Goal: Task Accomplishment & Management: Use online tool/utility

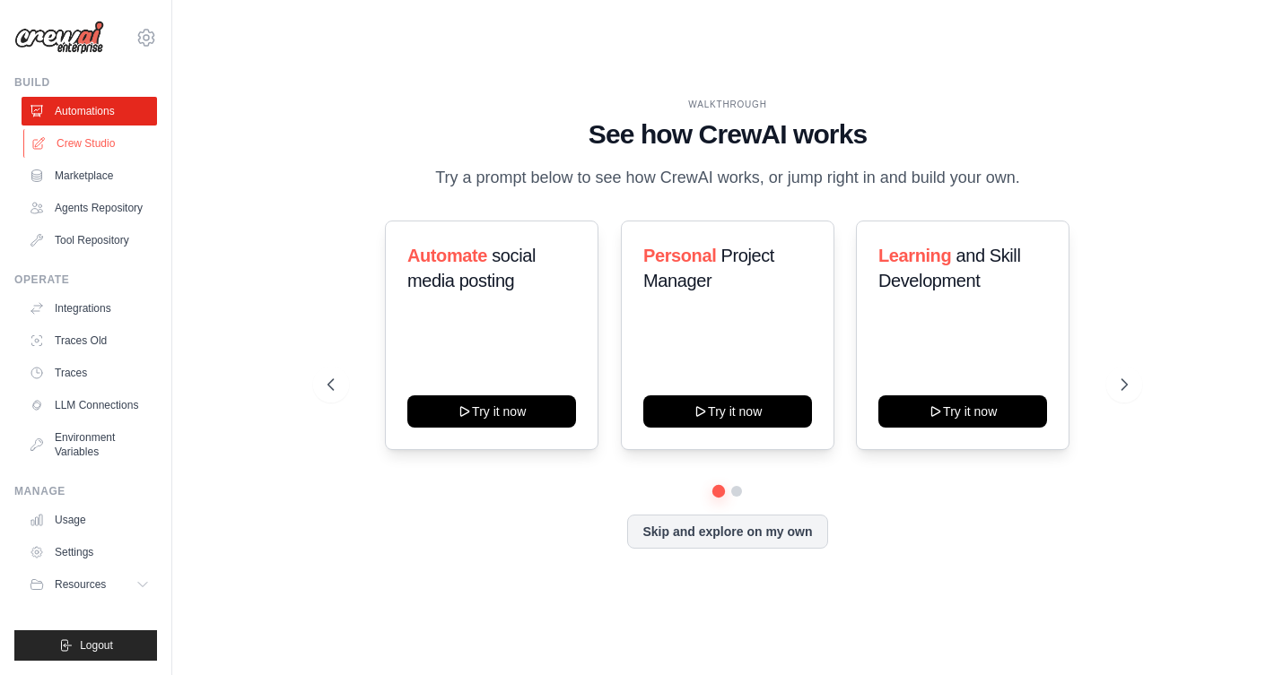
click at [88, 147] on link "Crew Studio" at bounding box center [90, 143] width 135 height 29
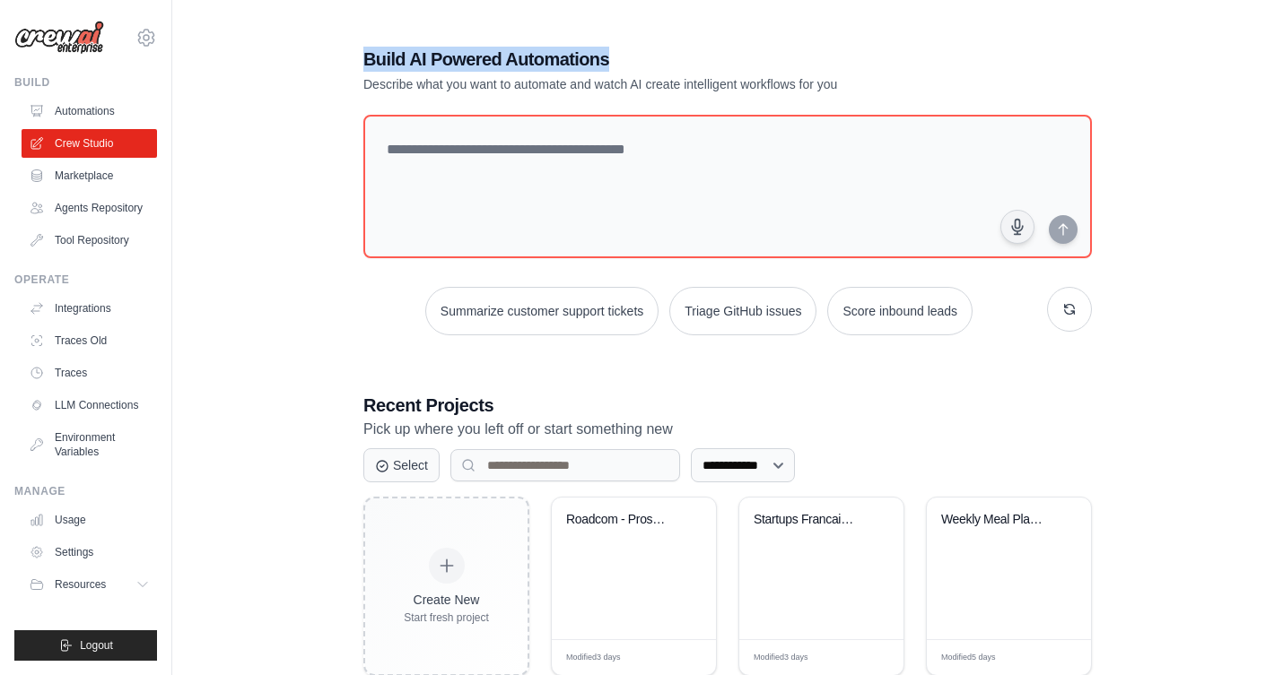
drag, startPoint x: 366, startPoint y: 59, endPoint x: 656, endPoint y: 60, distance: 289.7
click at [656, 60] on h1 "Build AI Powered Automations" at bounding box center [664, 59] width 603 height 25
copy h1 "Build AI Powered Automations"
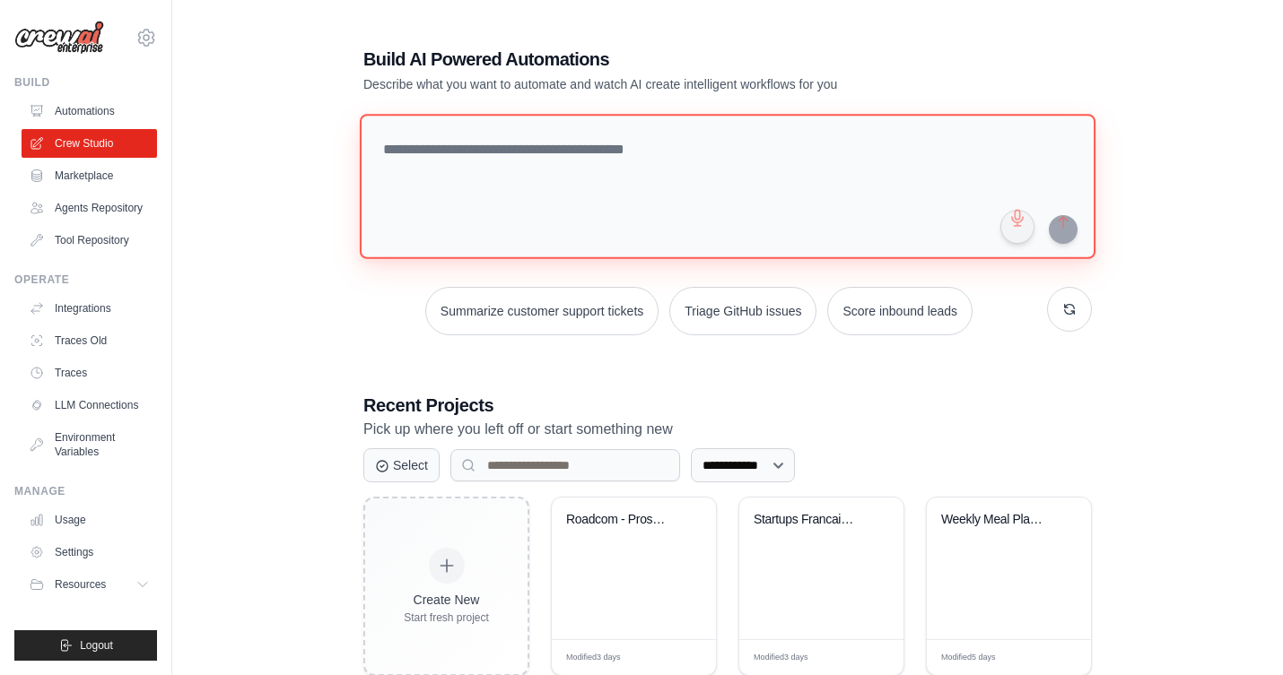
click at [614, 149] on textarea at bounding box center [727, 186] width 735 height 145
paste textarea "**********"
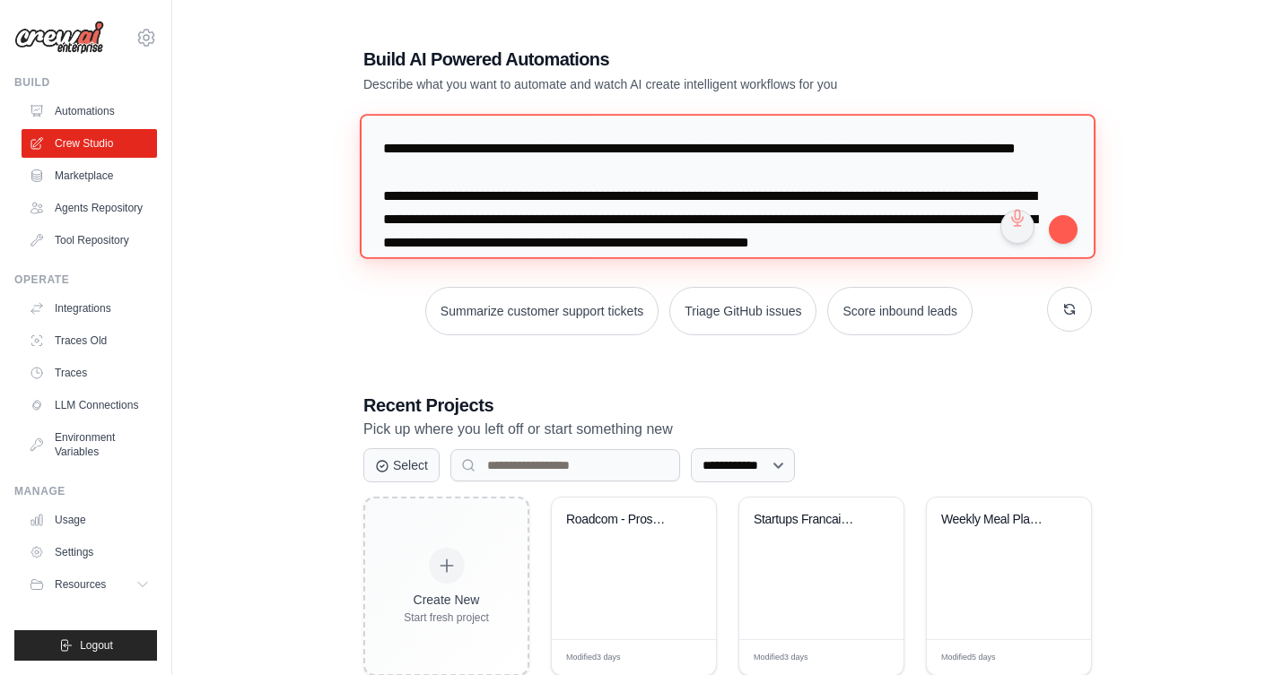
scroll to position [1745, 0]
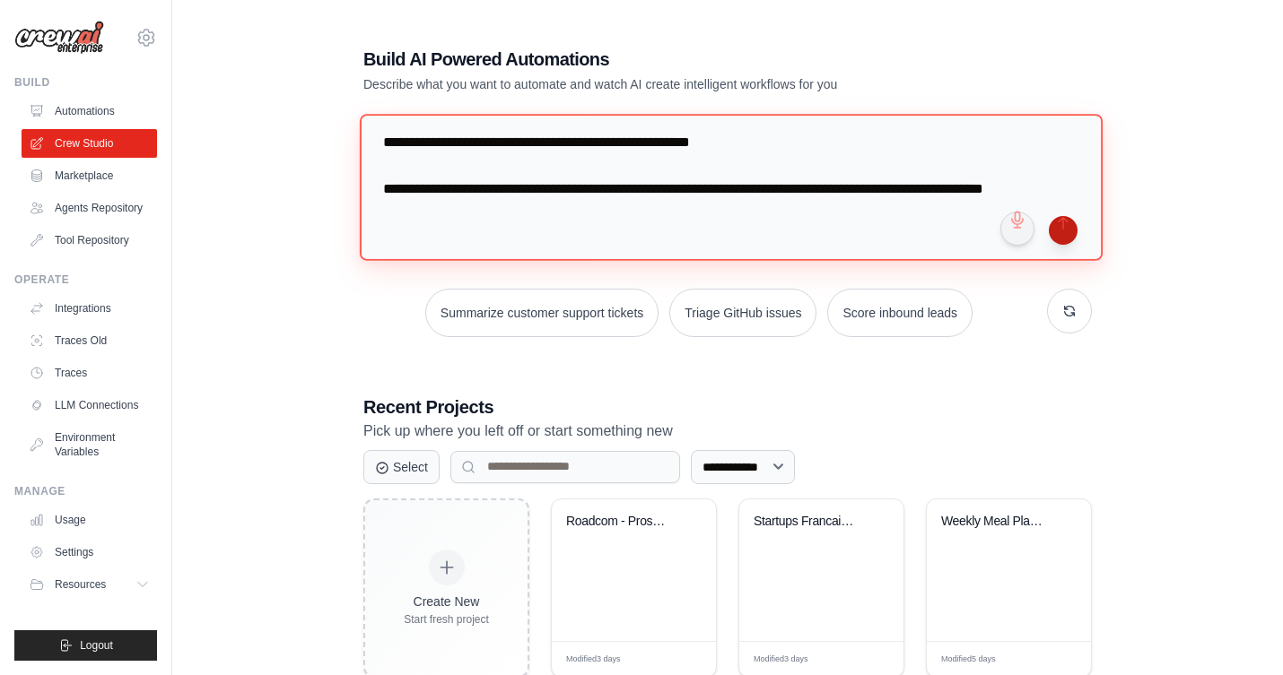
type textarea "**********"
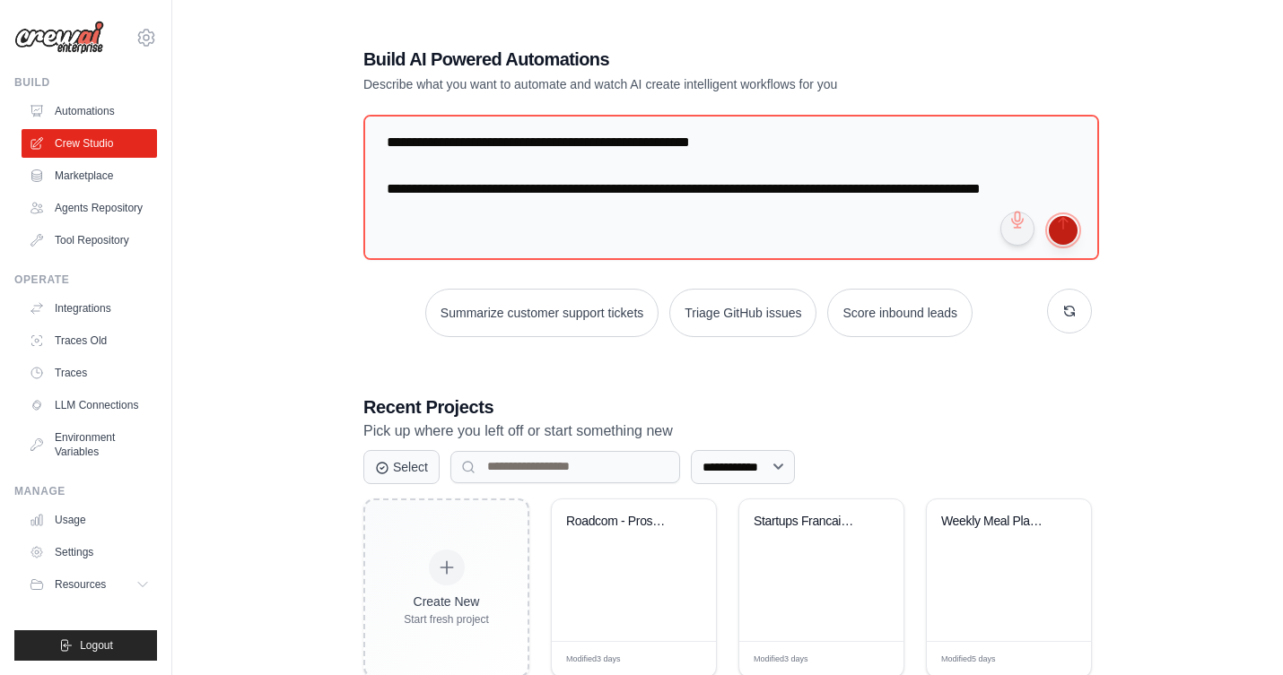
click at [1064, 227] on button "submit" at bounding box center [1063, 230] width 29 height 29
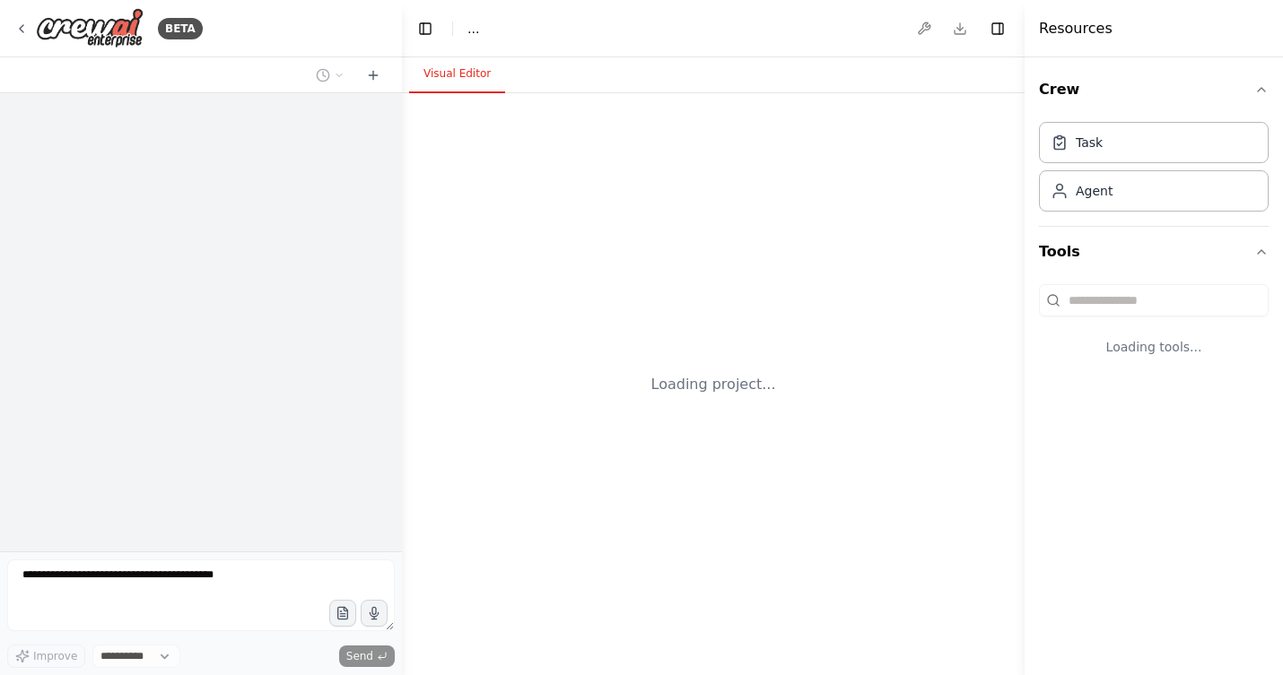
select select "****"
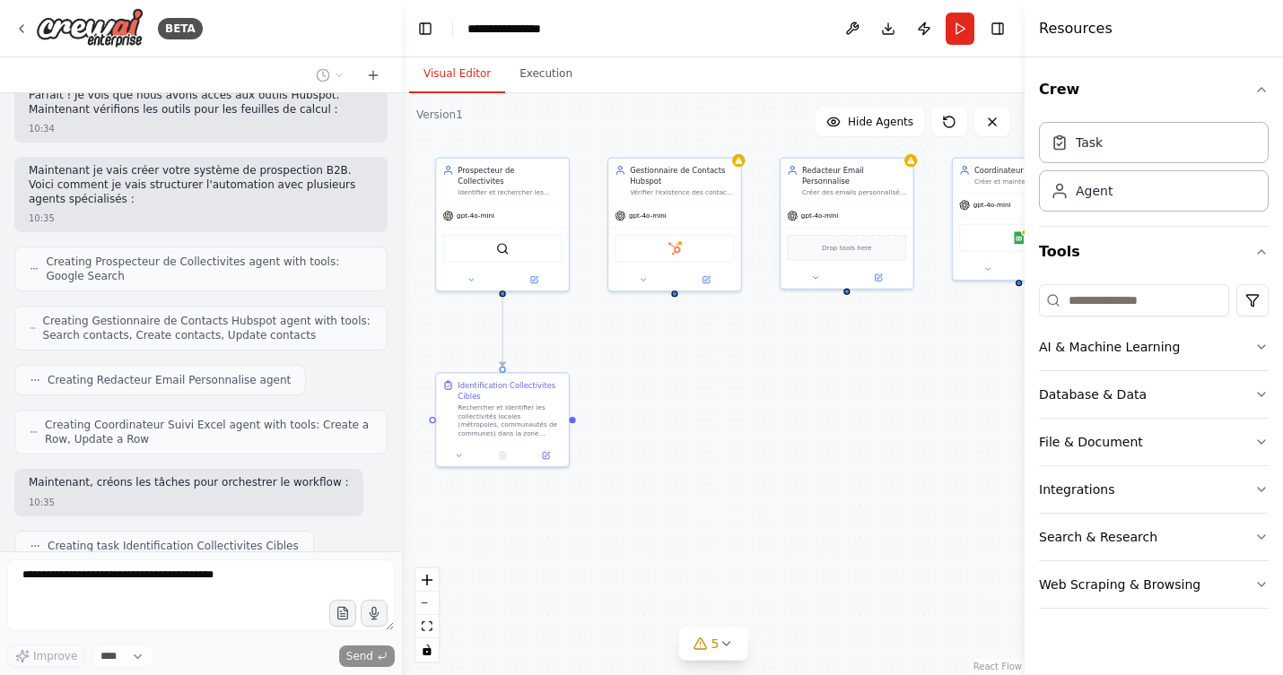
scroll to position [1518, 0]
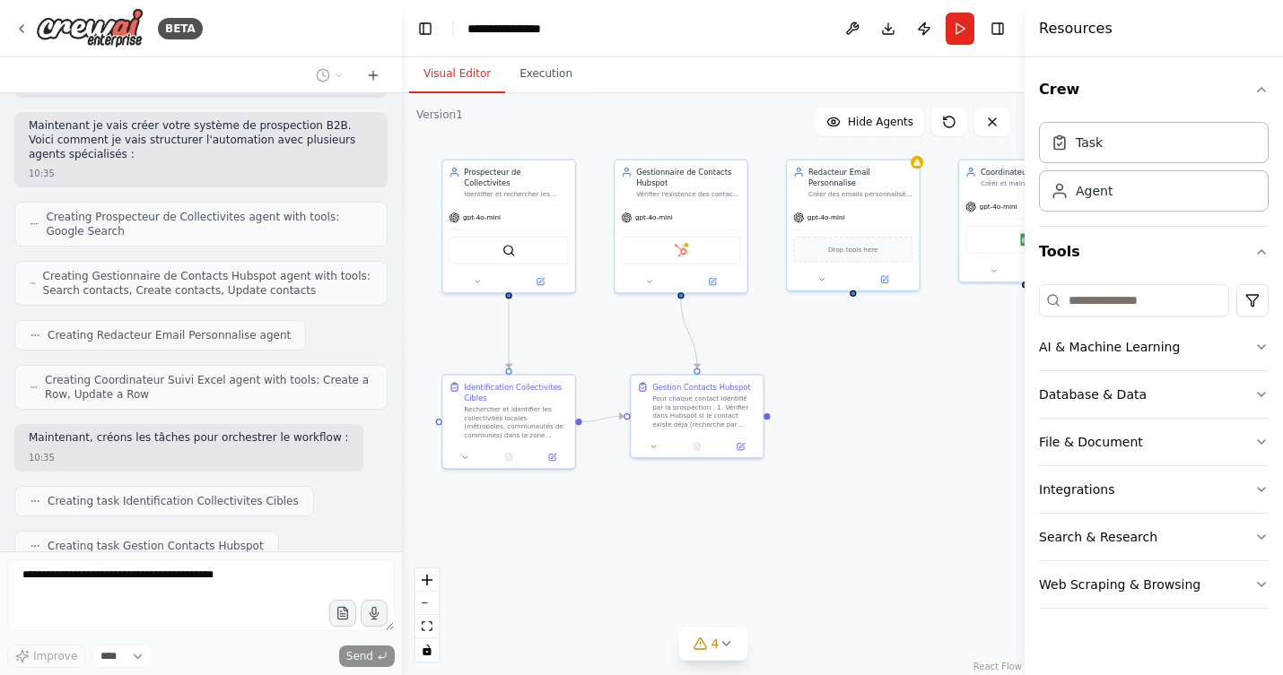
drag, startPoint x: 918, startPoint y: 472, endPoint x: 753, endPoint y: 363, distance: 197.5
click at [753, 363] on div ".deletable-edge-delete-btn { width: 20px; height: 20px; border: 0px solid #ffff…" at bounding box center [713, 384] width 622 height 582
click at [1262, 89] on icon "button" at bounding box center [1261, 90] width 7 height 4
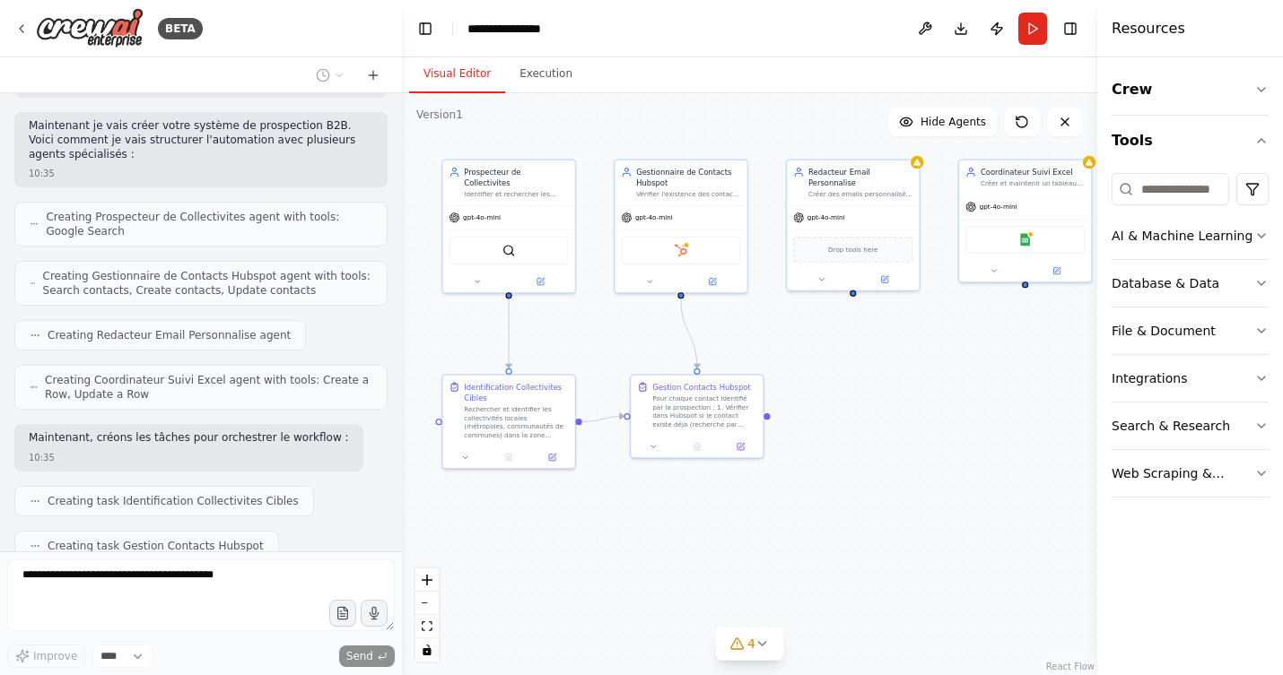
scroll to position [1562, 0]
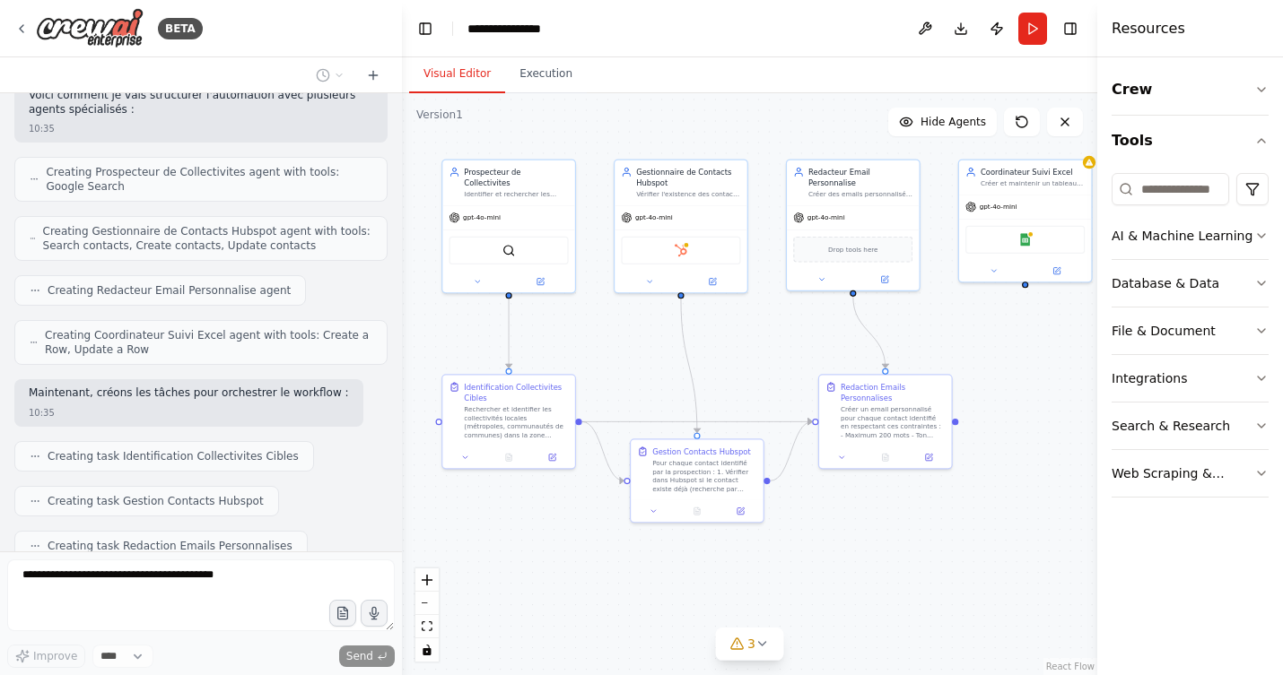
drag, startPoint x: 1026, startPoint y: 17, endPoint x: 1153, endPoint y: 17, distance: 126.5
click at [1153, 17] on div "Resources Crew Tools AI & Machine Learning Database & Data File & Document Inte…" at bounding box center [1190, 337] width 186 height 675
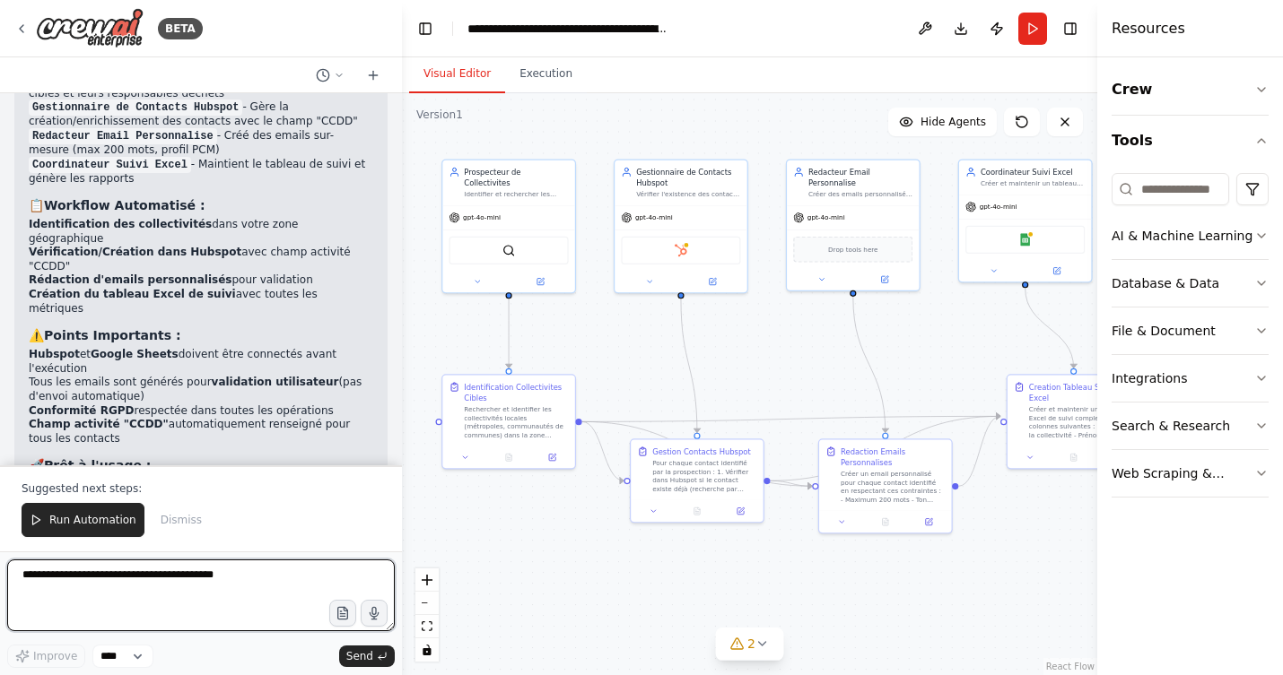
scroll to position [2386, 0]
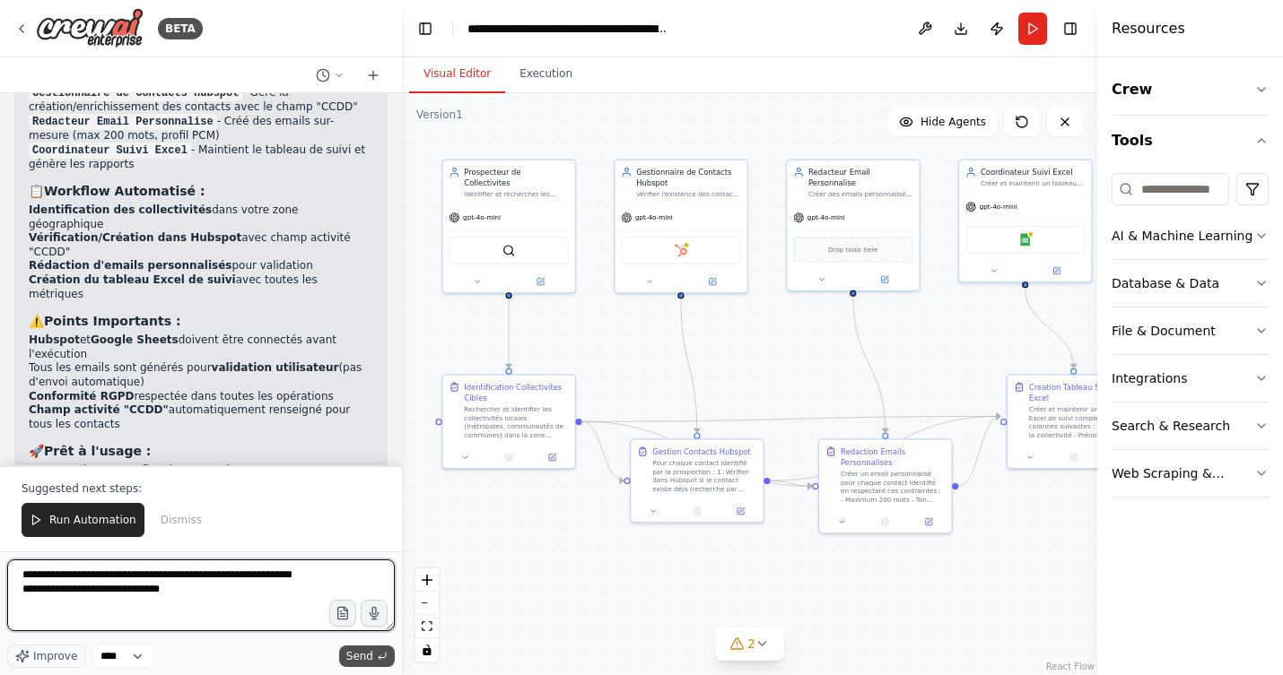
type textarea "**********"
click at [371, 657] on span "Send" at bounding box center [359, 656] width 27 height 14
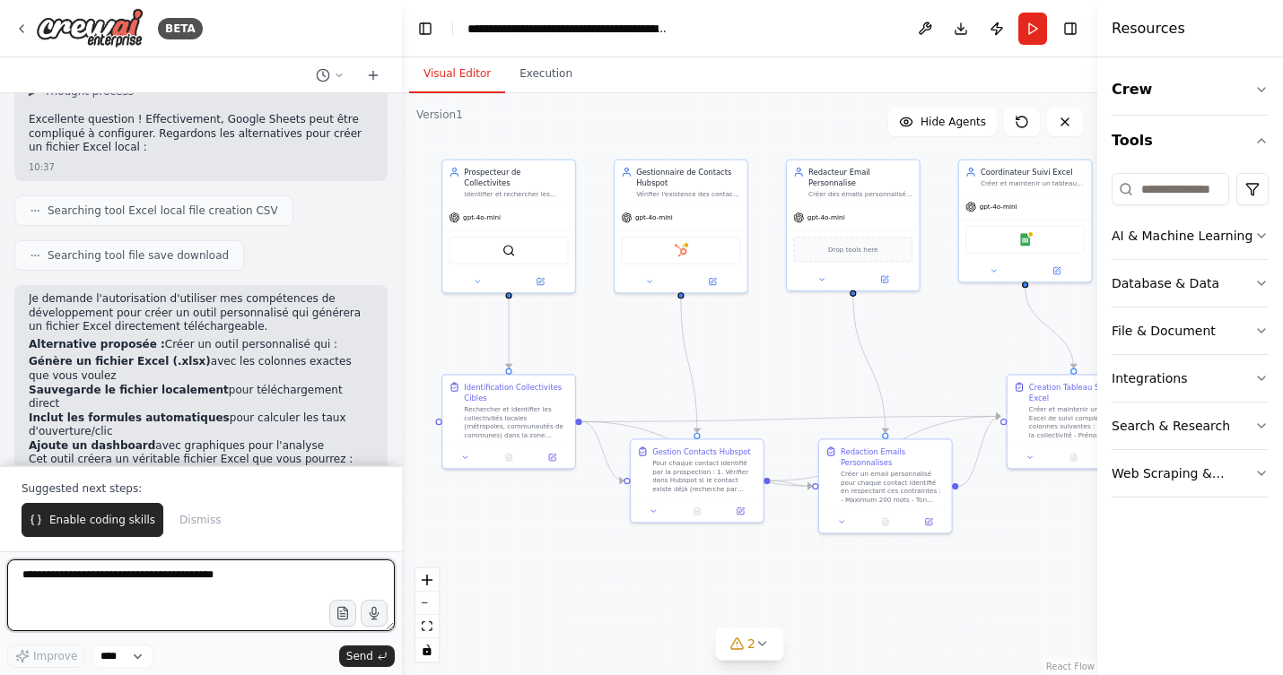
scroll to position [3007, 0]
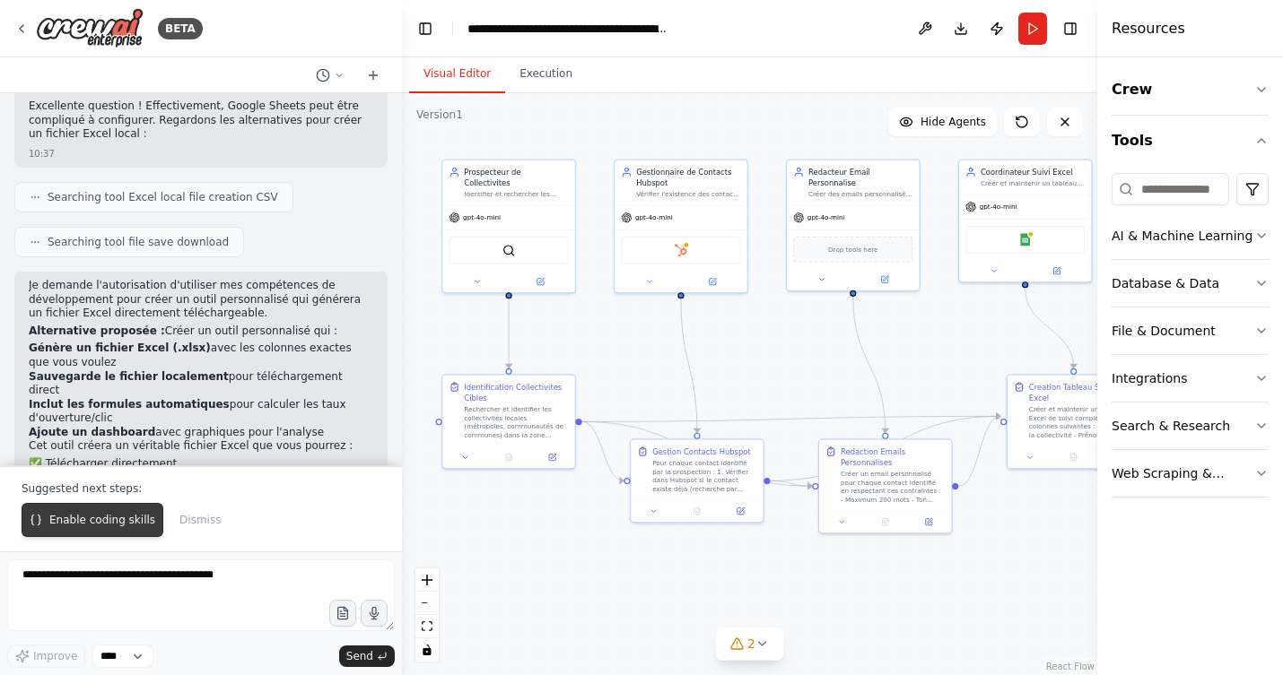
click at [110, 518] on span "Enable coding skills" at bounding box center [102, 520] width 106 height 14
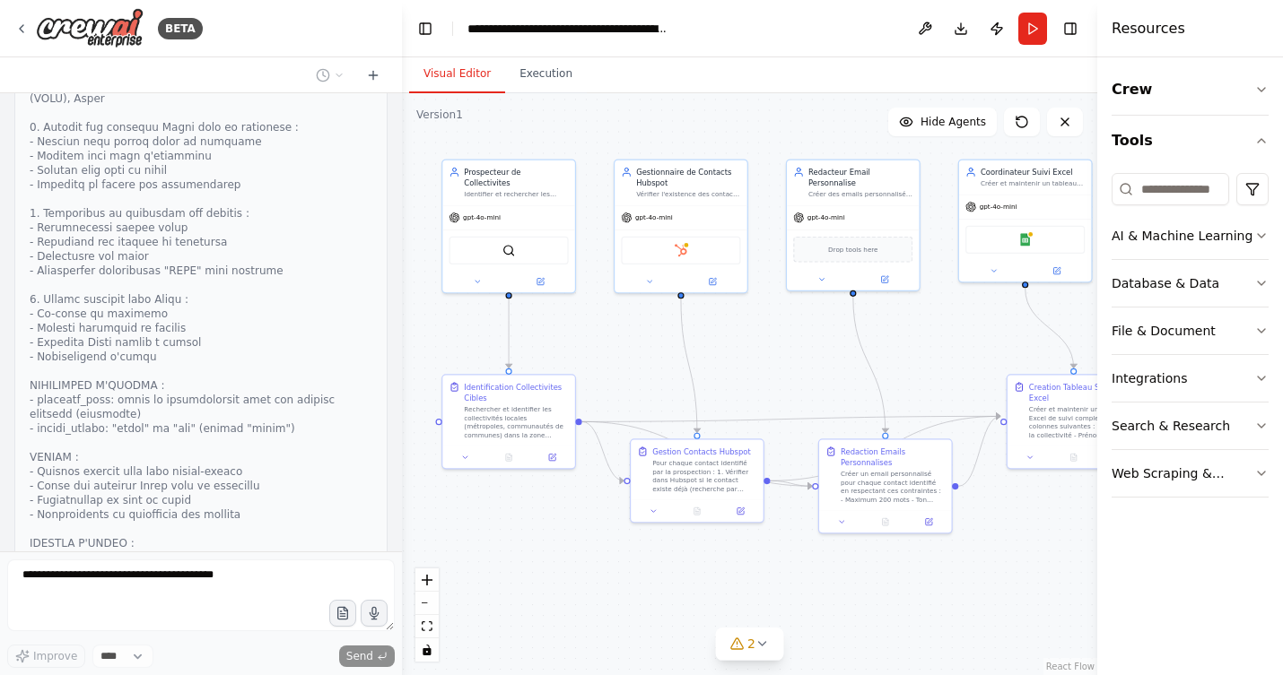
scroll to position [5252, 0]
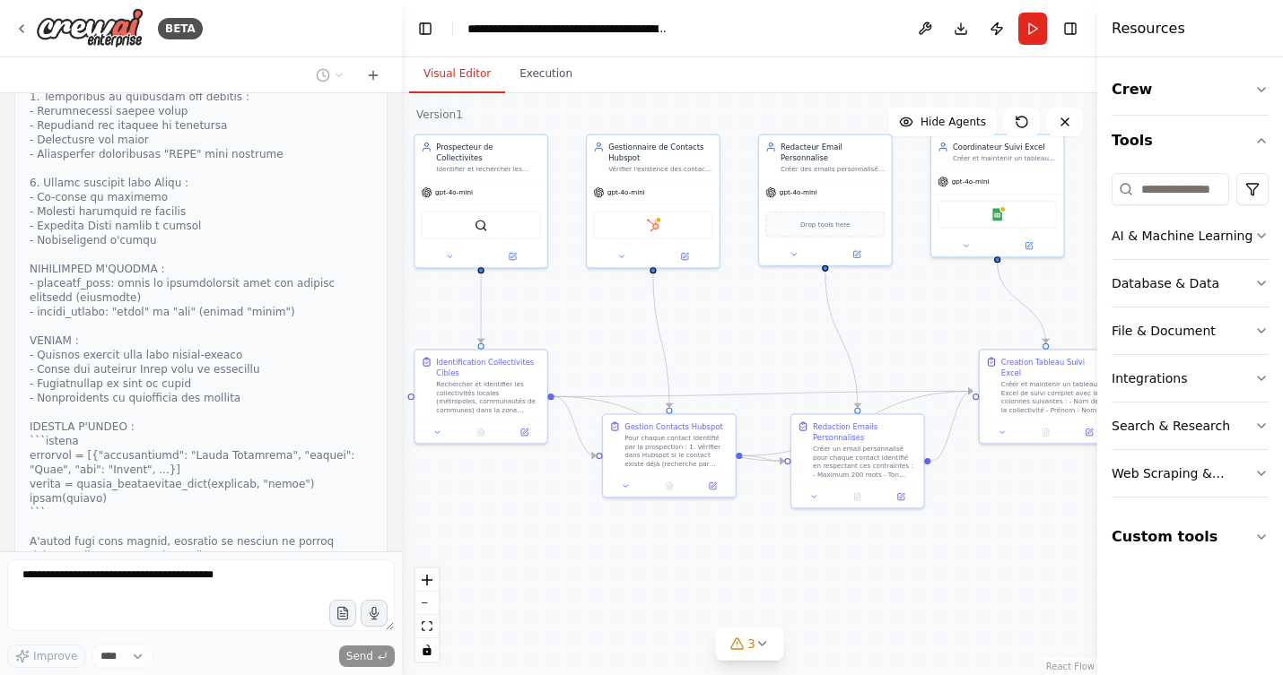
drag, startPoint x: 775, startPoint y: 354, endPoint x: 747, endPoint y: 329, distance: 37.5
click at [747, 329] on div ".deletable-edge-delete-btn { width: 20px; height: 20px; border: 0px solid #ffff…" at bounding box center [749, 384] width 695 height 582
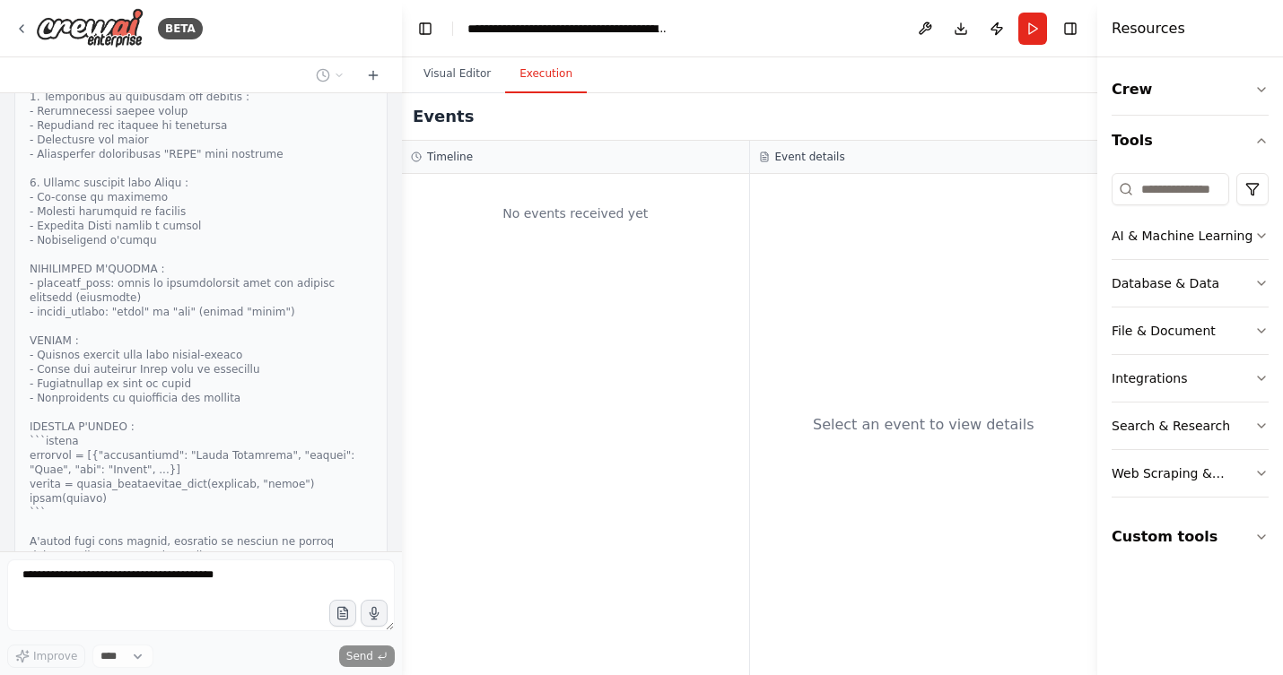
click at [541, 71] on button "Execution" at bounding box center [546, 75] width 82 height 38
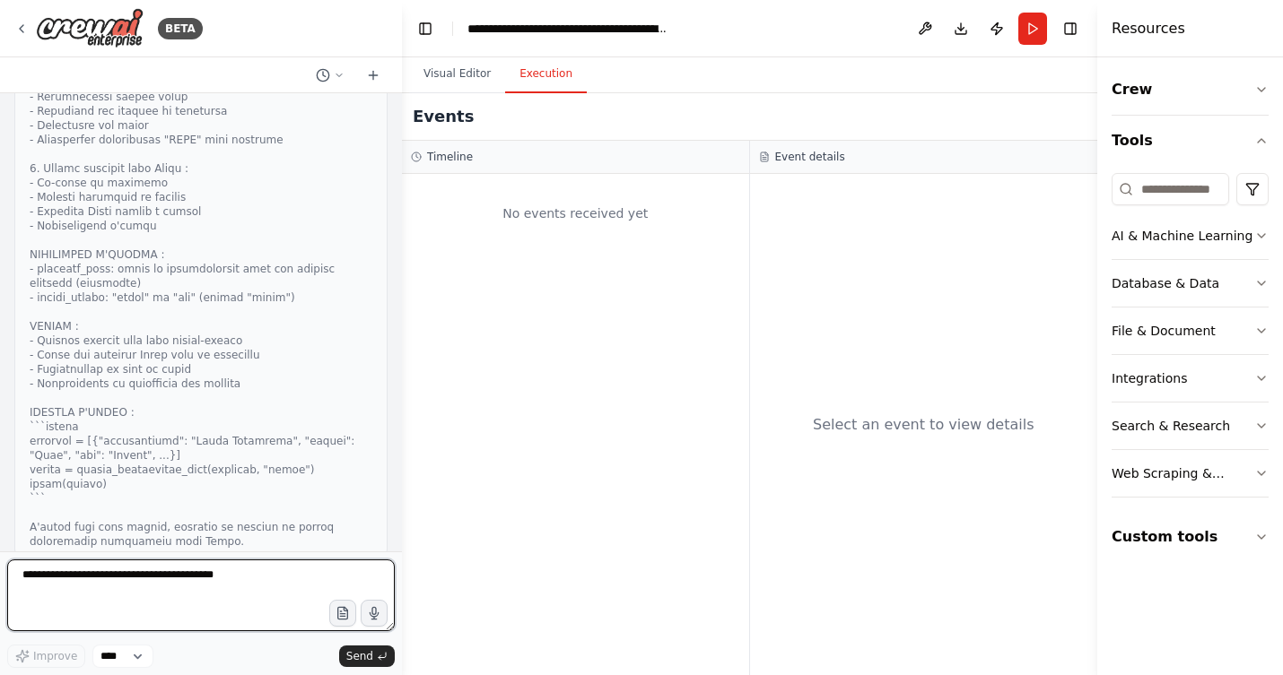
scroll to position [5280, 0]
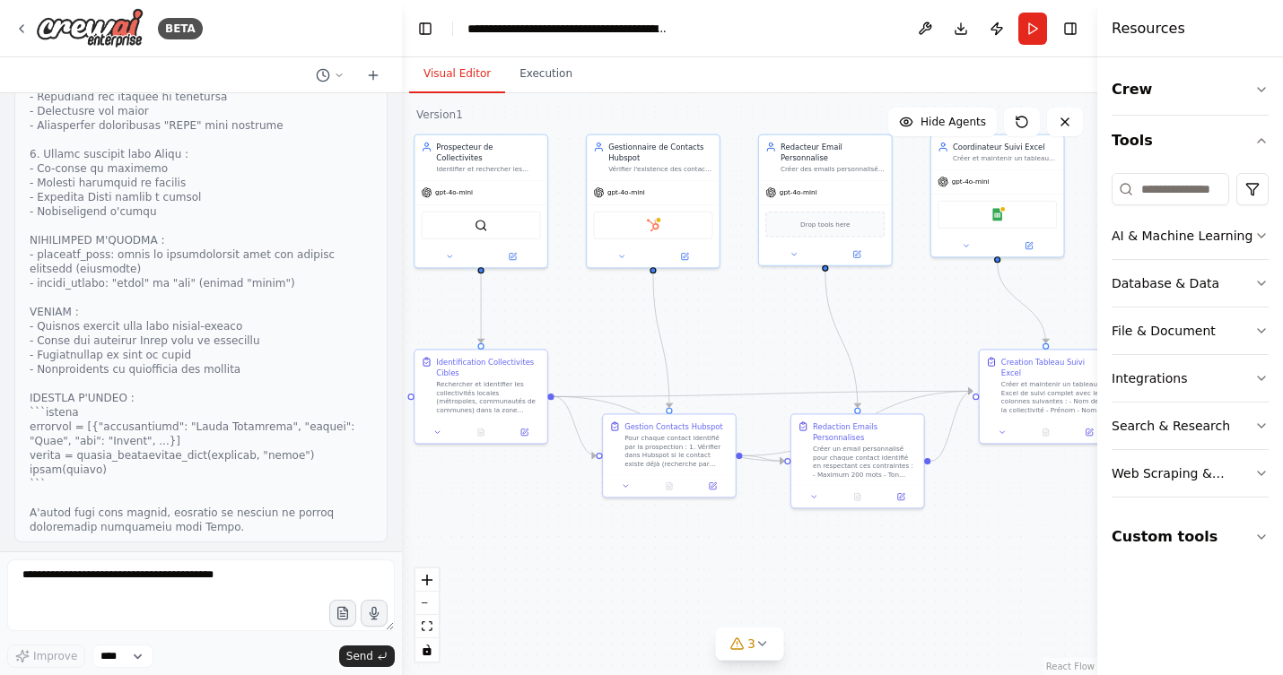
click at [466, 74] on button "Visual Editor" at bounding box center [457, 75] width 96 height 38
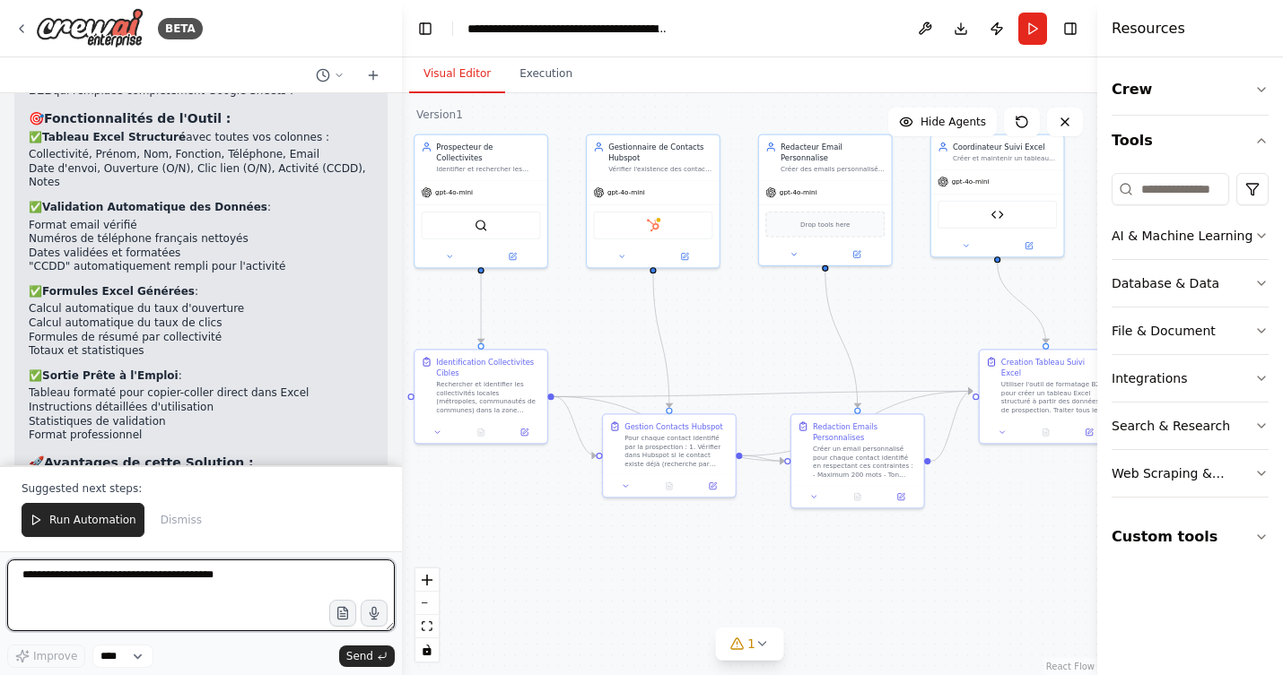
scroll to position [6338, 0]
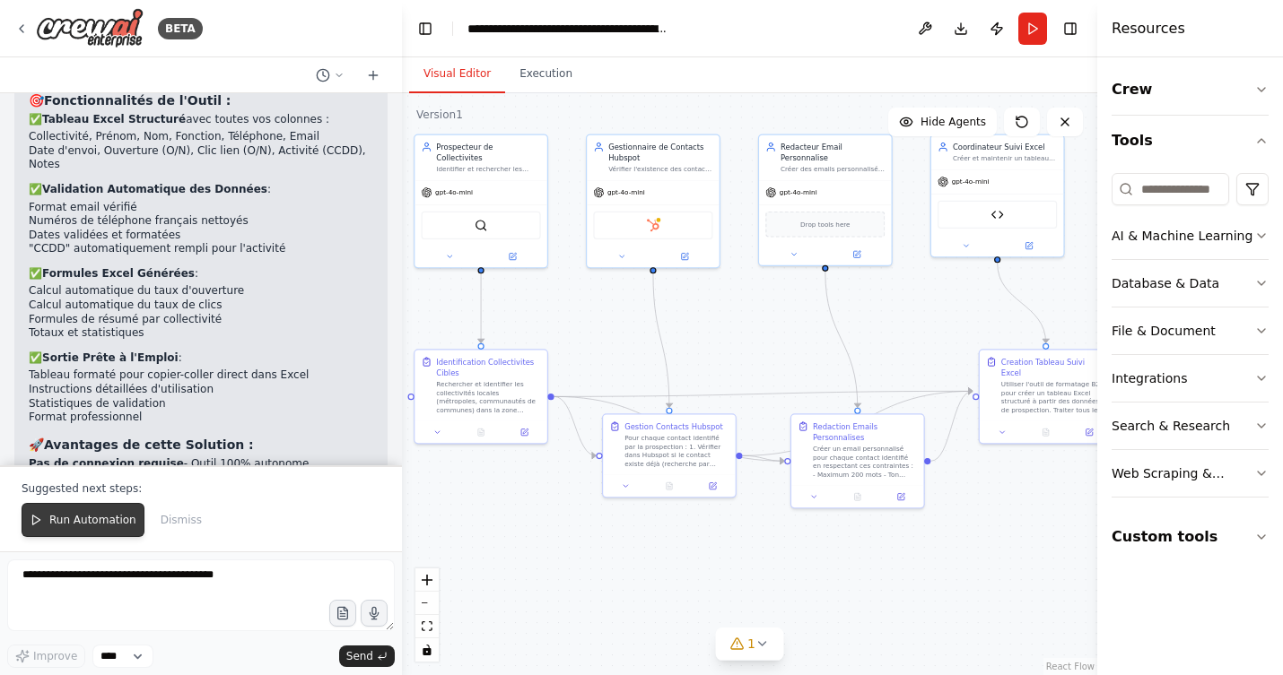
click at [65, 517] on span "Run Automation" at bounding box center [92, 520] width 87 height 14
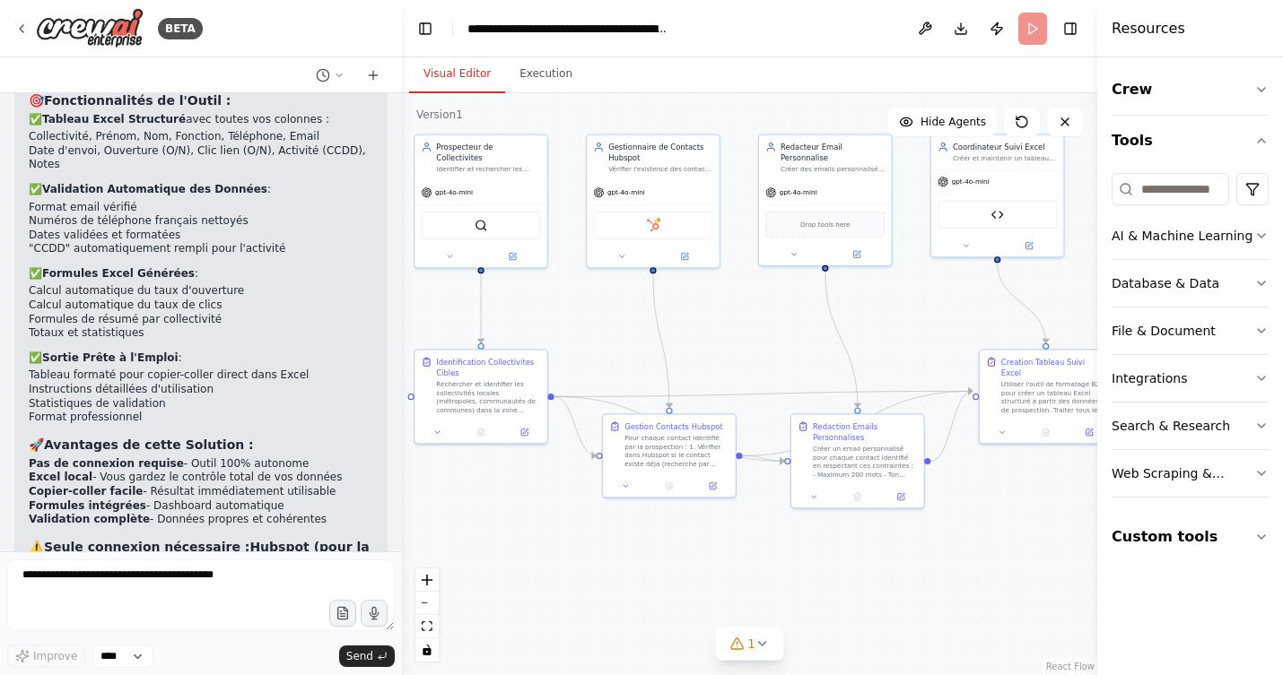
scroll to position [6252, 0]
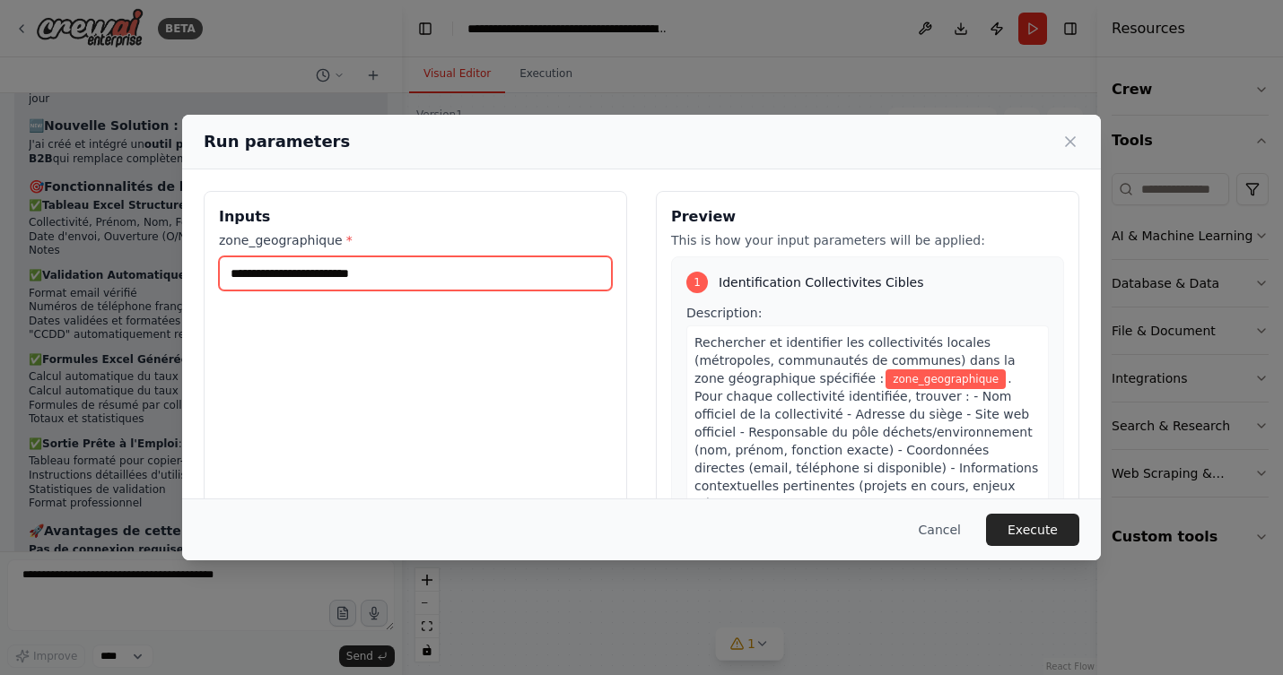
click at [293, 283] on input "zone_geographique *" at bounding box center [415, 274] width 393 height 34
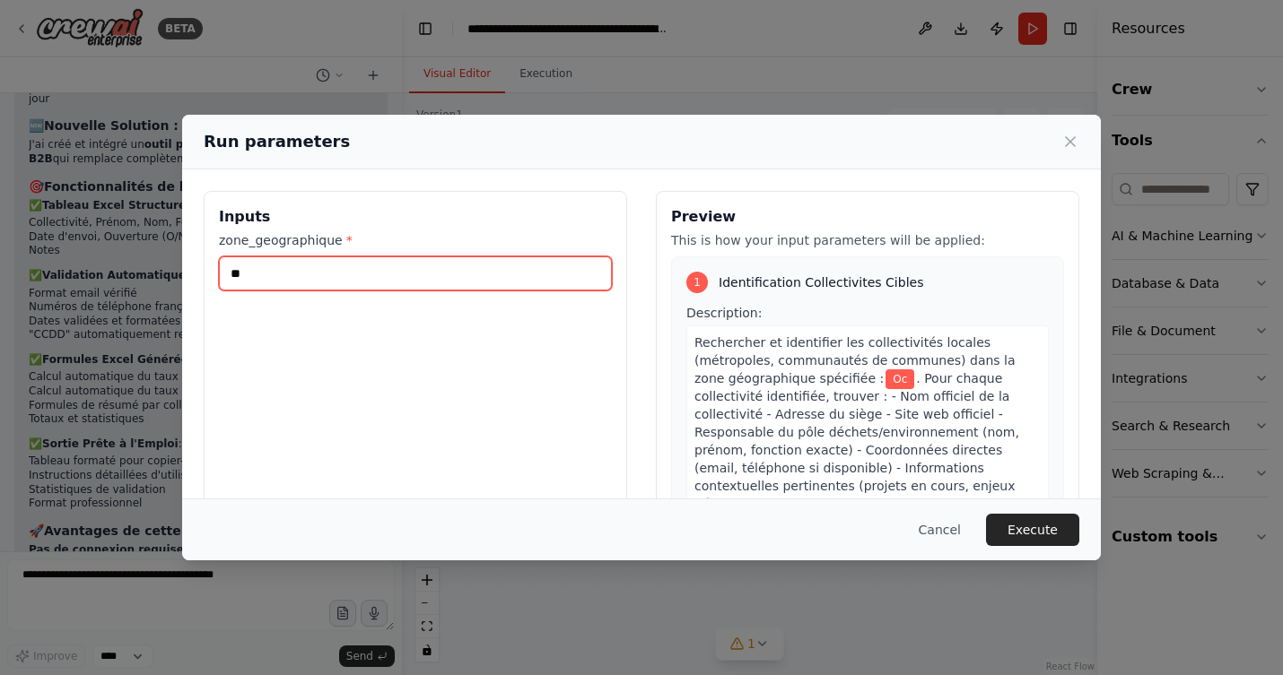
type input "*"
type input "****"
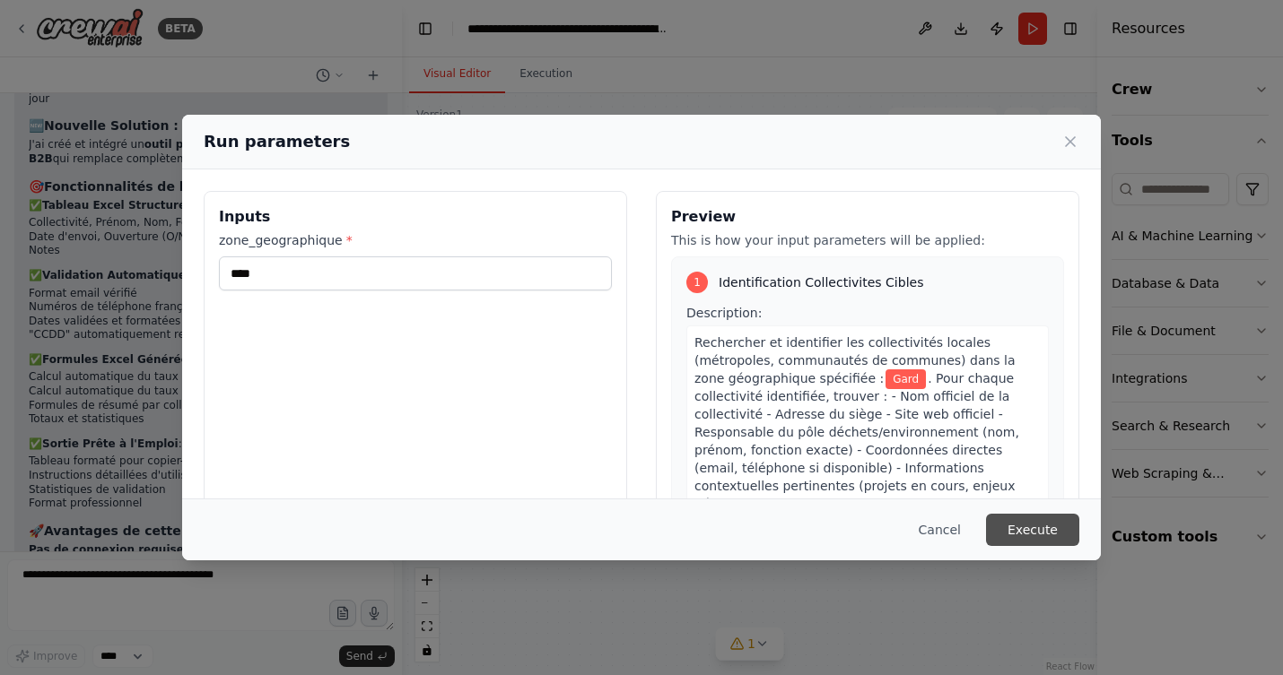
click at [1037, 531] on button "Execute" at bounding box center [1032, 530] width 93 height 32
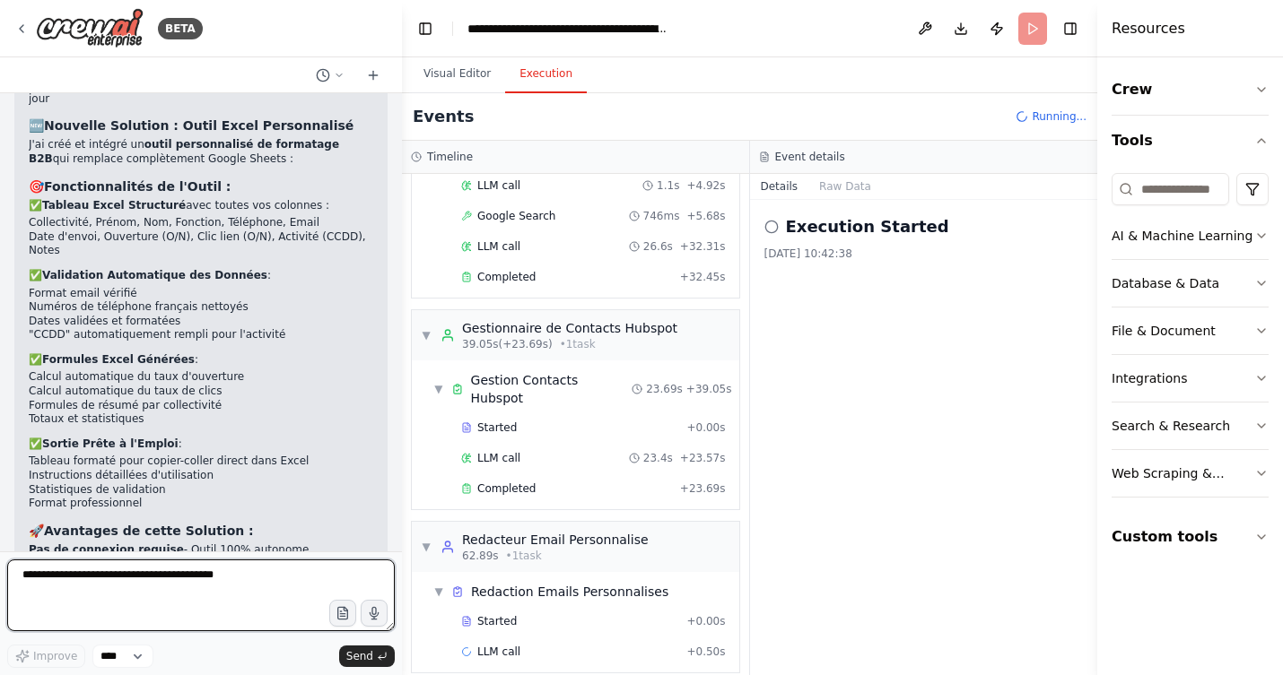
click at [178, 582] on textarea at bounding box center [200, 596] width 387 height 72
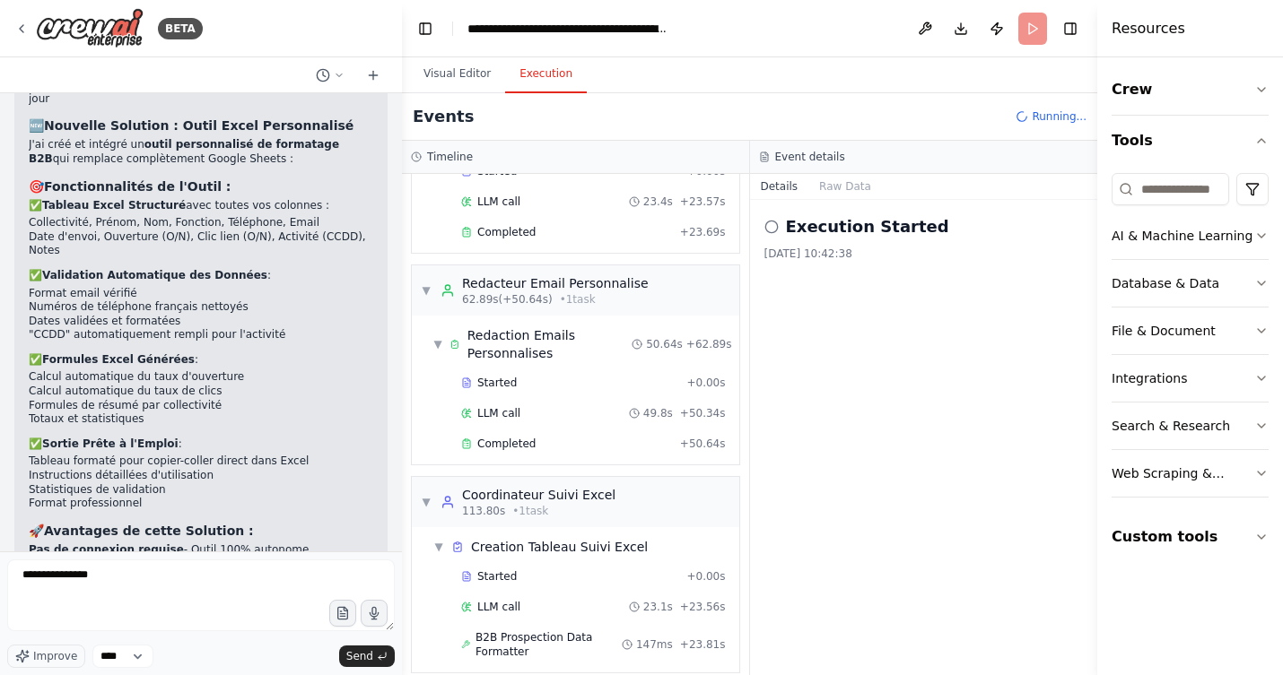
scroll to position [494, 0]
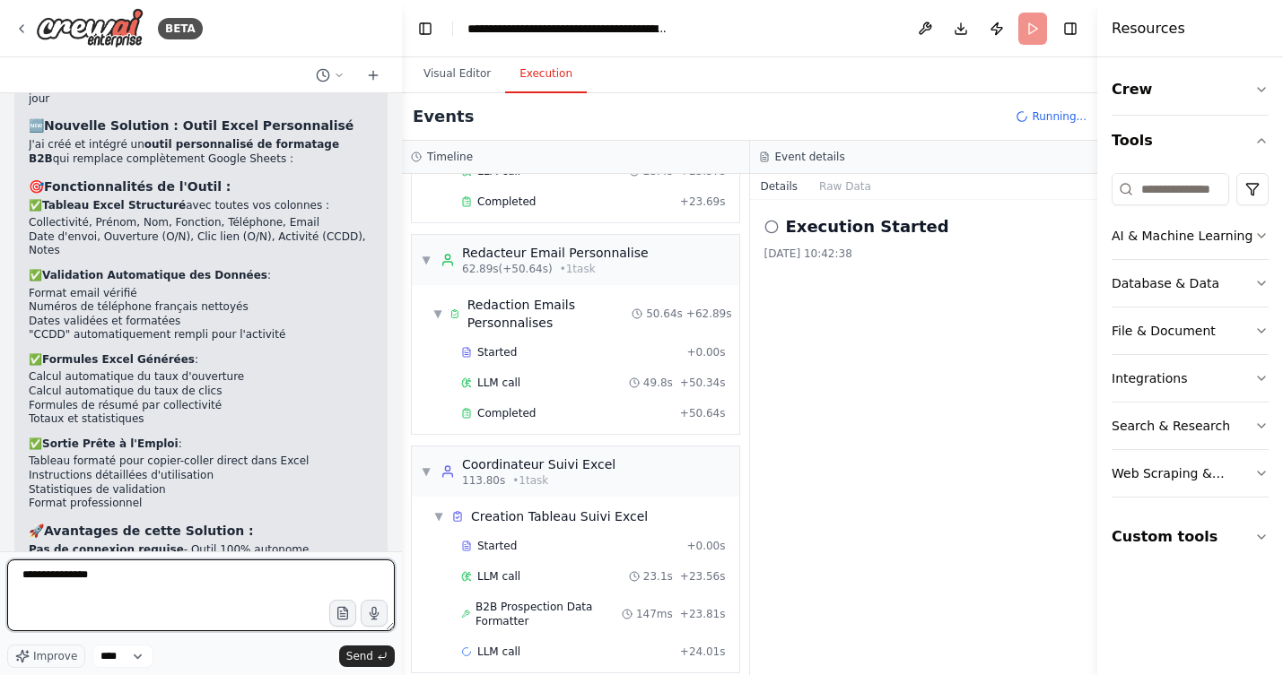
click at [226, 575] on textarea "**********" at bounding box center [200, 596] width 387 height 72
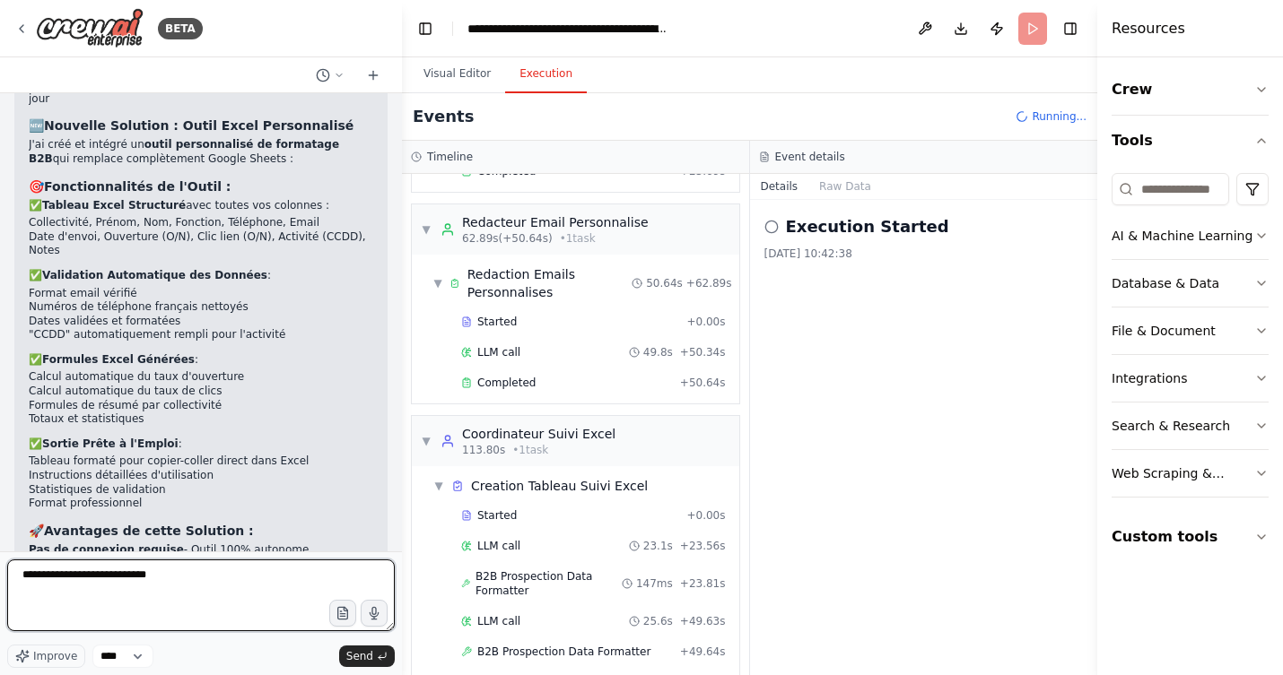
scroll to position [555, 0]
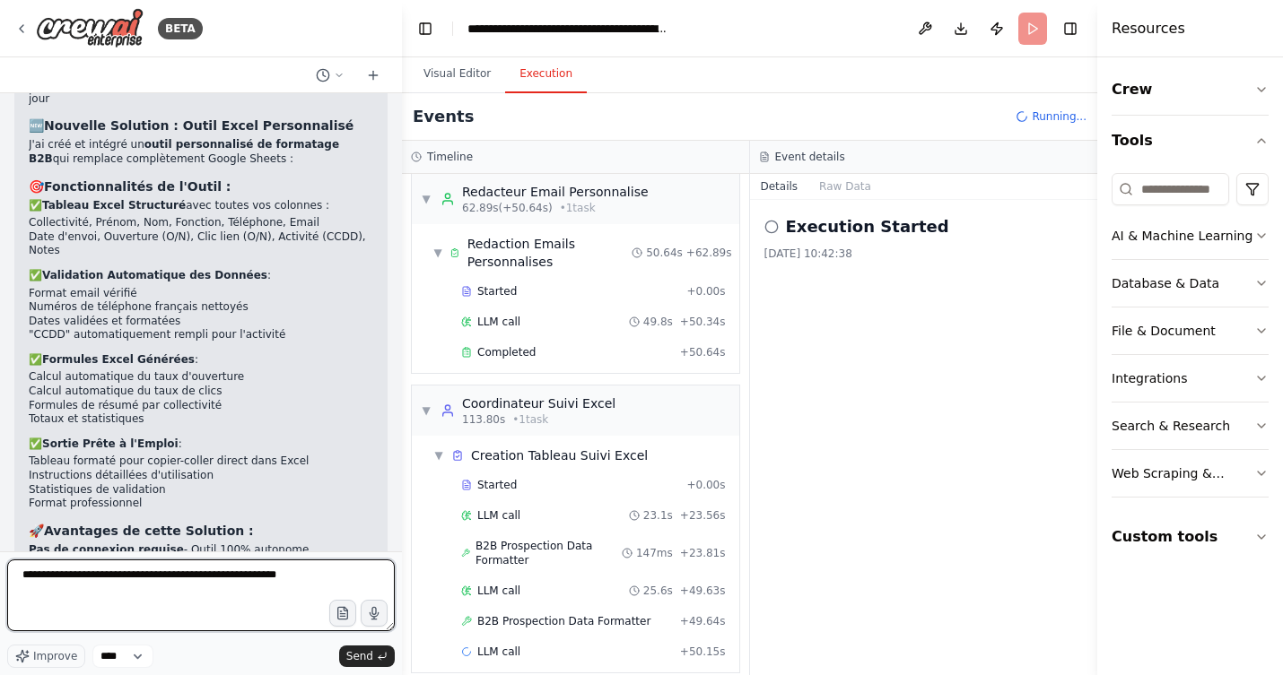
click at [115, 575] on textarea "**********" at bounding box center [200, 596] width 387 height 72
type textarea "**********"
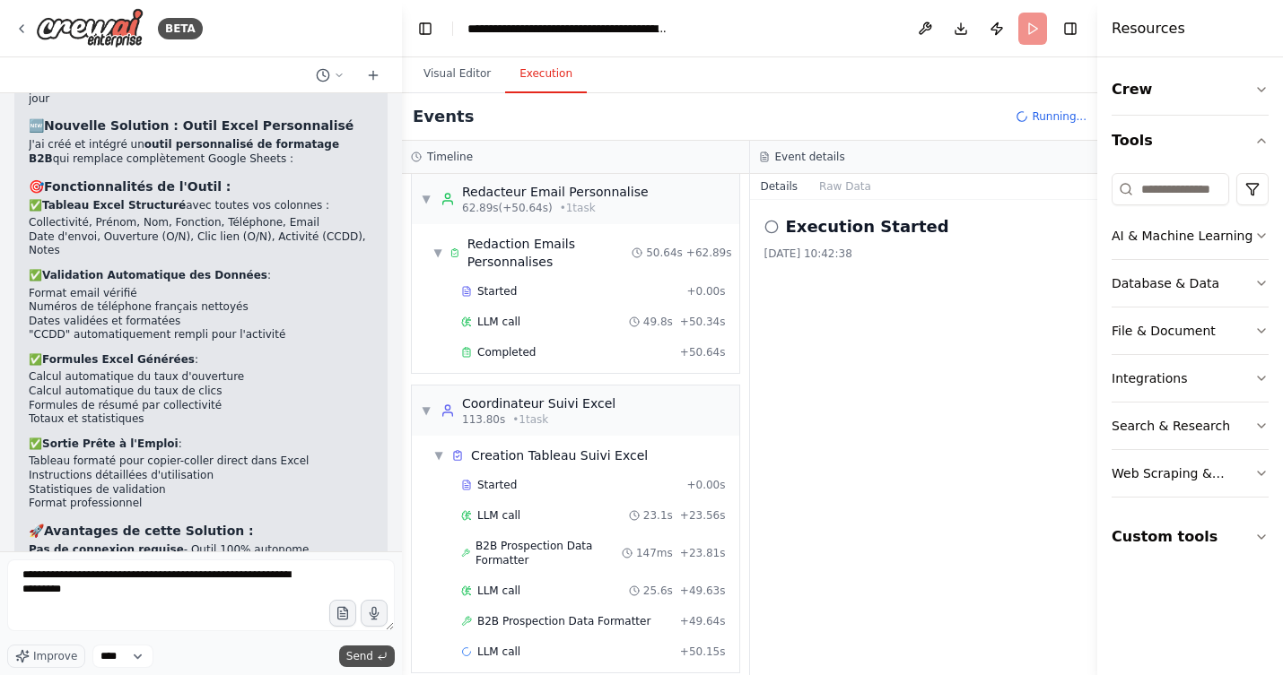
click at [353, 654] on span "Send" at bounding box center [359, 656] width 27 height 14
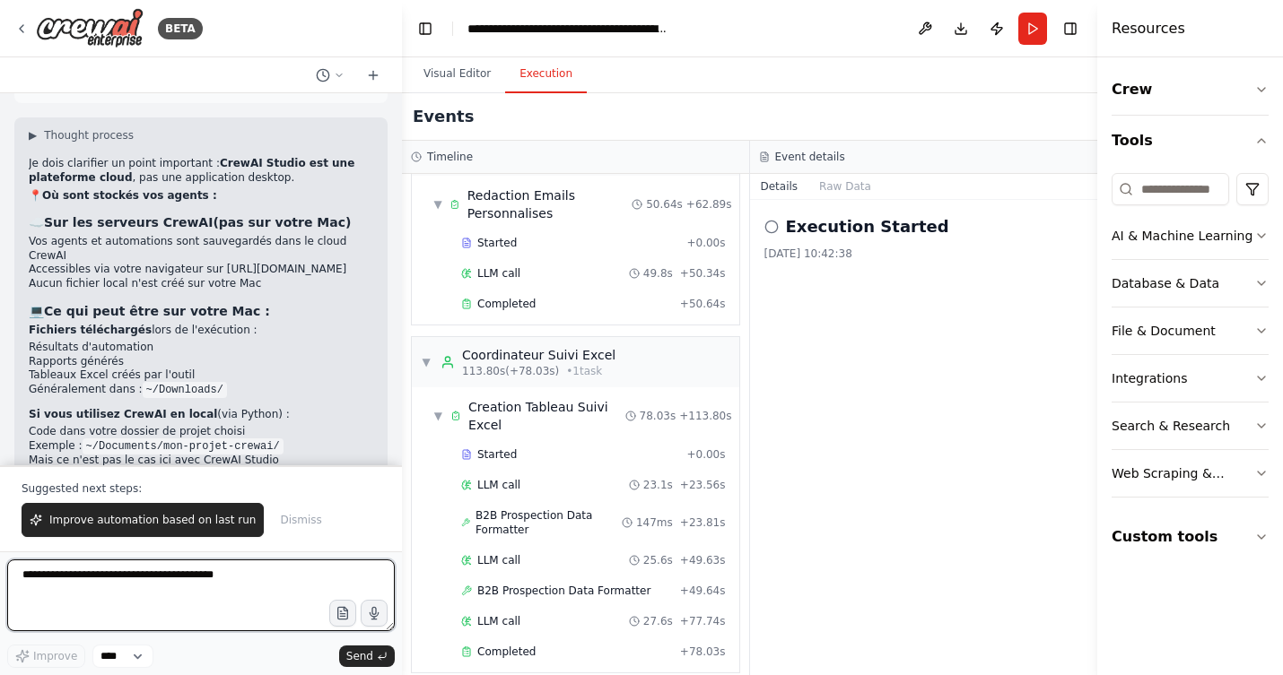
scroll to position [6977, 0]
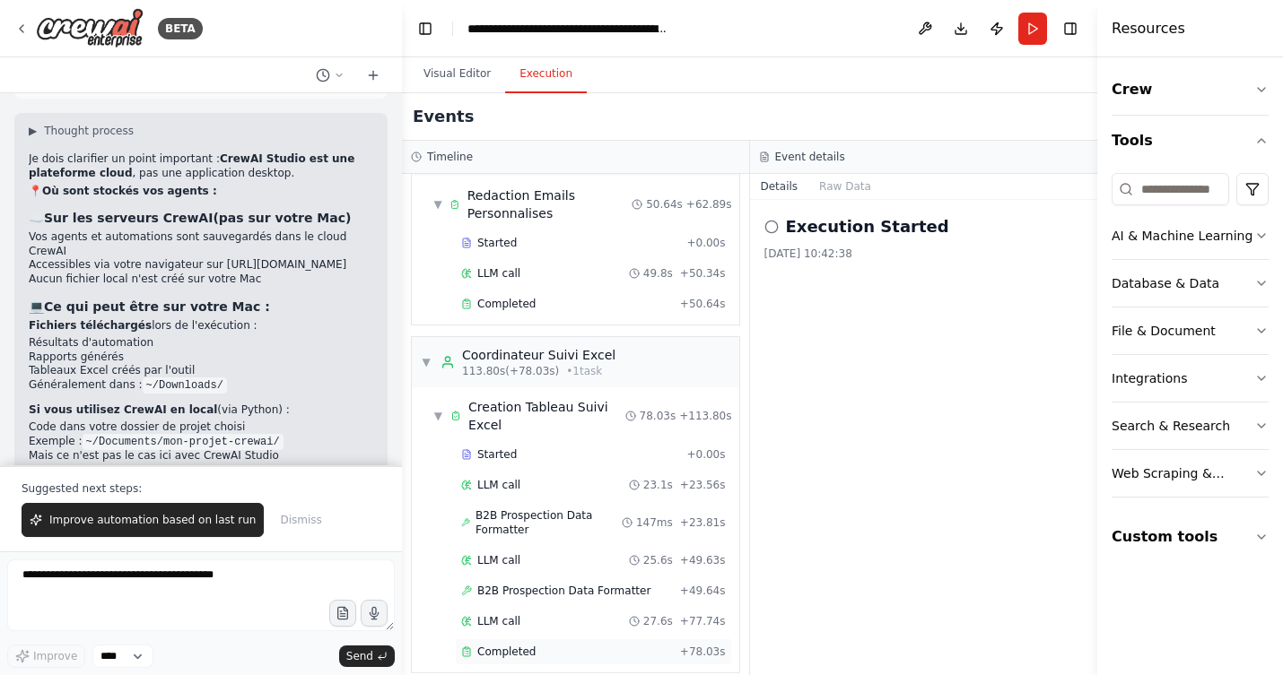
click at [500, 645] on span "Completed" at bounding box center [506, 652] width 58 height 14
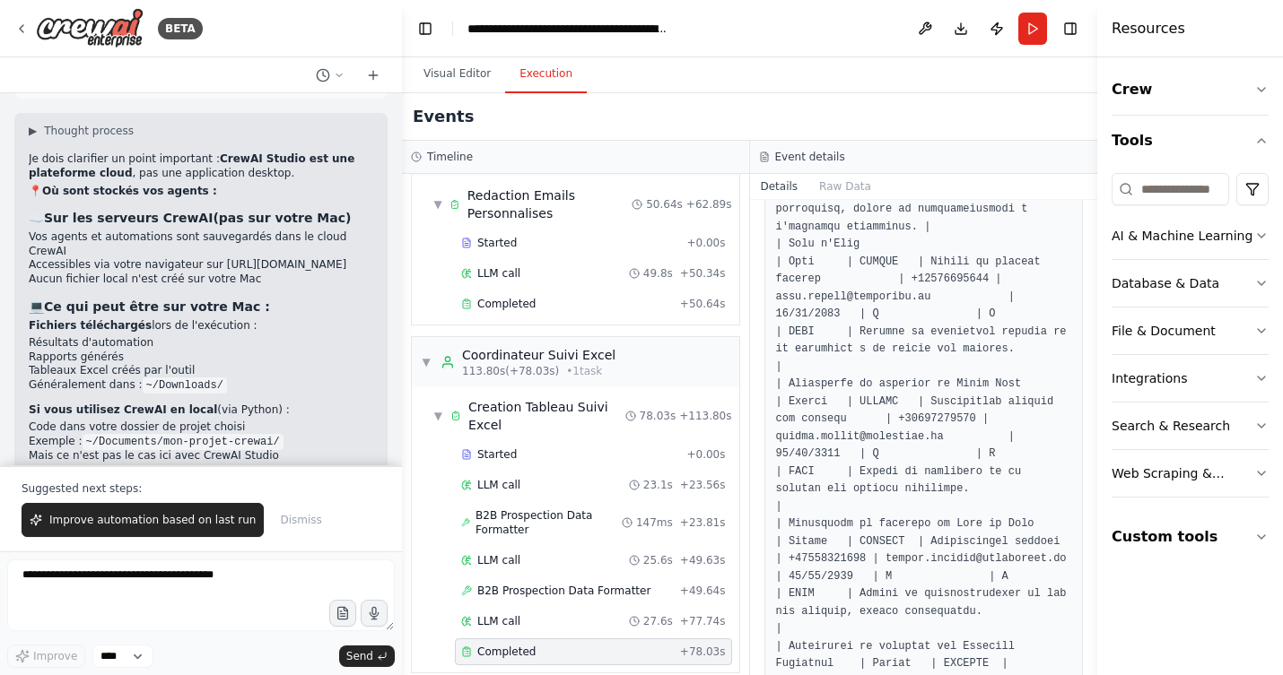
scroll to position [1333, 0]
click at [174, 596] on textarea at bounding box center [200, 596] width 387 height 72
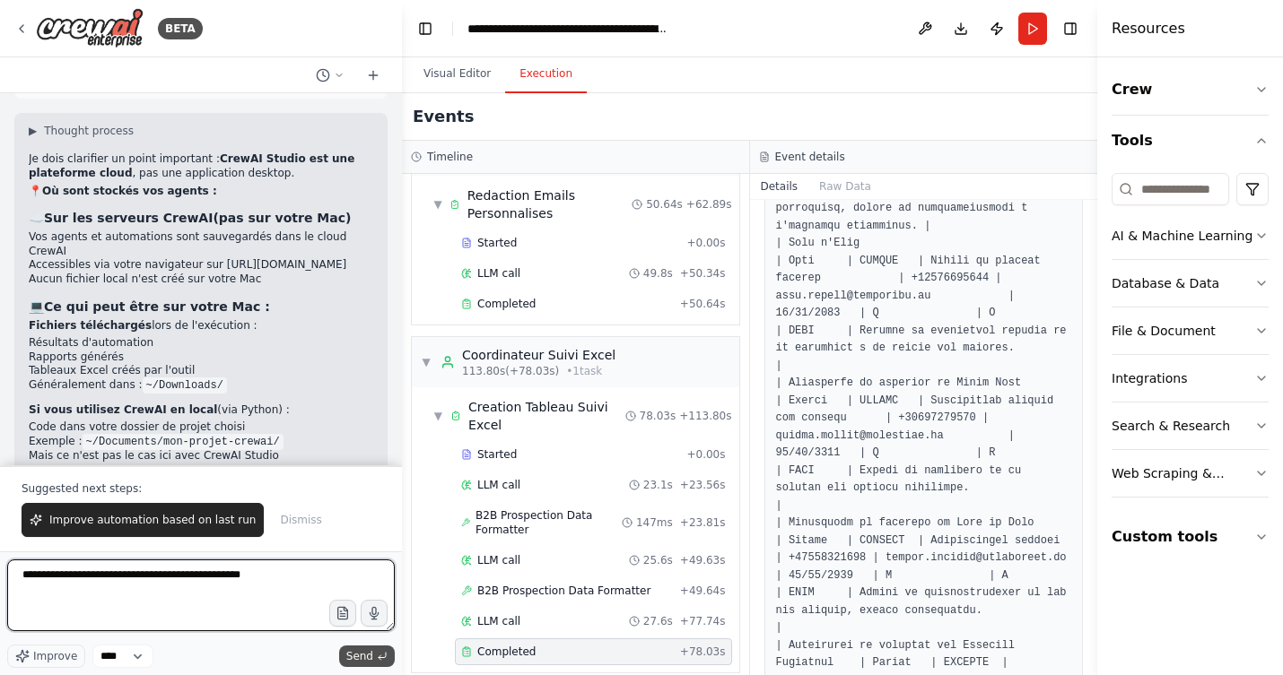
type textarea "**********"
click at [357, 657] on span "Send" at bounding box center [359, 656] width 27 height 14
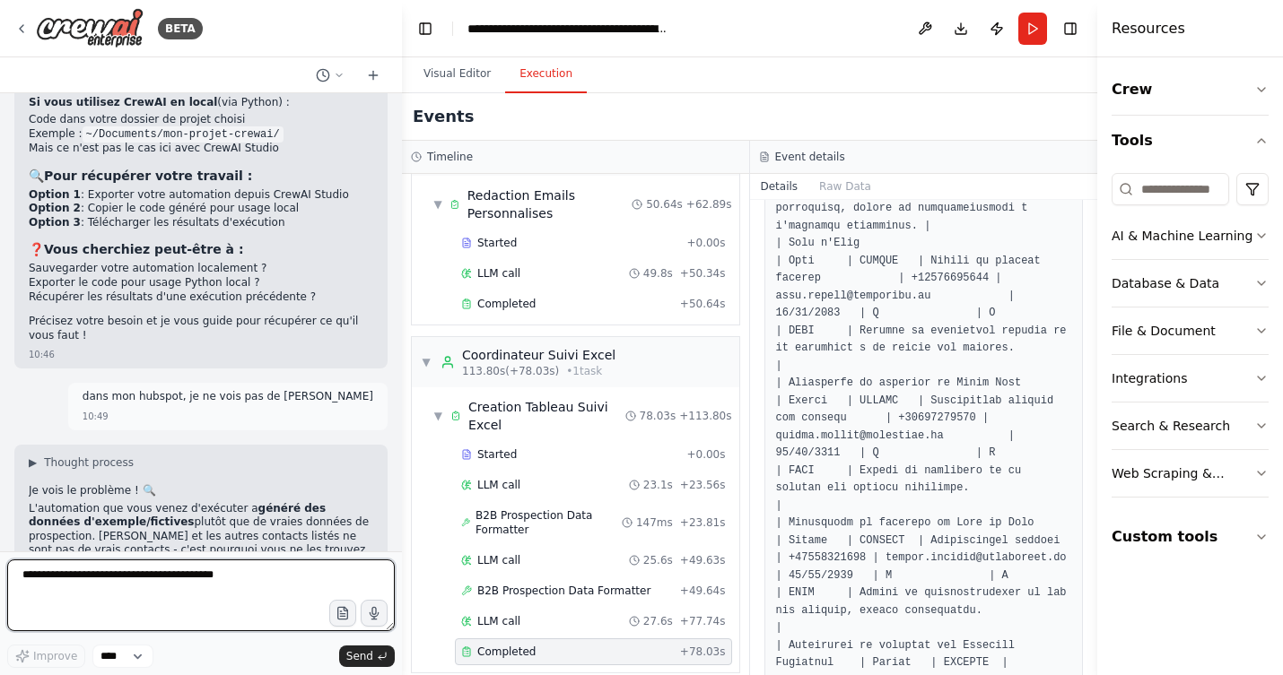
scroll to position [7240, 0]
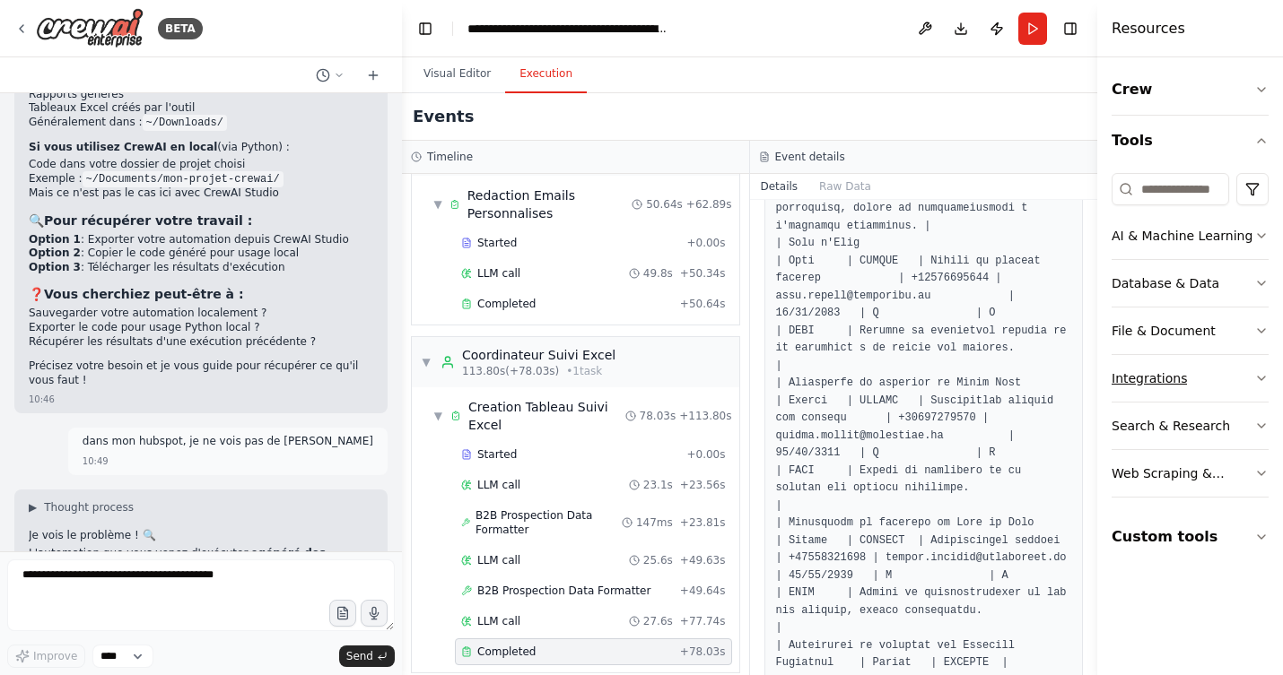
click at [1260, 375] on icon "button" at bounding box center [1261, 378] width 14 height 14
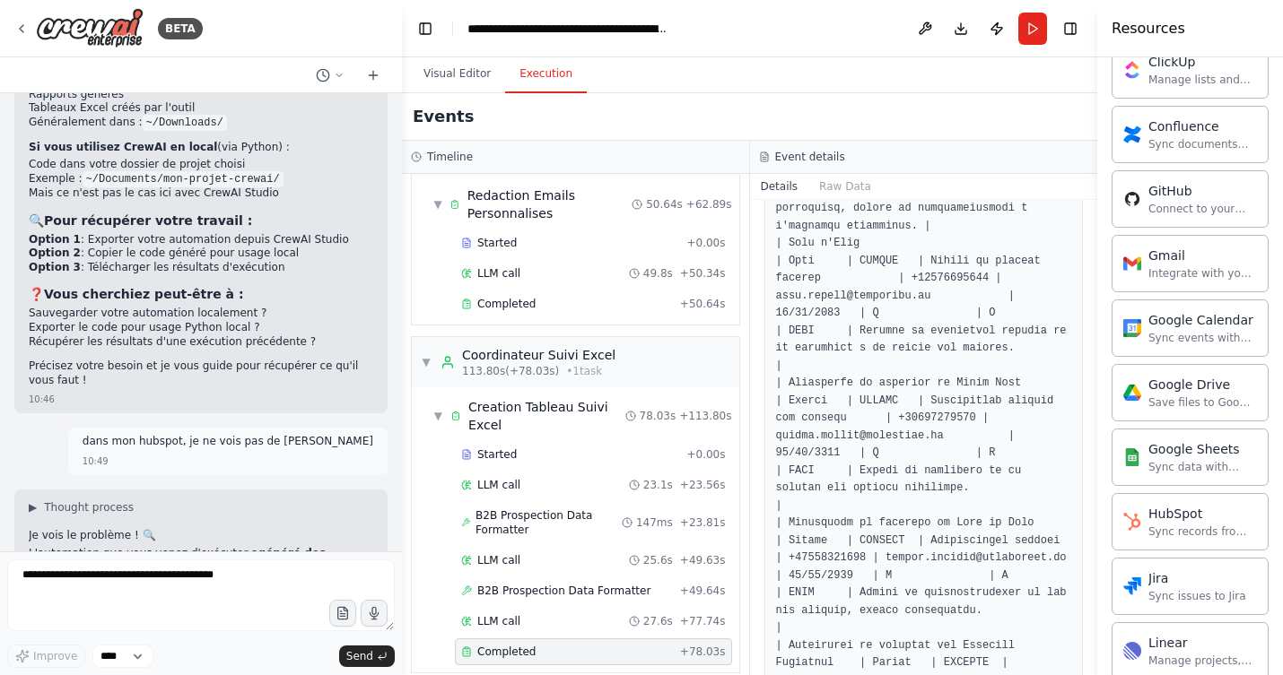
scroll to position [498, 0]
click at [1160, 525] on div "Sync records from HubSpot" at bounding box center [1202, 530] width 109 height 14
click at [1174, 520] on div "HubSpot" at bounding box center [1202, 512] width 109 height 18
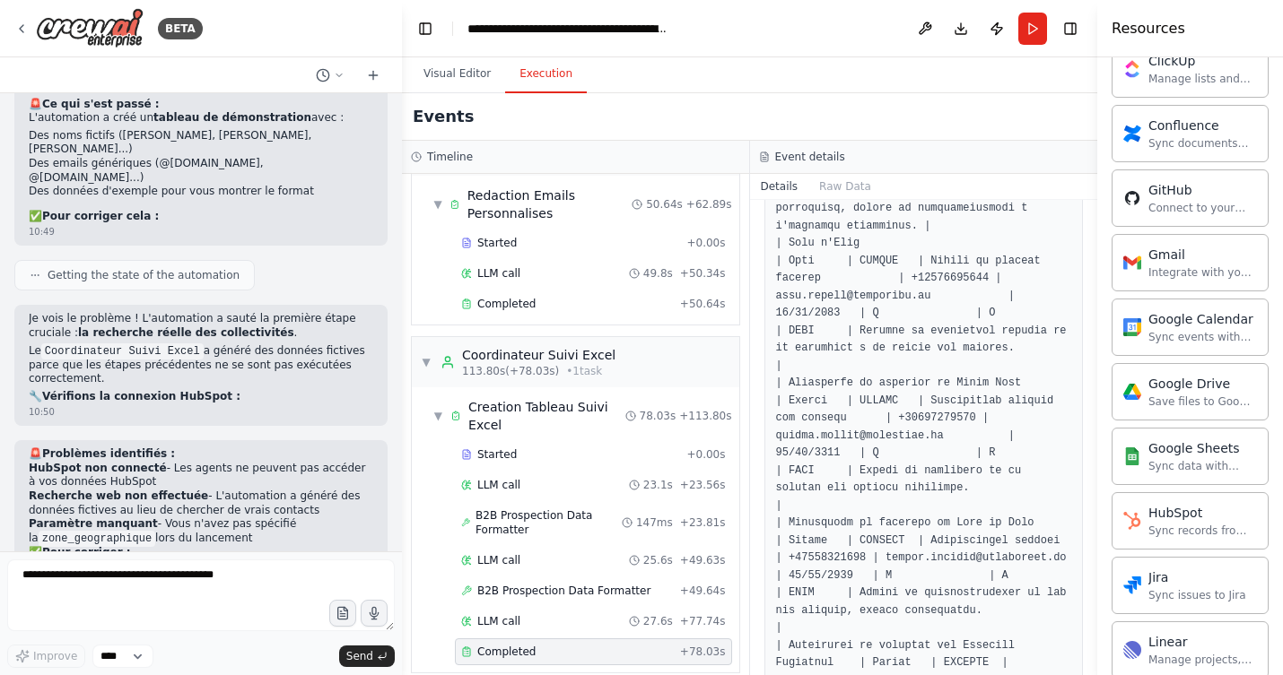
scroll to position [7769, 0]
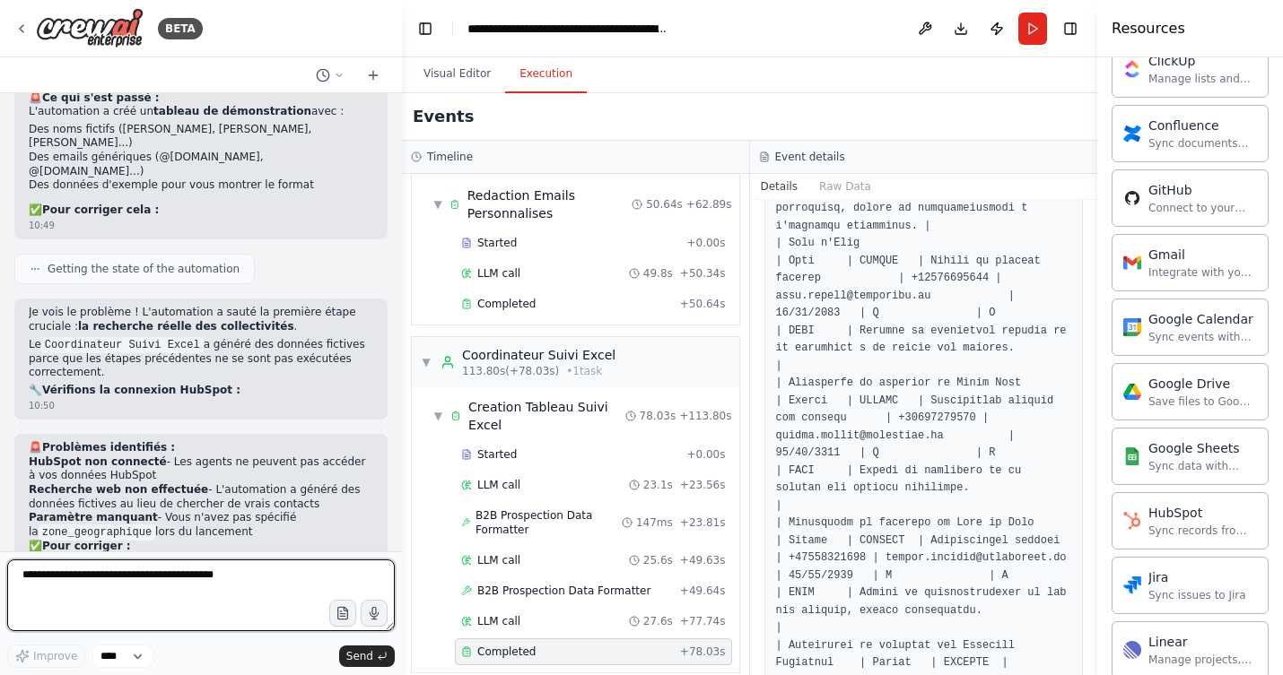
click at [207, 571] on textarea at bounding box center [200, 596] width 387 height 72
type textarea "**********"
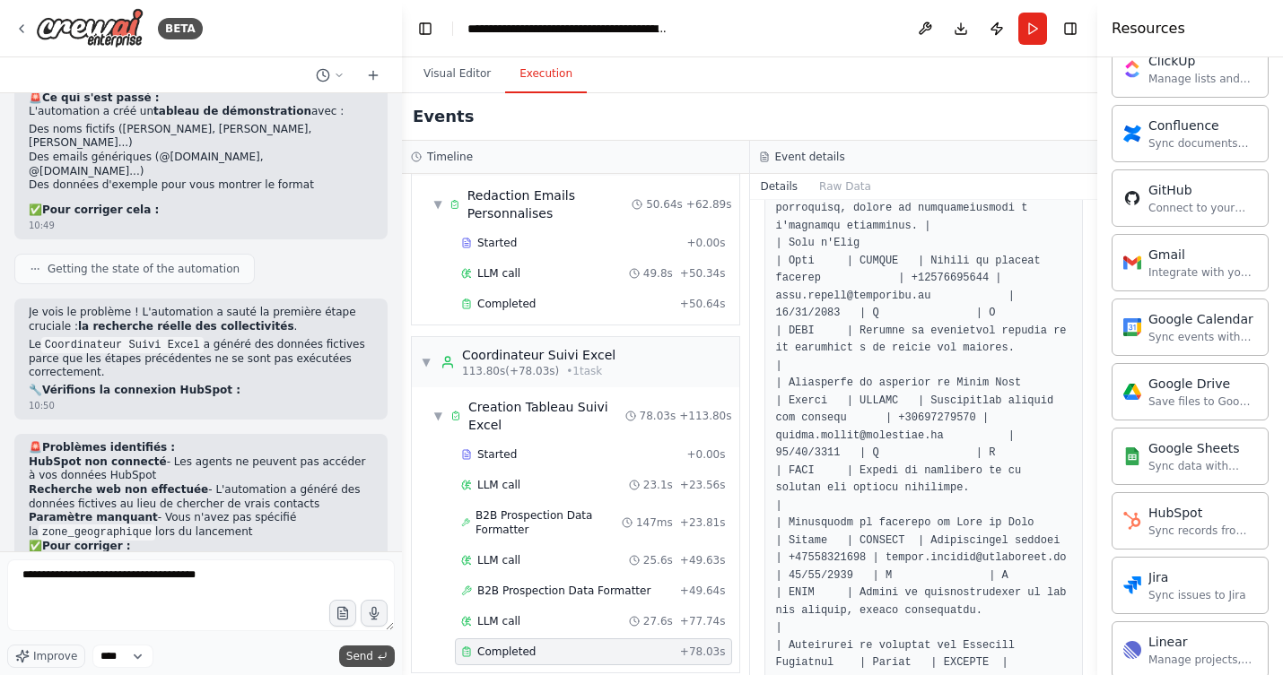
click at [357, 655] on span "Send" at bounding box center [359, 656] width 27 height 14
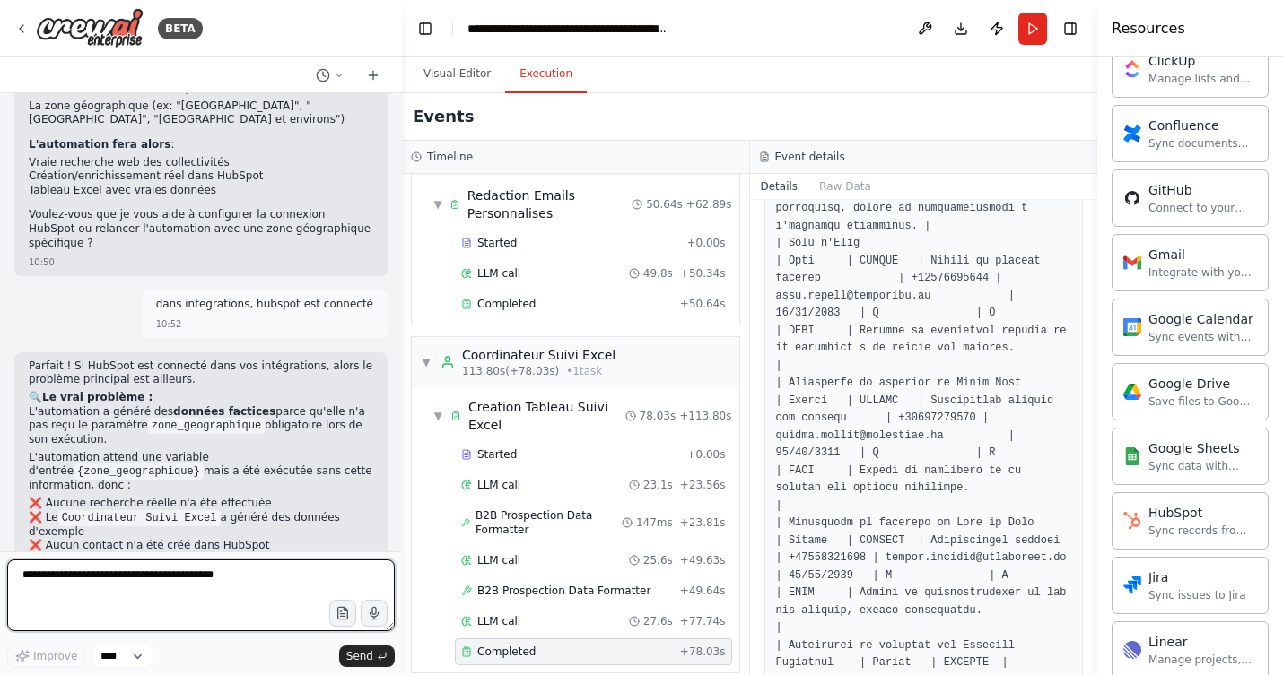
scroll to position [8301, 0]
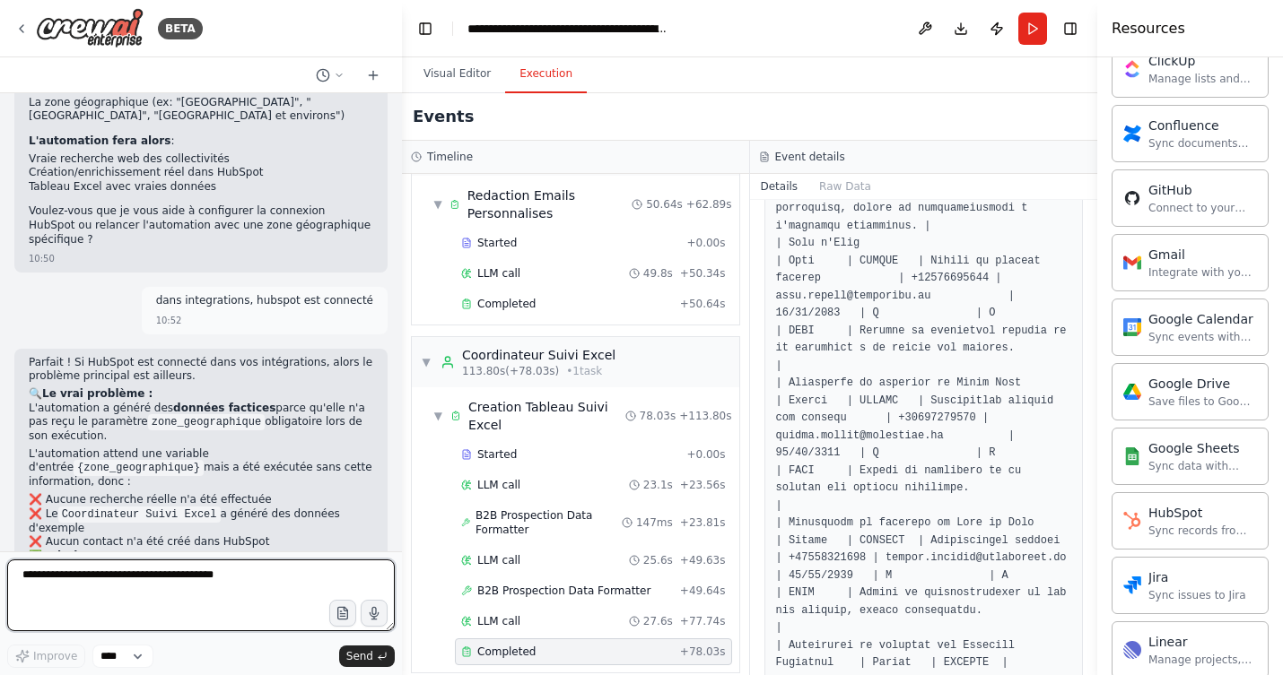
click at [223, 575] on textarea at bounding box center [200, 596] width 387 height 72
type textarea "**********"
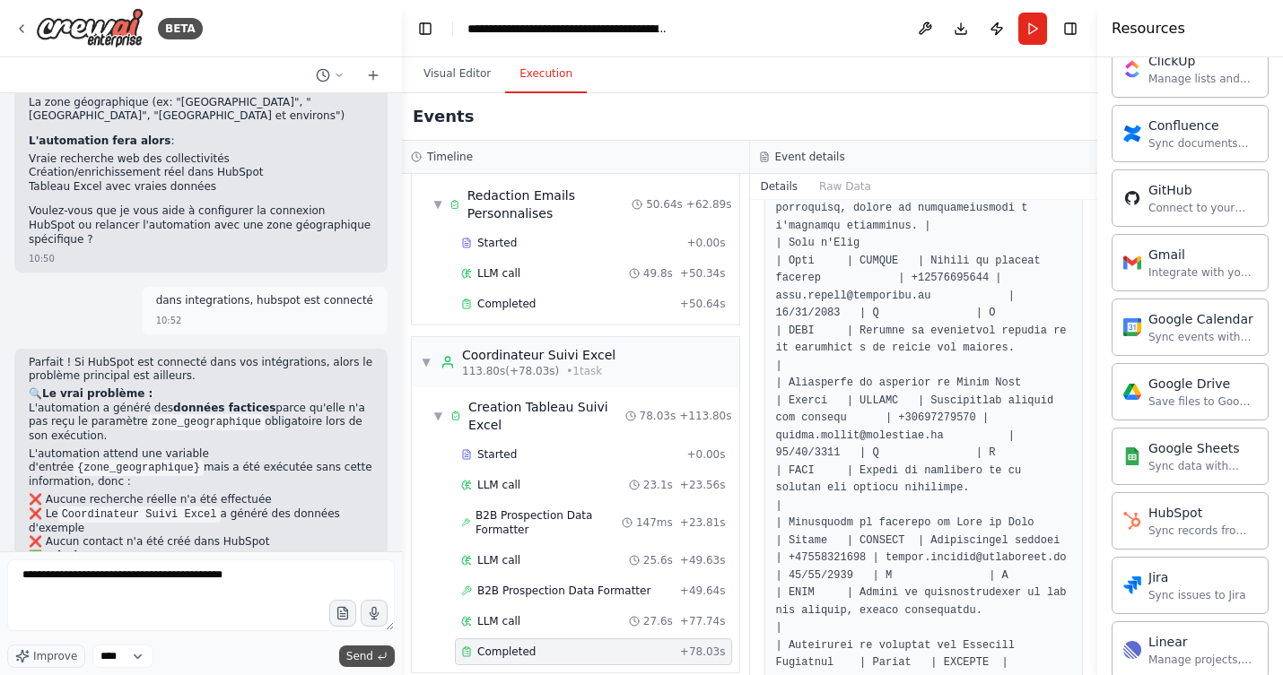
click at [361, 653] on span "Send" at bounding box center [359, 656] width 27 height 14
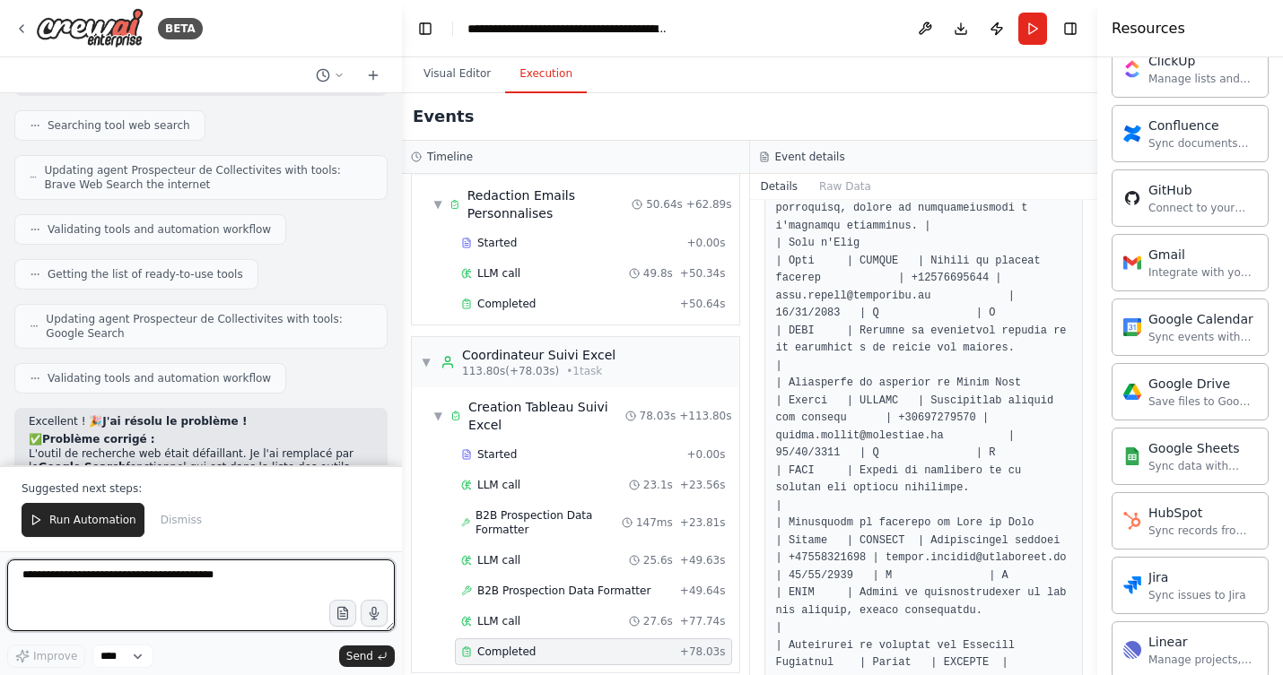
scroll to position [9381, 0]
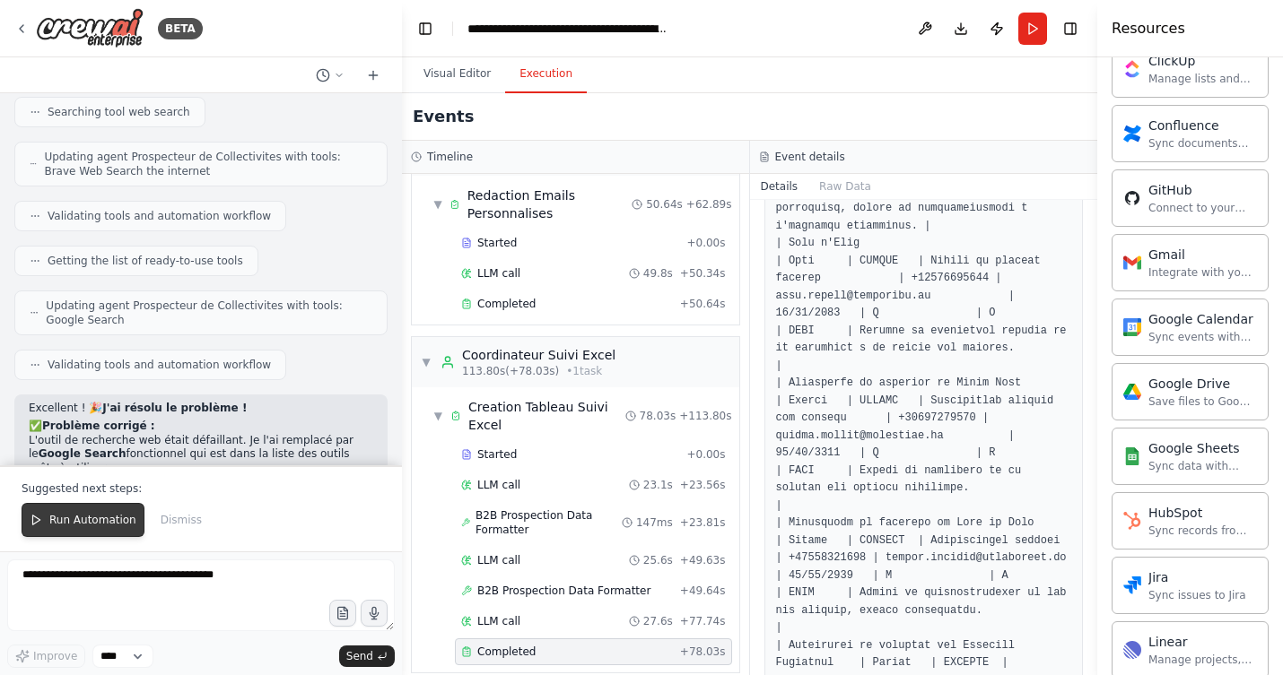
click at [82, 517] on span "Run Automation" at bounding box center [92, 520] width 87 height 14
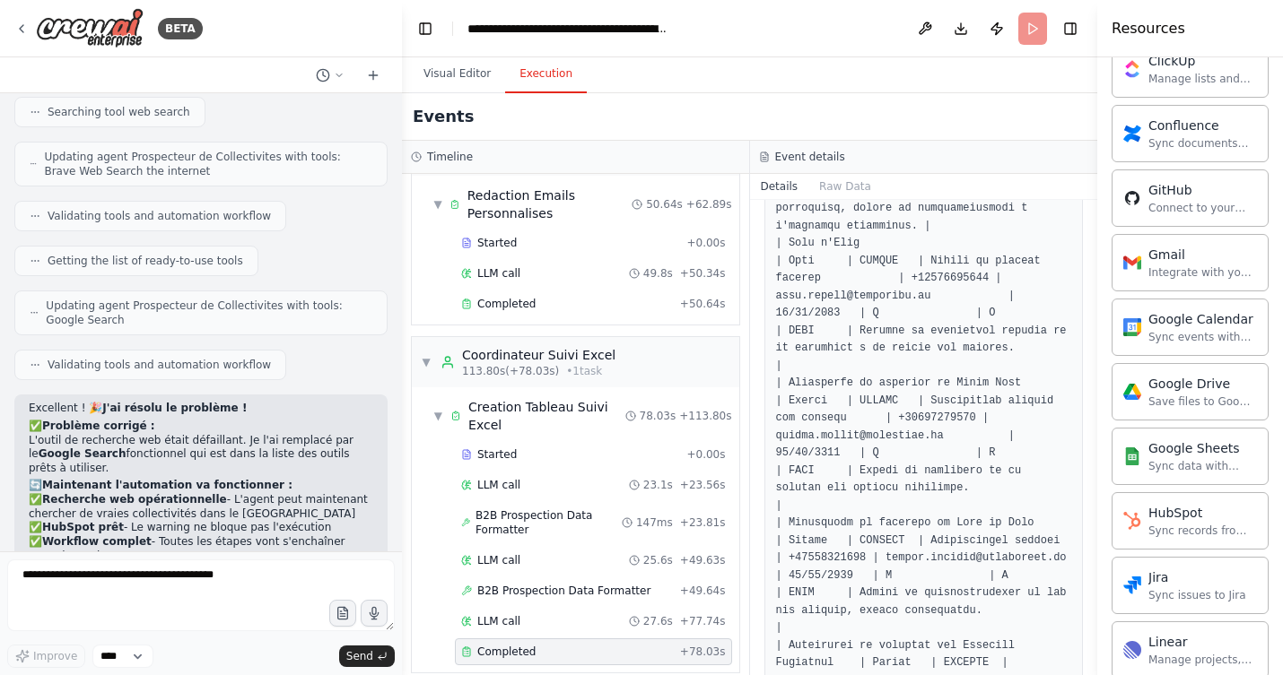
scroll to position [9295, 0]
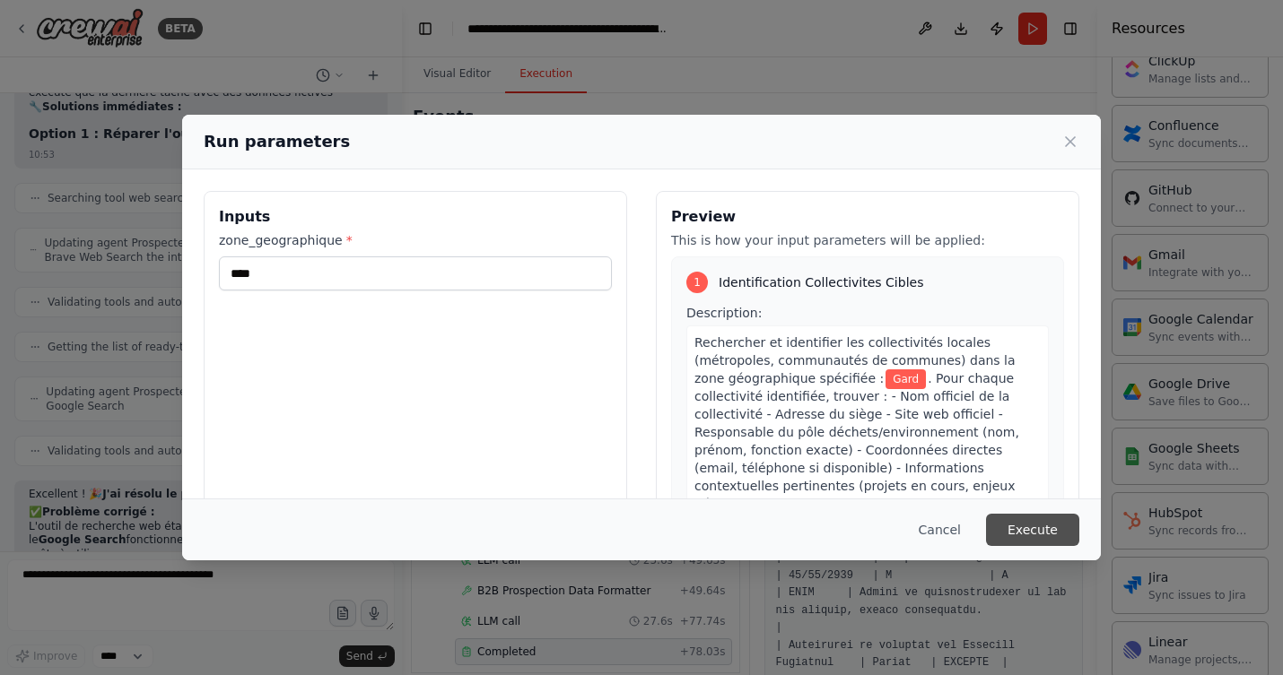
click at [1040, 527] on button "Execute" at bounding box center [1032, 530] width 93 height 32
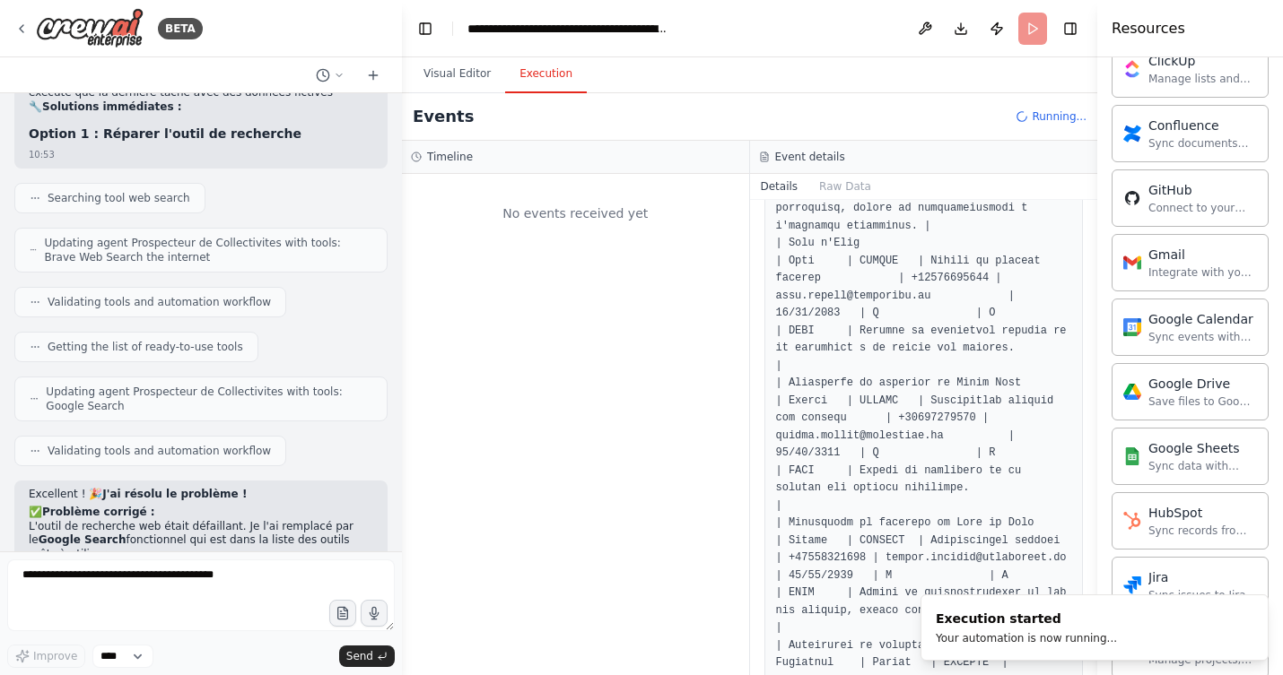
scroll to position [0, 0]
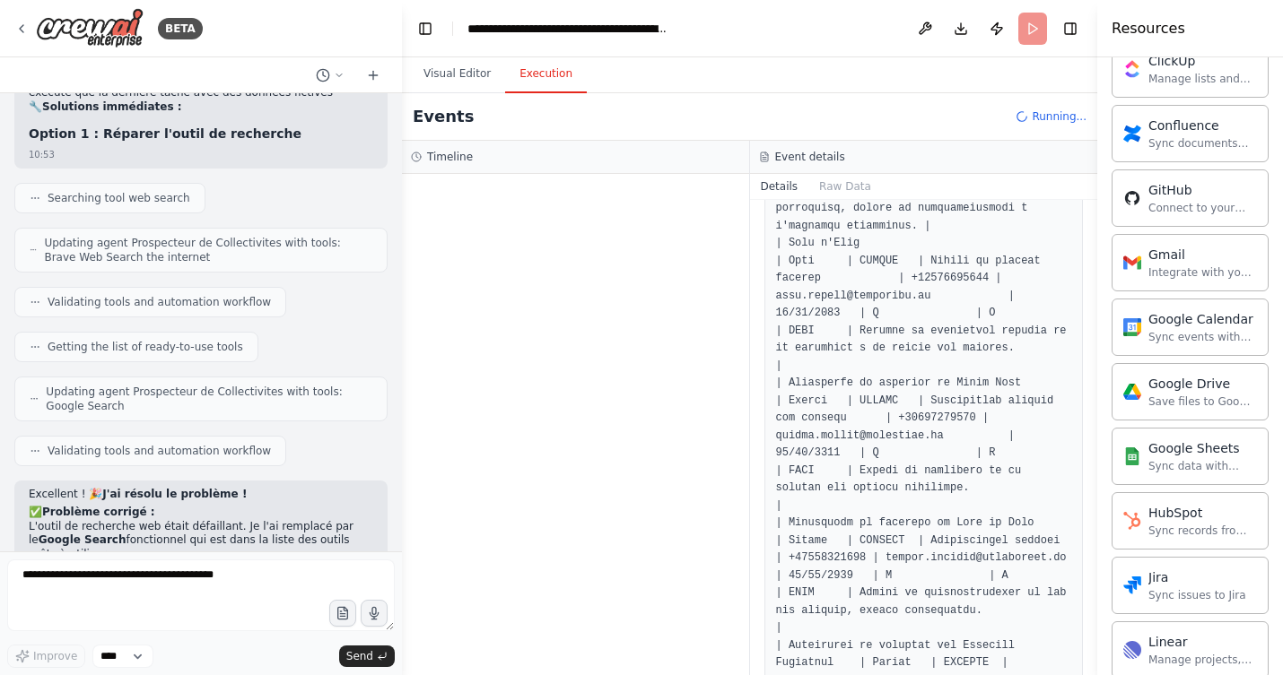
click at [1147, 31] on h4 "Resources" at bounding box center [1148, 29] width 74 height 22
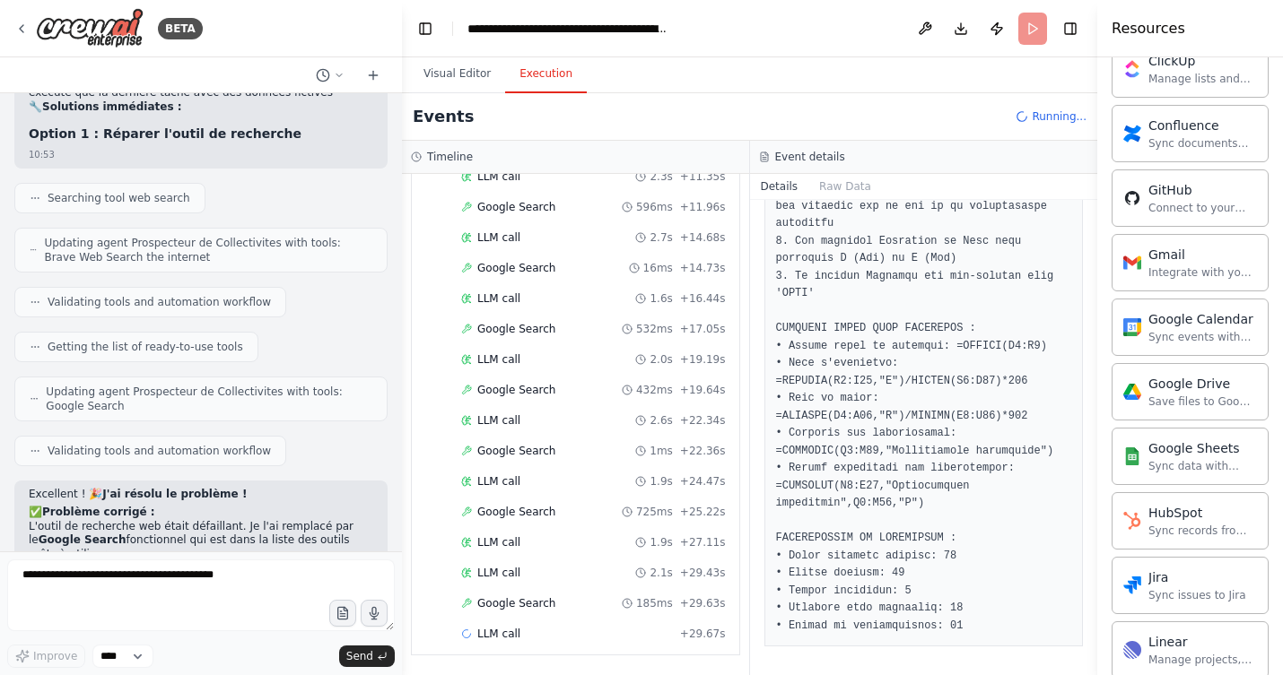
scroll to position [352, 0]
click at [439, 72] on button "Visual Editor" at bounding box center [457, 75] width 96 height 38
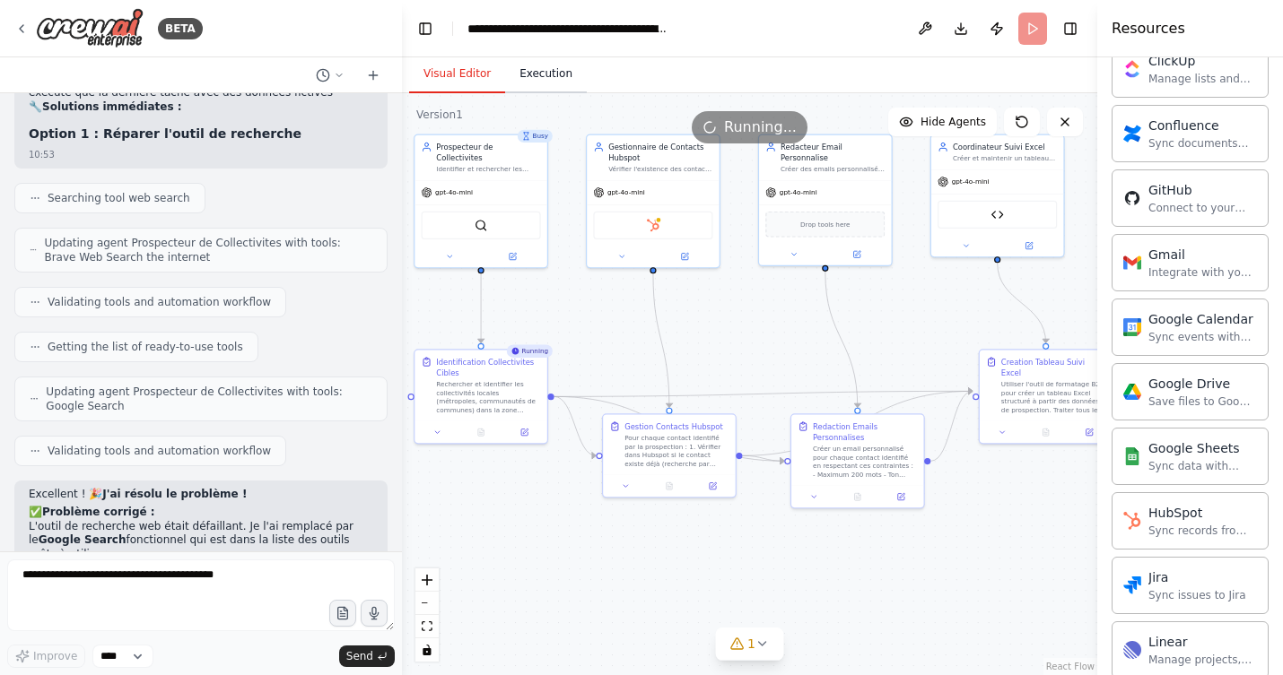
click at [554, 73] on button "Execution" at bounding box center [546, 75] width 82 height 38
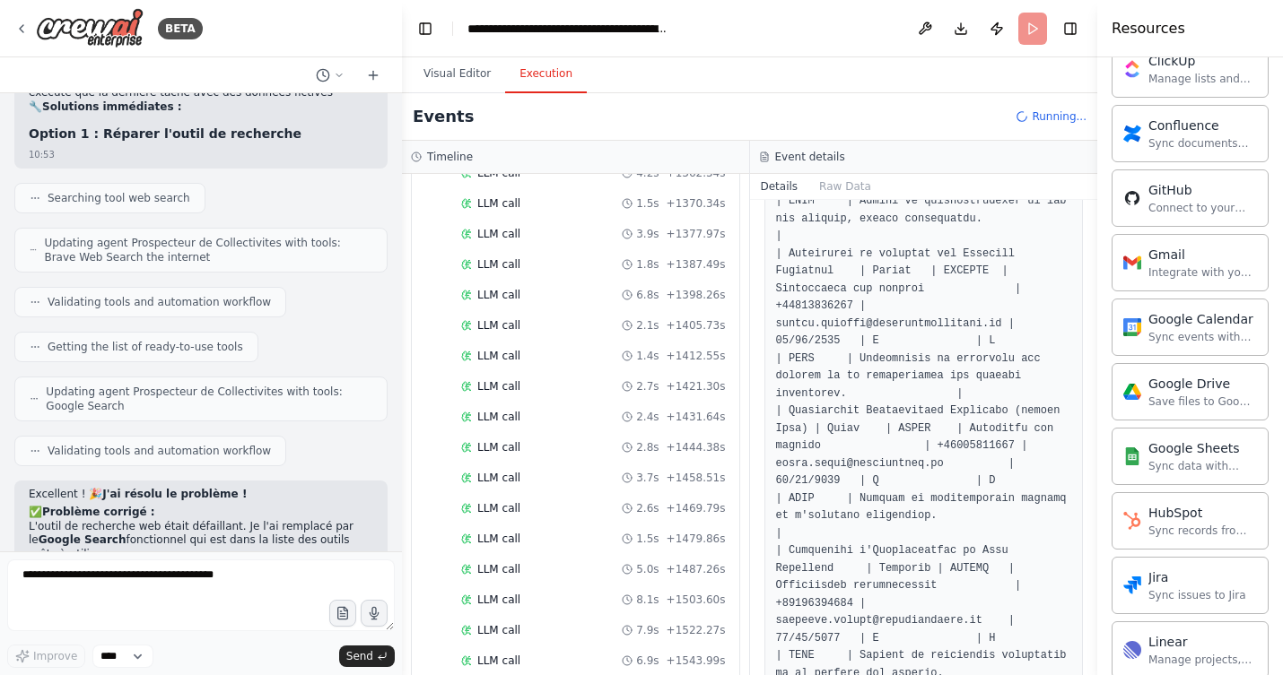
scroll to position [11421, 0]
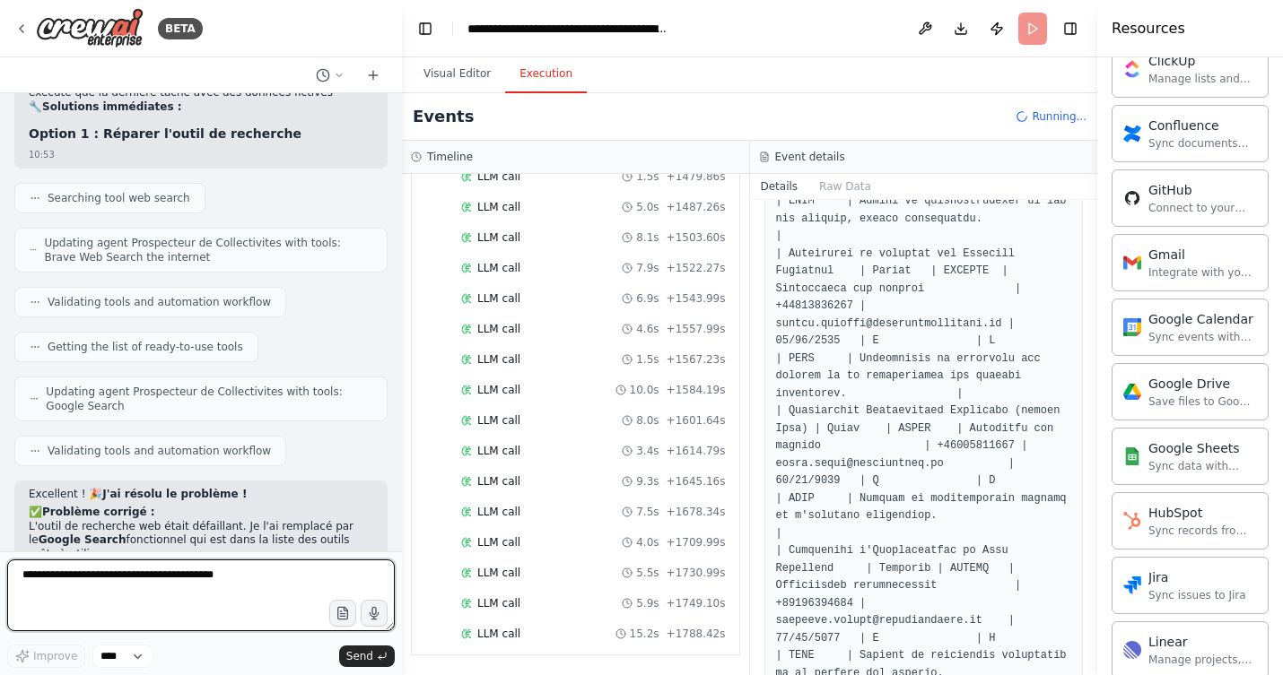
click at [228, 585] on textarea at bounding box center [200, 596] width 387 height 72
type textarea "**********"
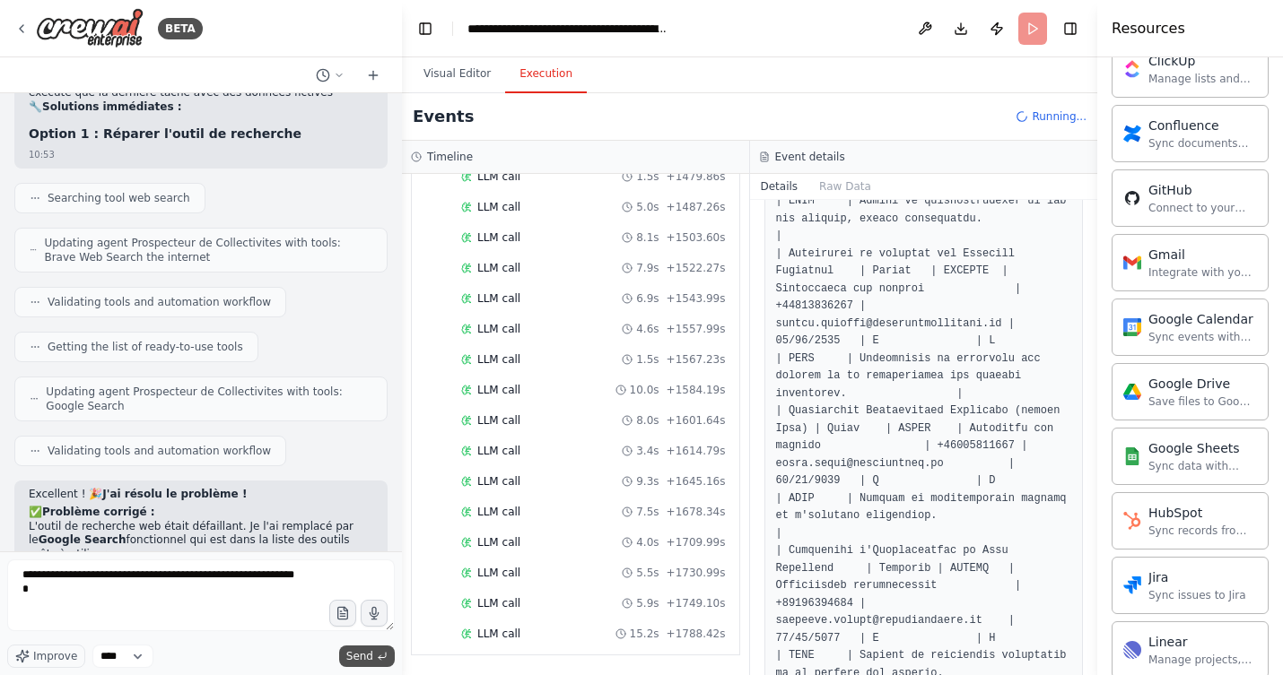
click at [360, 652] on span "Send" at bounding box center [359, 656] width 27 height 14
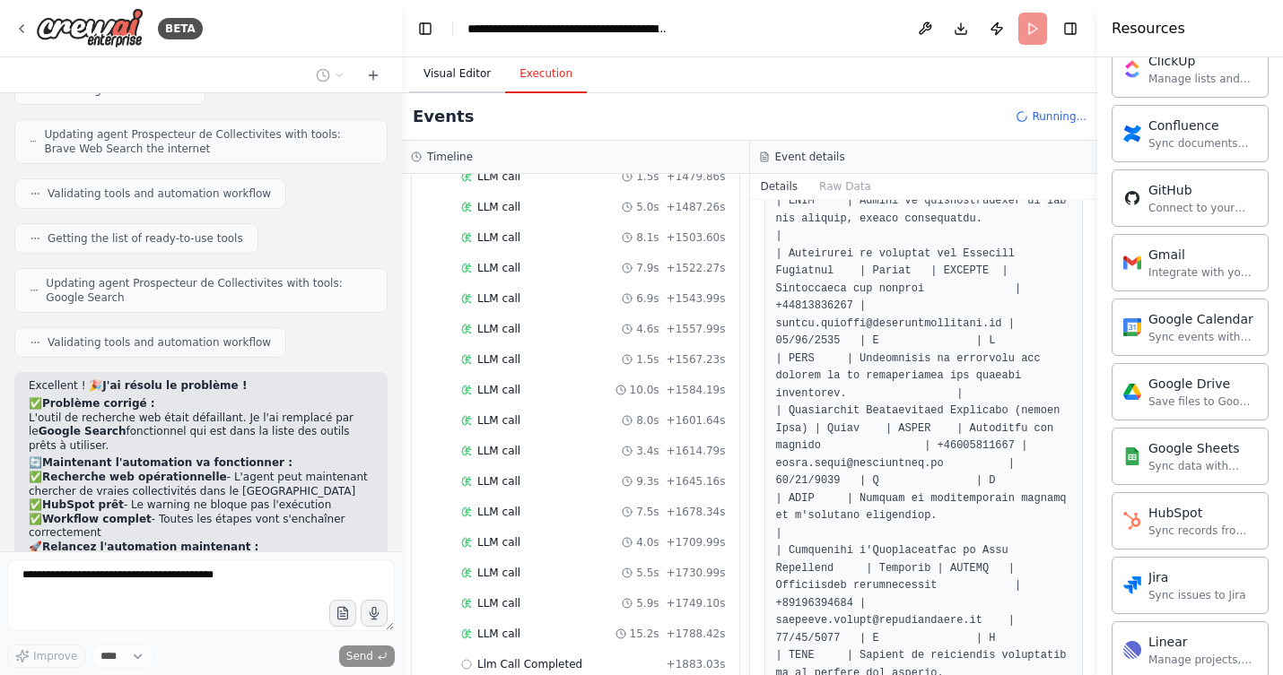
click at [457, 80] on button "Visual Editor" at bounding box center [457, 75] width 96 height 38
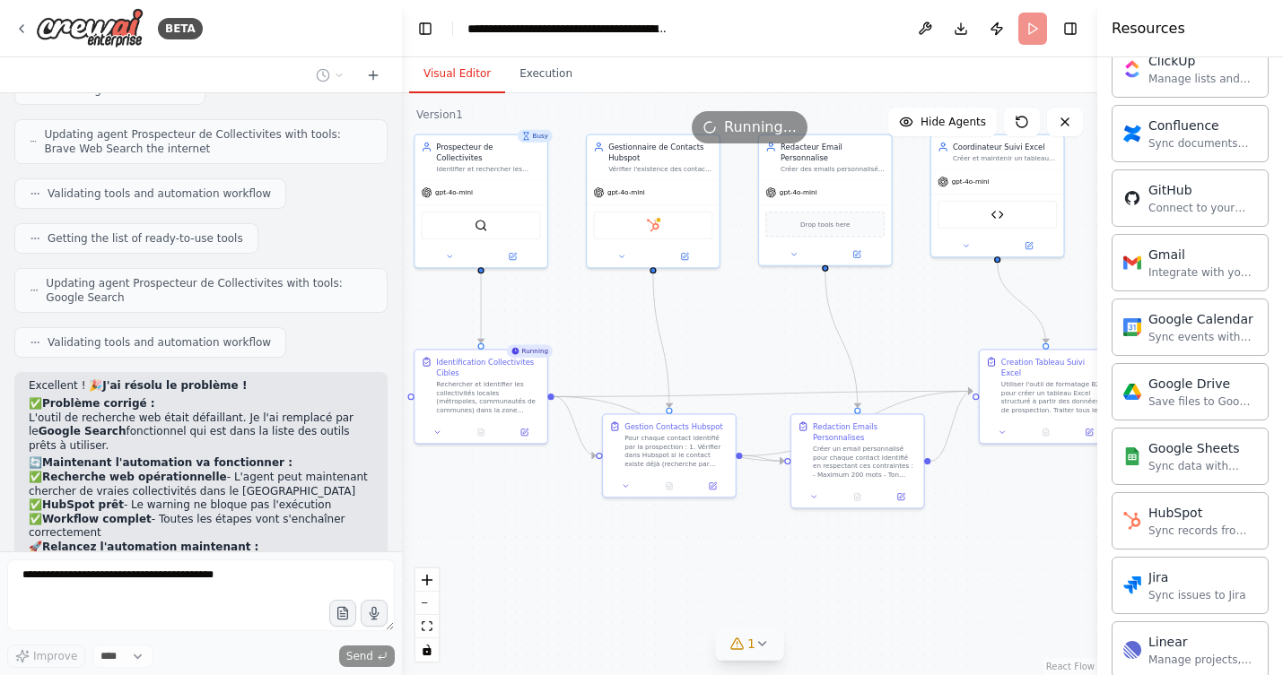
click at [758, 641] on icon at bounding box center [762, 644] width 14 height 14
click at [758, 641] on span "HubSpot integration is not connected. Please connect before using it." at bounding box center [761, 636] width 298 height 29
click at [893, 586] on button at bounding box center [893, 586] width 30 height 22
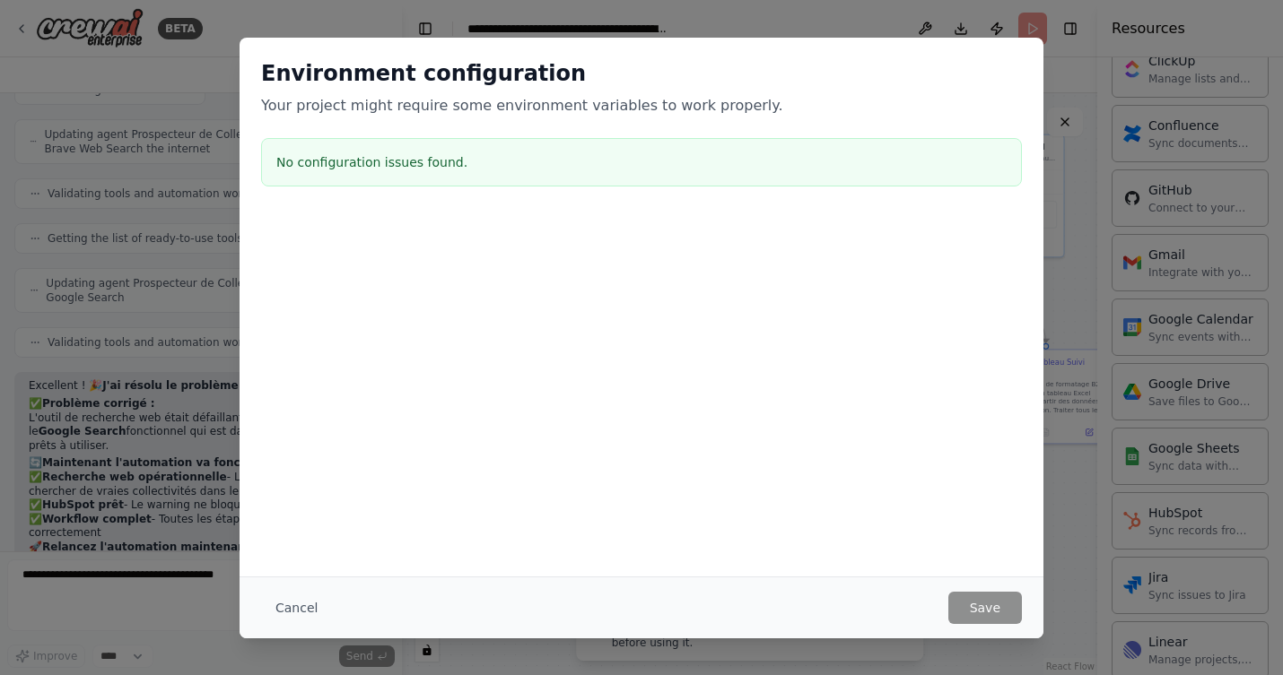
click at [1058, 524] on div "Environment configuration Your project might require some environment variables…" at bounding box center [641, 337] width 1283 height 675
click at [292, 609] on button "Cancel" at bounding box center [296, 608] width 71 height 32
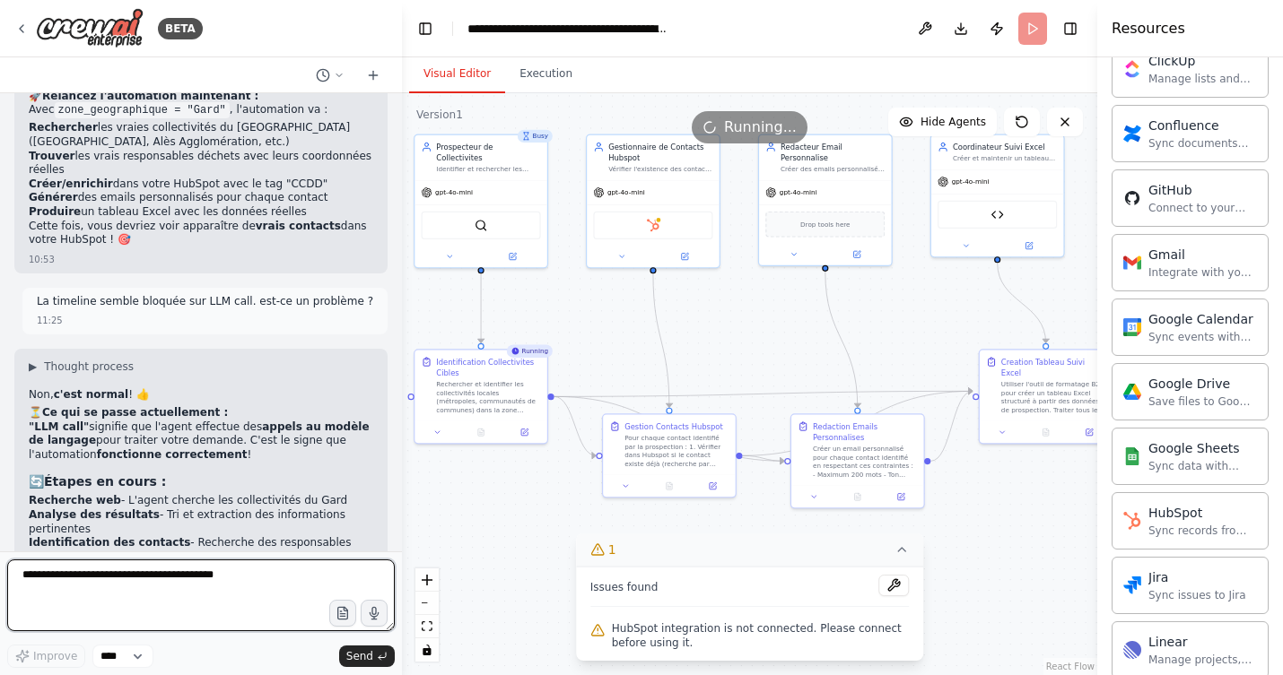
scroll to position [9872, 0]
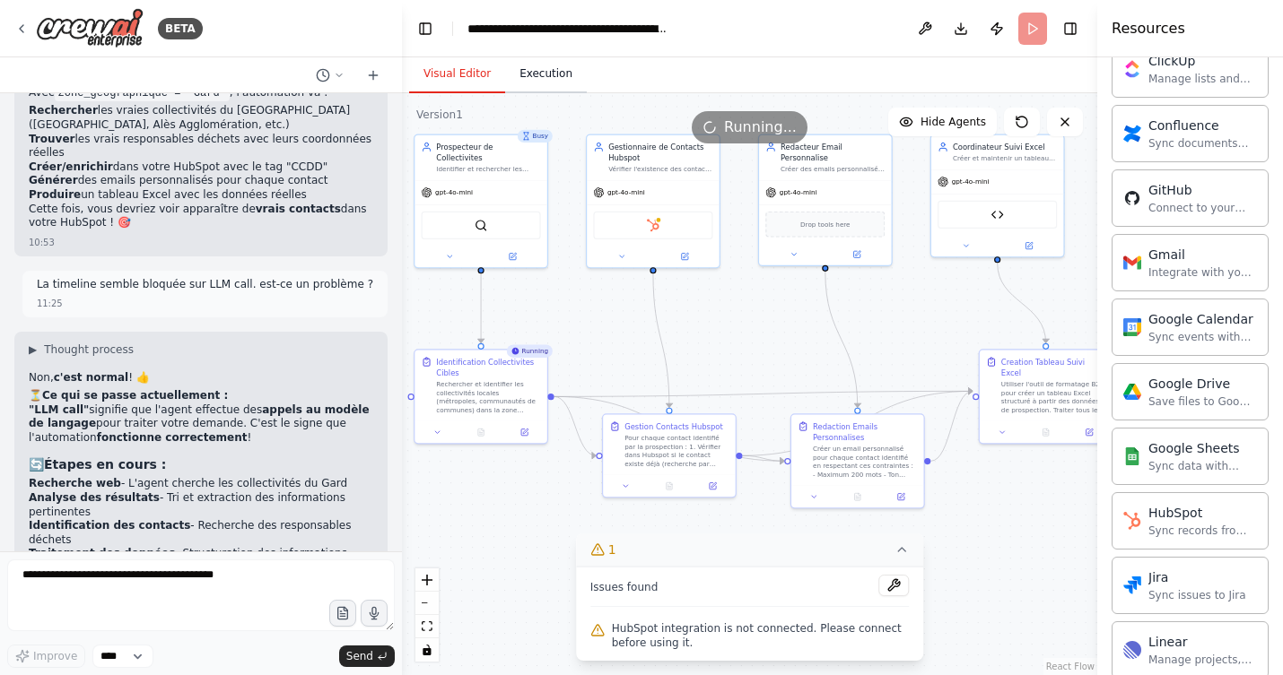
click at [542, 74] on button "Execution" at bounding box center [546, 75] width 82 height 38
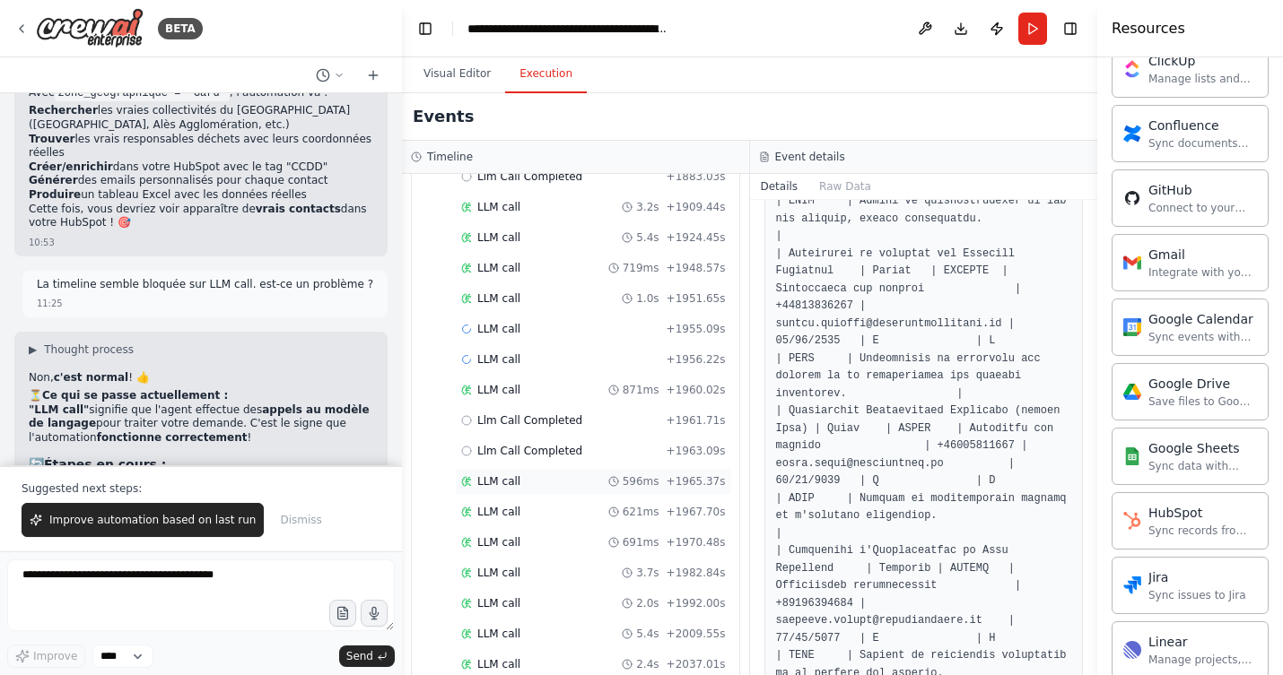
scroll to position [12727, 0]
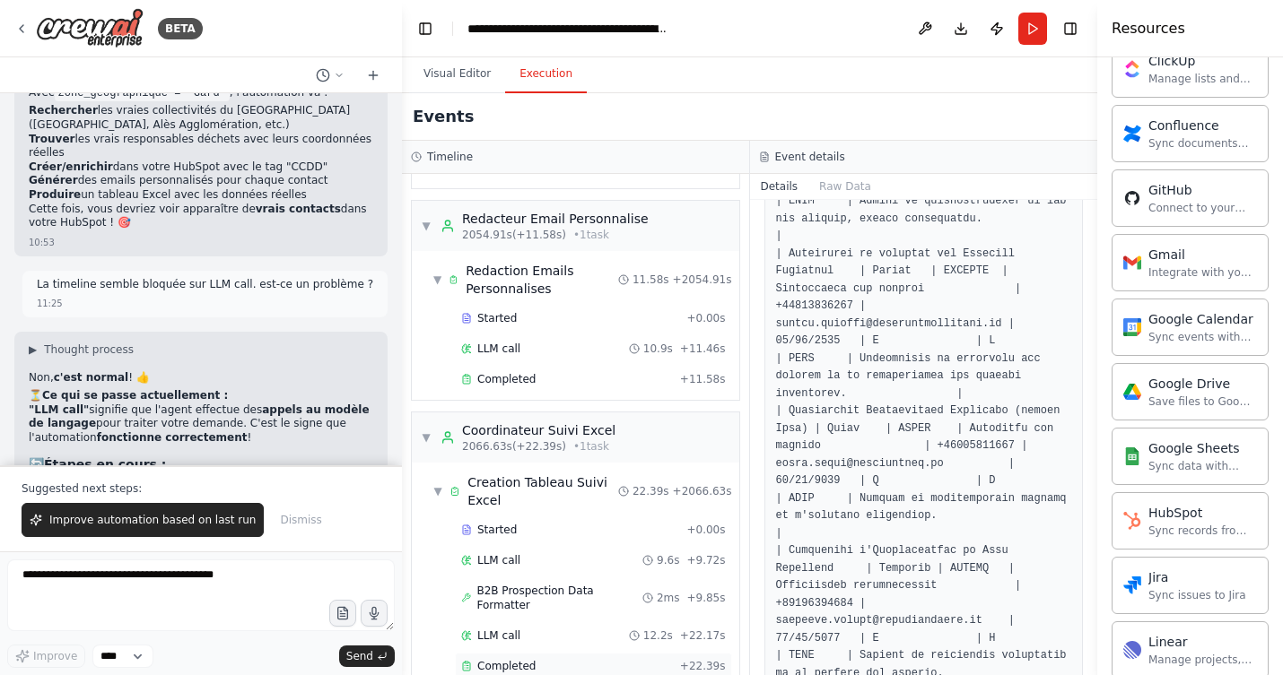
click at [468, 661] on icon at bounding box center [466, 666] width 11 height 11
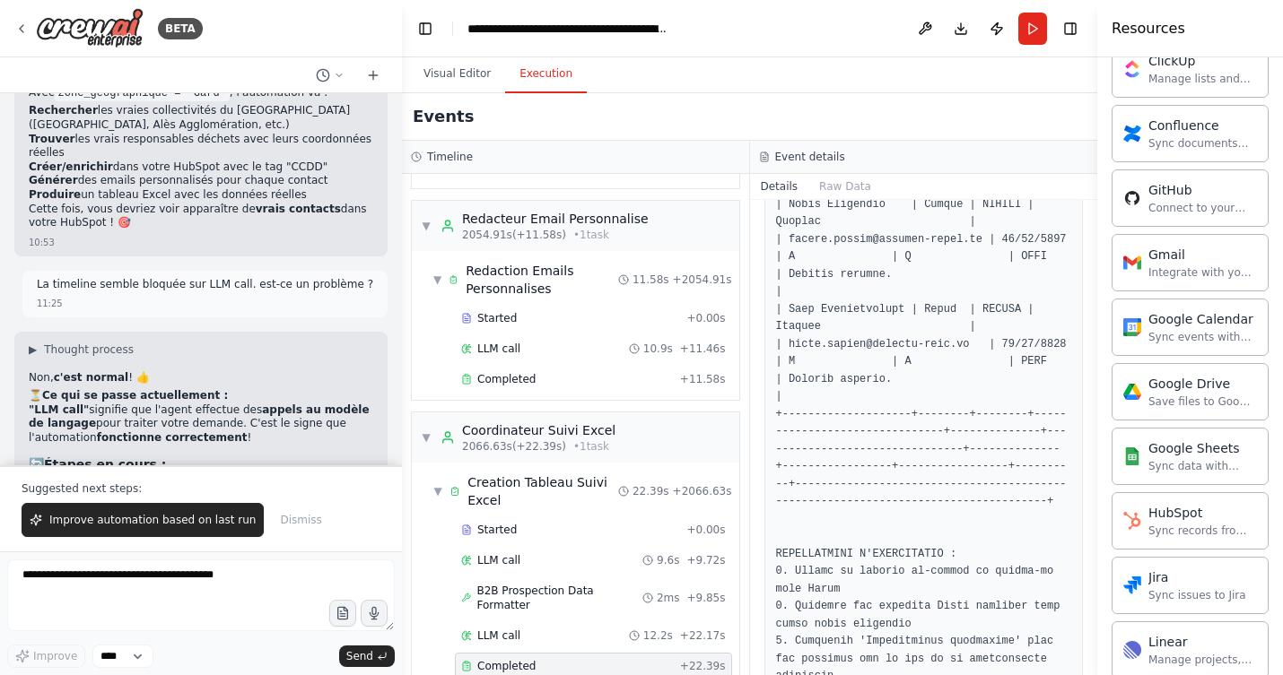
scroll to position [1702, 0]
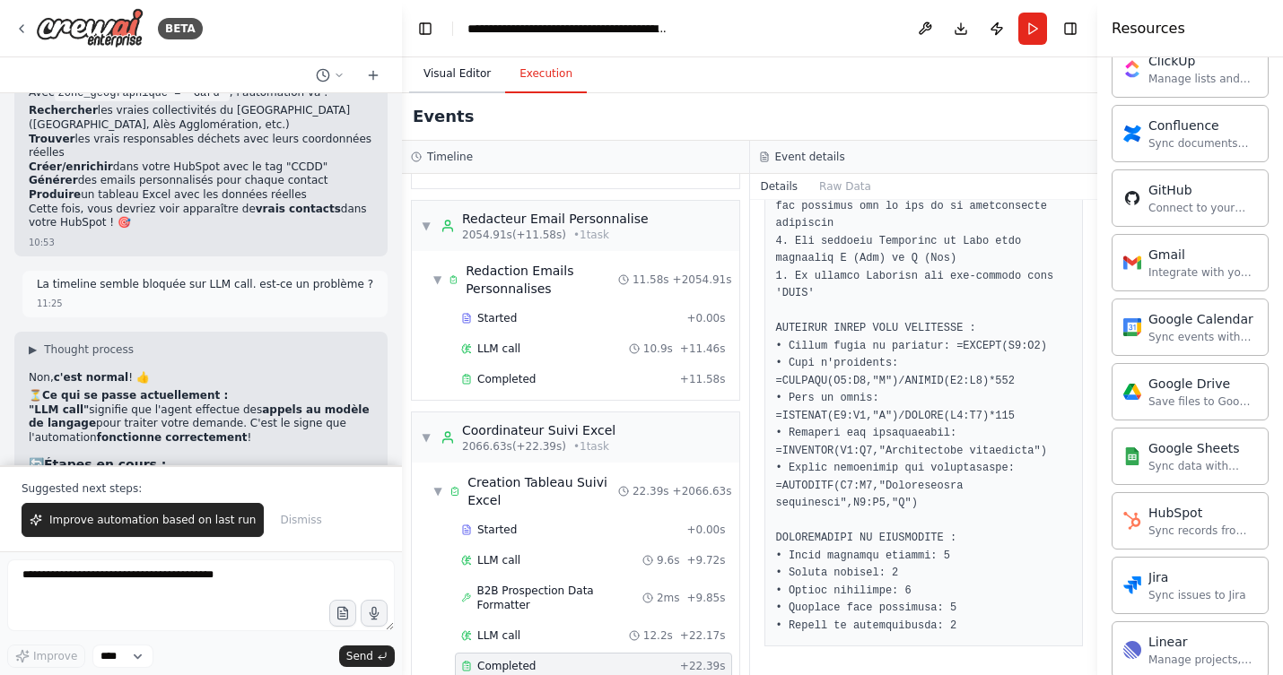
click at [448, 72] on button "Visual Editor" at bounding box center [457, 75] width 96 height 38
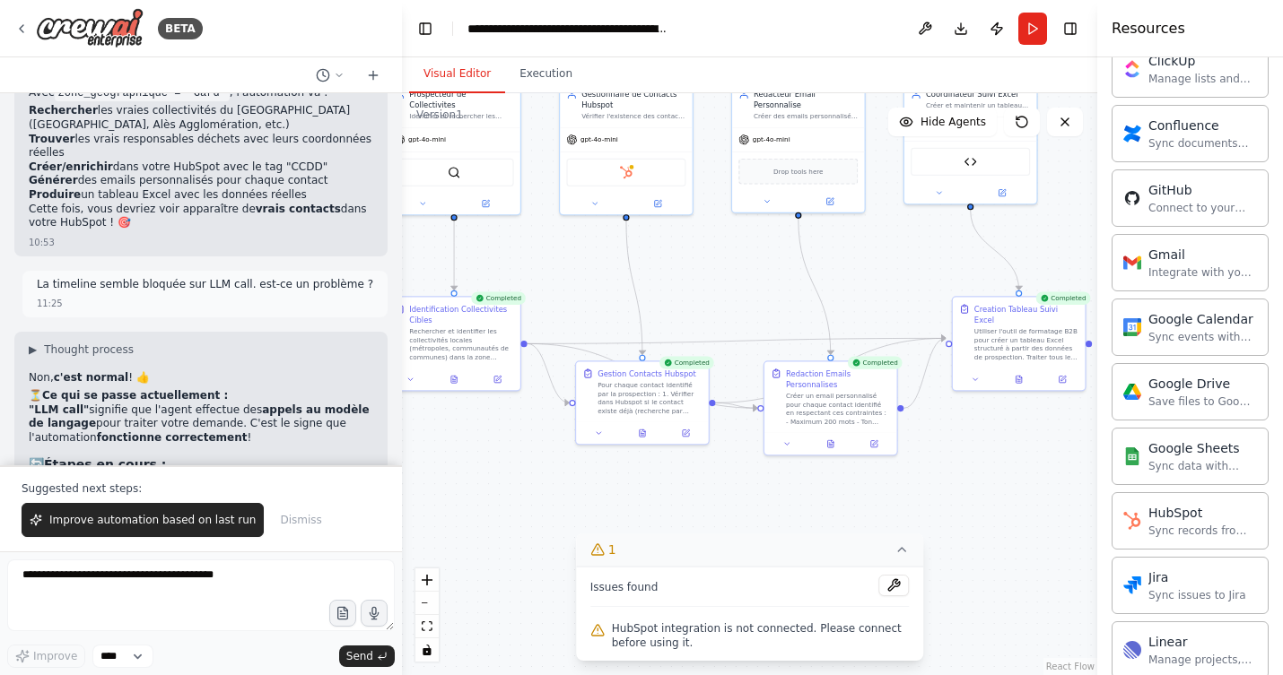
drag, startPoint x: 927, startPoint y: 335, endPoint x: 900, endPoint y: 283, distance: 59.4
click at [900, 283] on div ".deletable-edge-delete-btn { width: 20px; height: 20px; border: 0px solid #ffff…" at bounding box center [749, 384] width 695 height 582
click at [1150, 531] on div "Sync records from HubSpot" at bounding box center [1202, 530] width 109 height 14
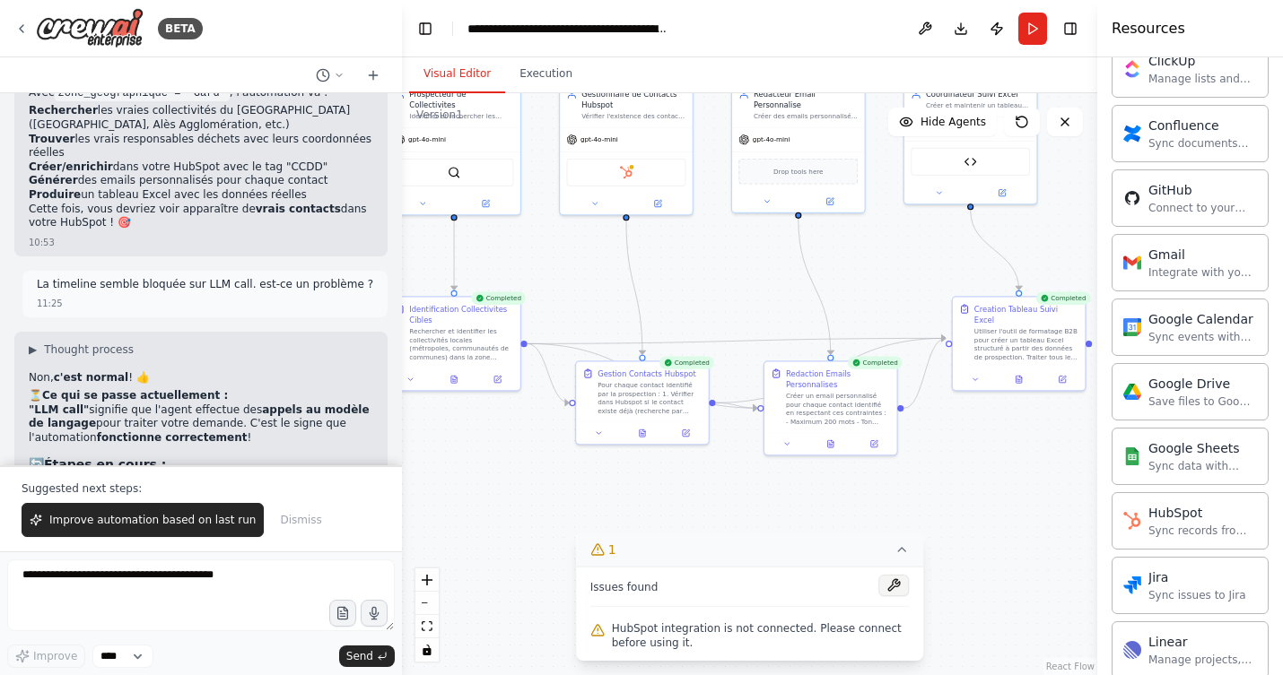
click at [893, 583] on button at bounding box center [893, 586] width 30 height 22
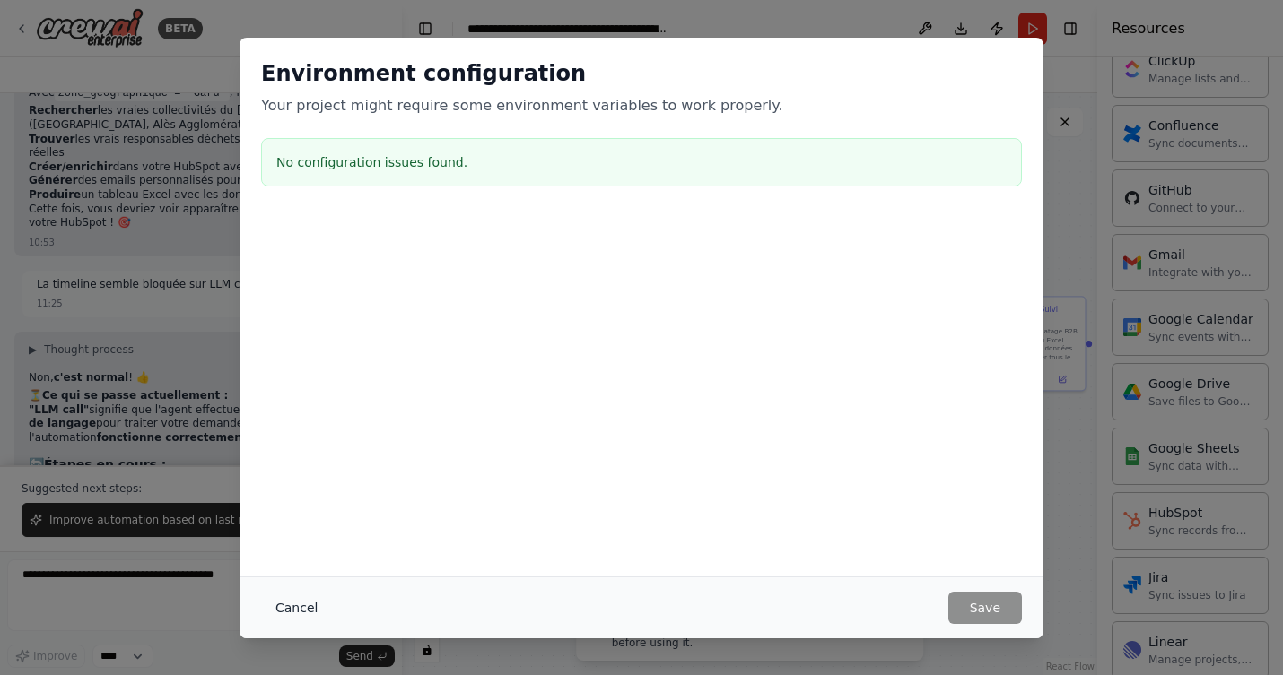
click at [290, 606] on button "Cancel" at bounding box center [296, 608] width 71 height 32
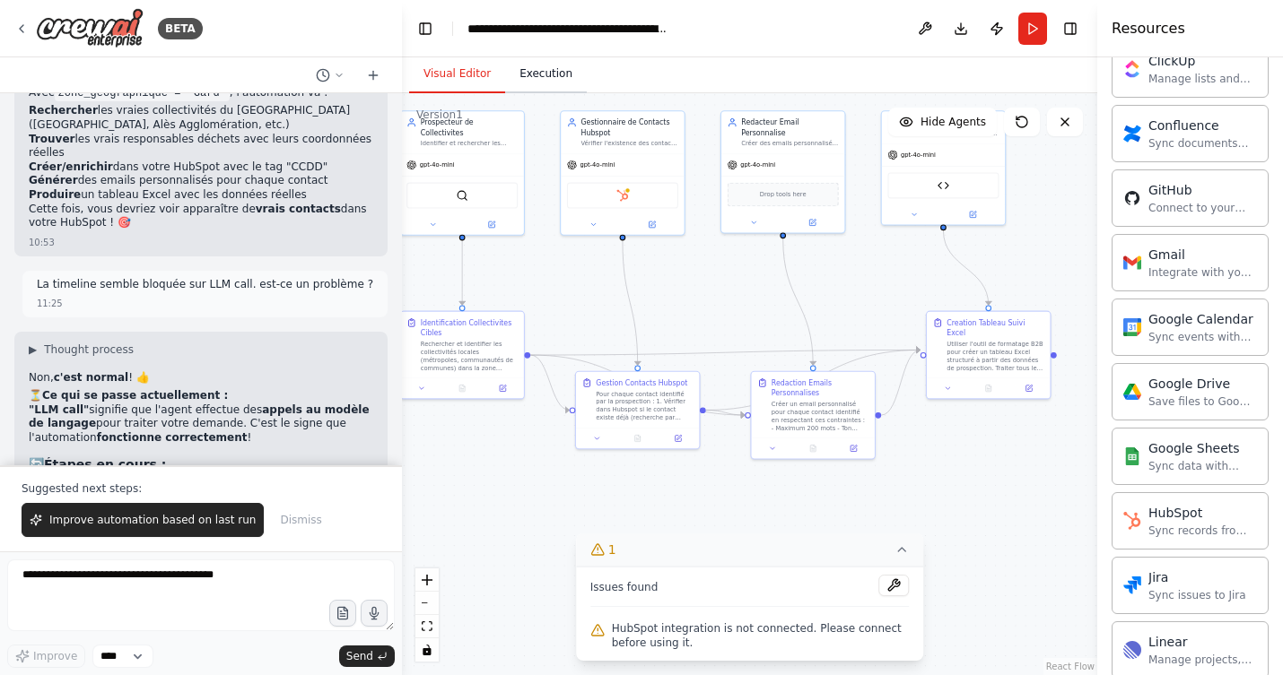
click at [542, 76] on button "Execution" at bounding box center [546, 75] width 82 height 38
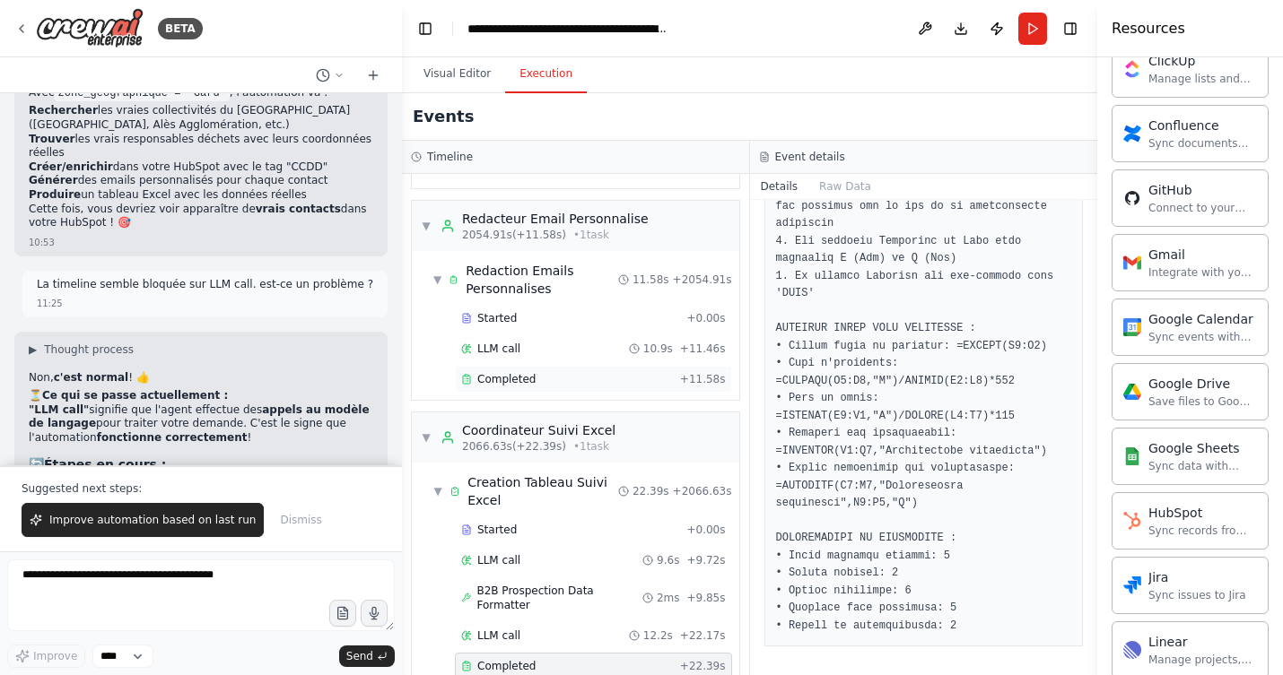
click at [478, 372] on span "Completed" at bounding box center [506, 379] width 58 height 14
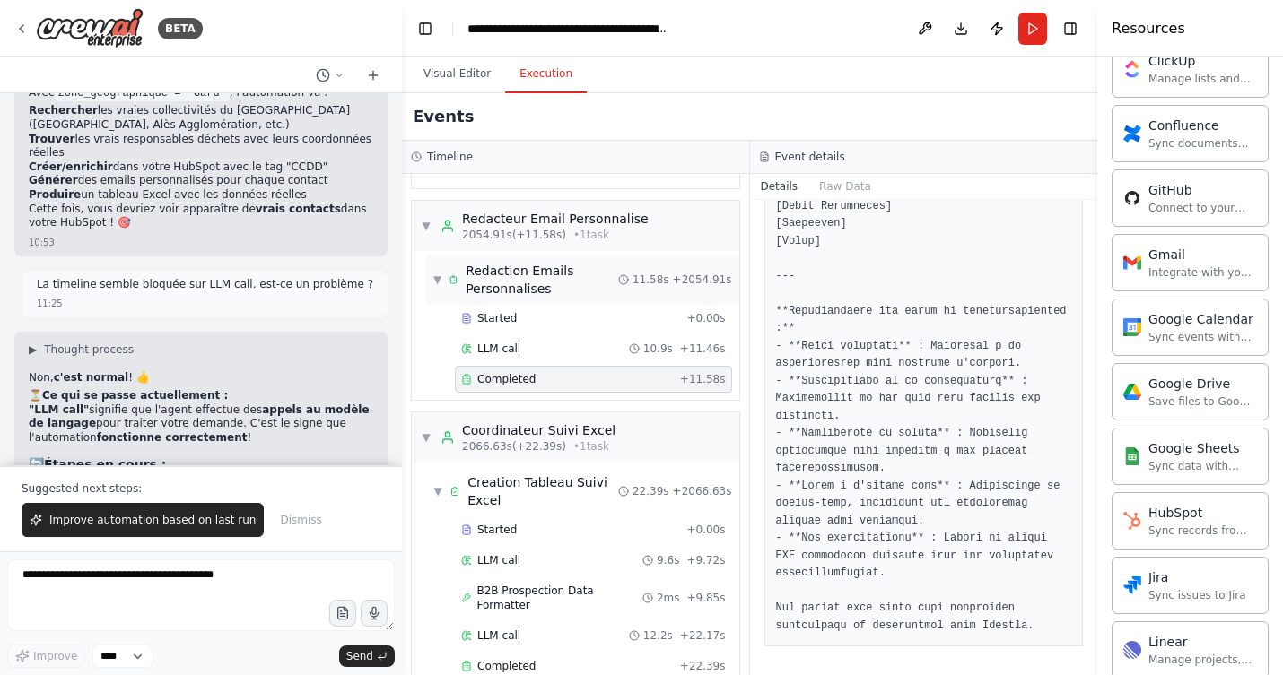
scroll to position [12720, 0]
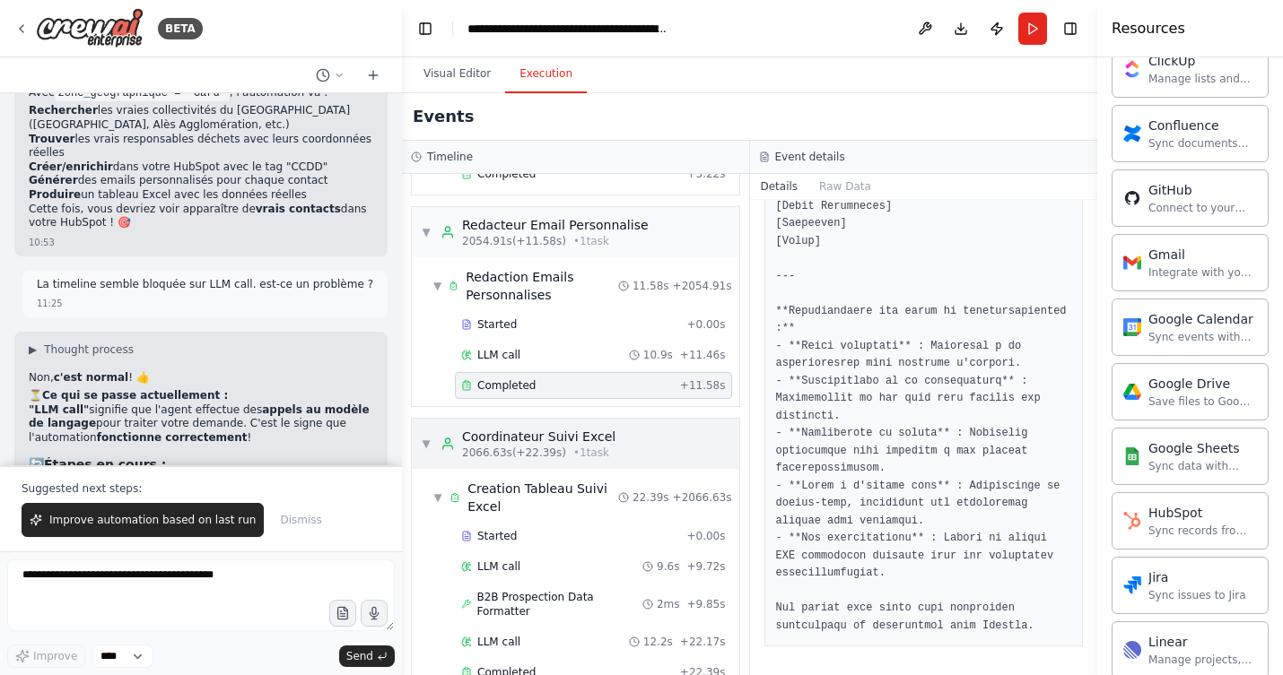
click at [546, 428] on div "Coordinateur Suivi Excel" at bounding box center [538, 437] width 153 height 18
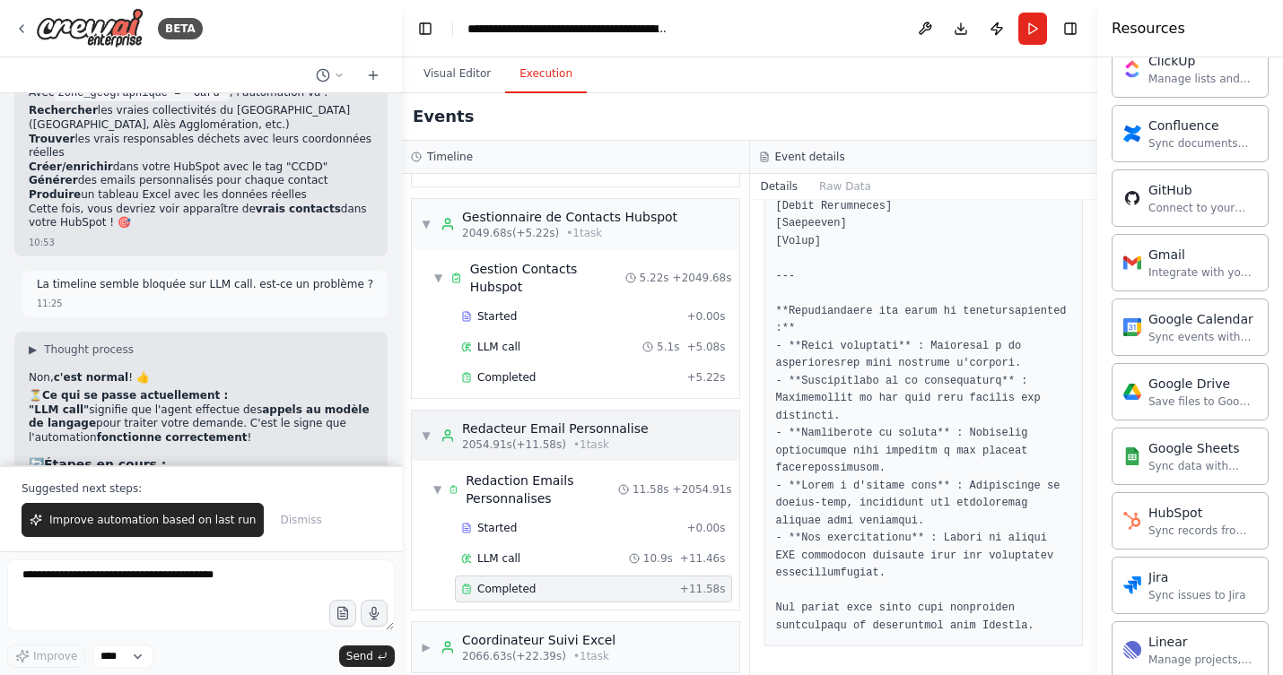
click at [508, 420] on div "Redacteur Email Personnalise" at bounding box center [555, 429] width 187 height 18
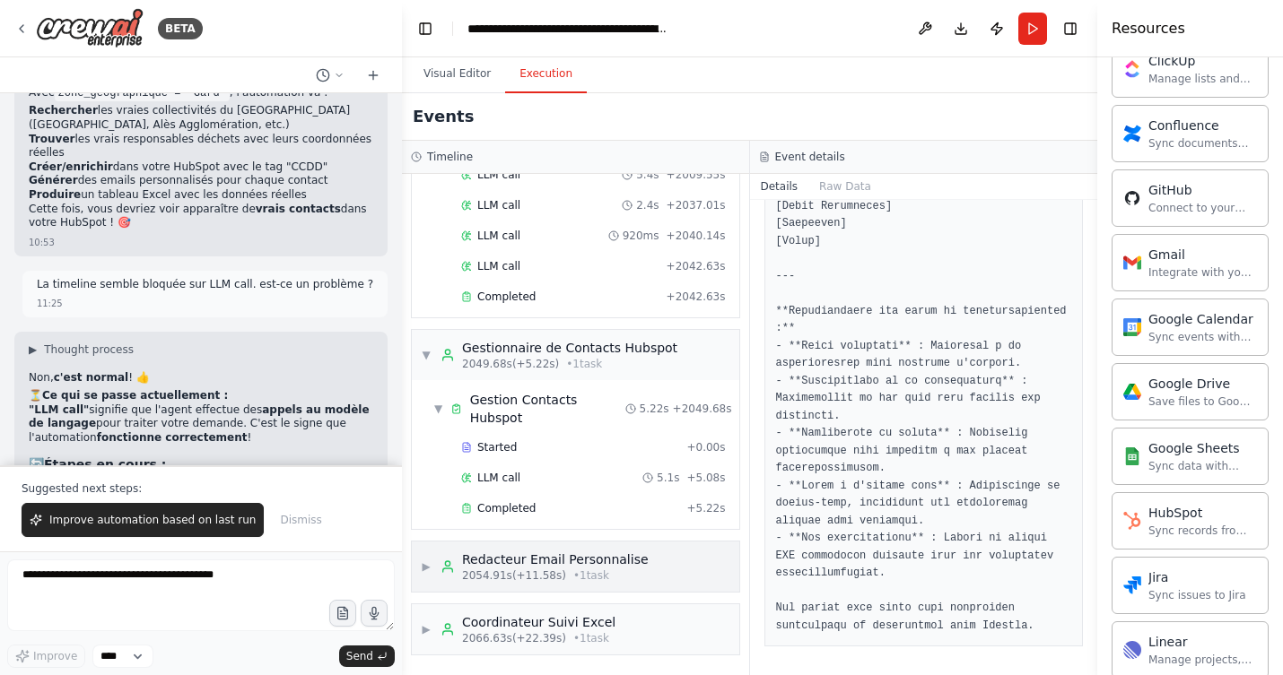
scroll to position [12368, 0]
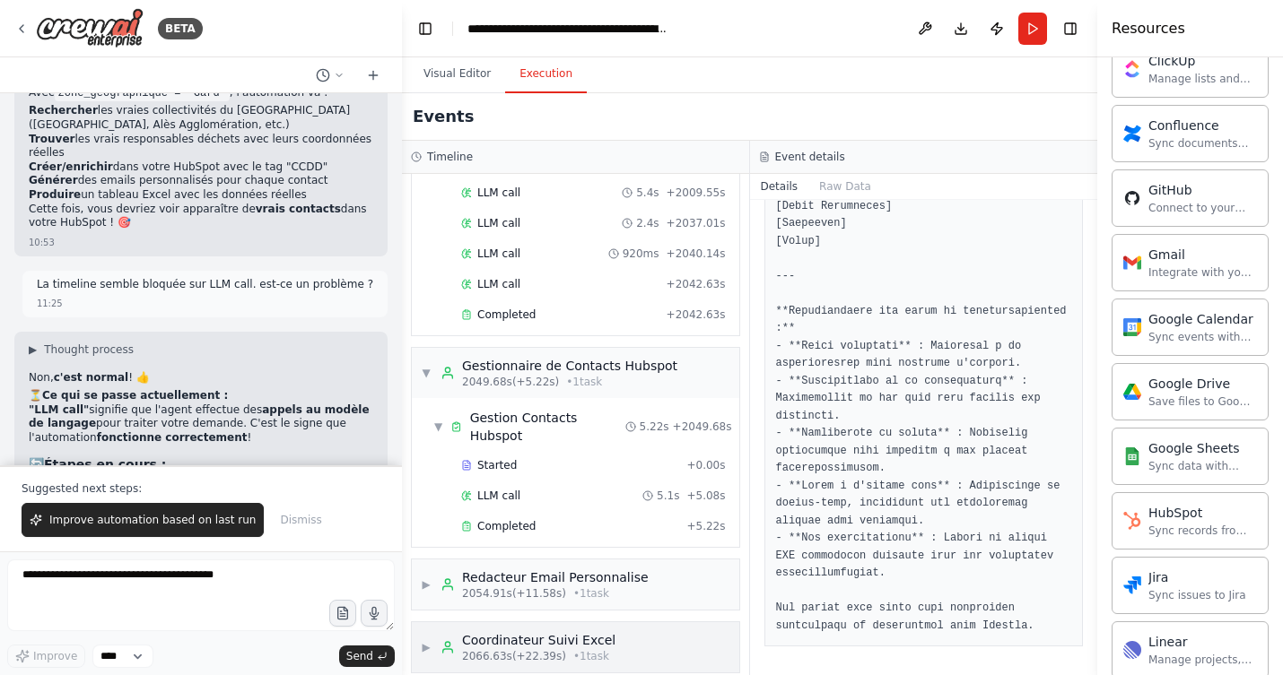
click at [526, 631] on div "Coordinateur Suivi Excel" at bounding box center [538, 640] width 153 height 18
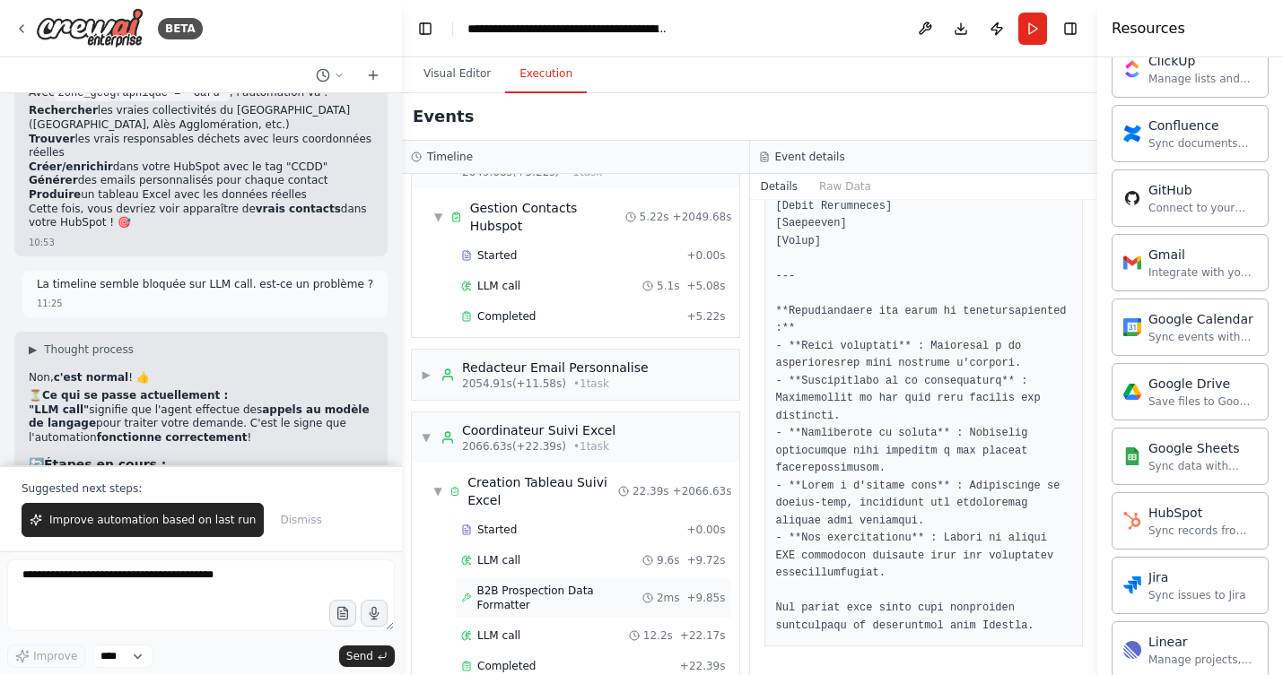
click at [521, 584] on span "B2B Prospection Data Formatter" at bounding box center [558, 598] width 165 height 29
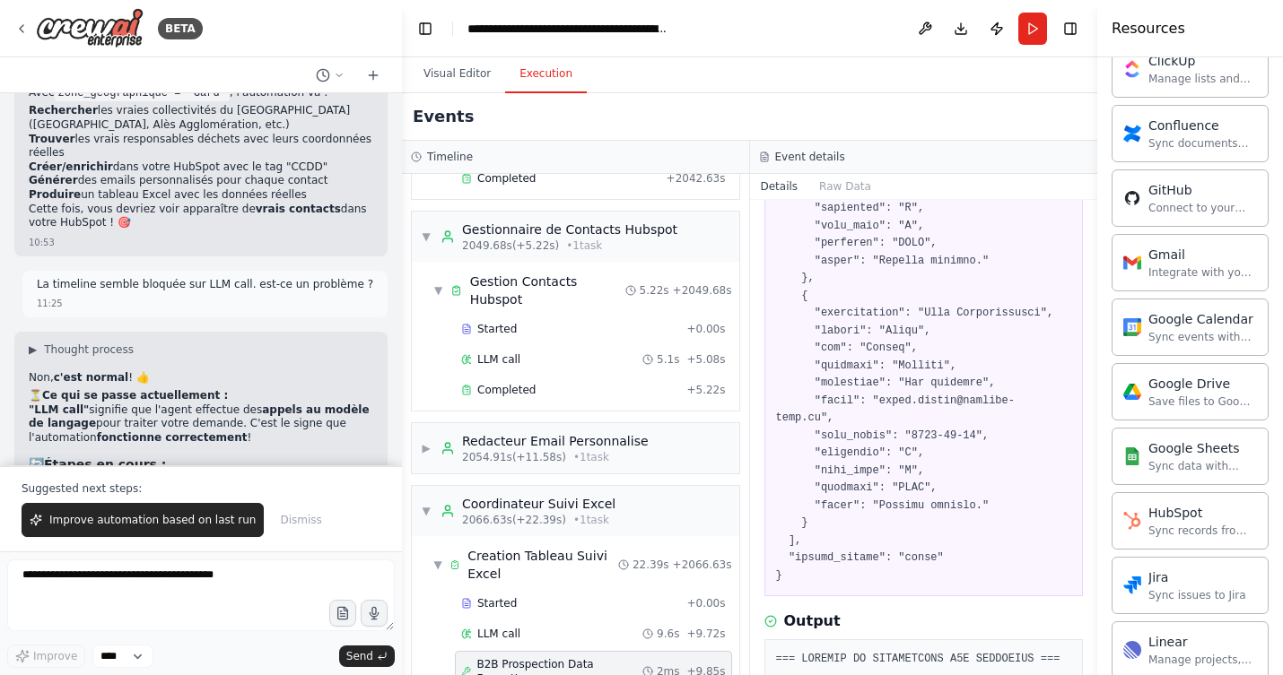
scroll to position [12500, 0]
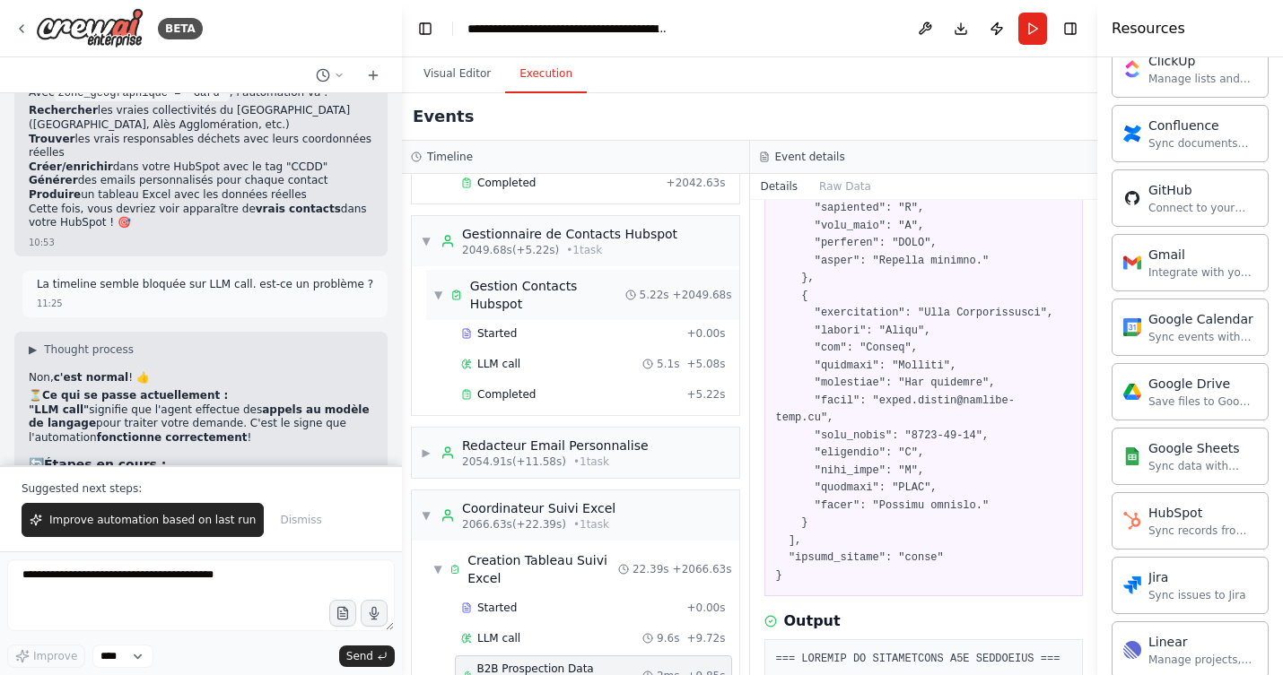
click at [561, 285] on div "Gestion Contacts Hubspot" at bounding box center [547, 295] width 155 height 36
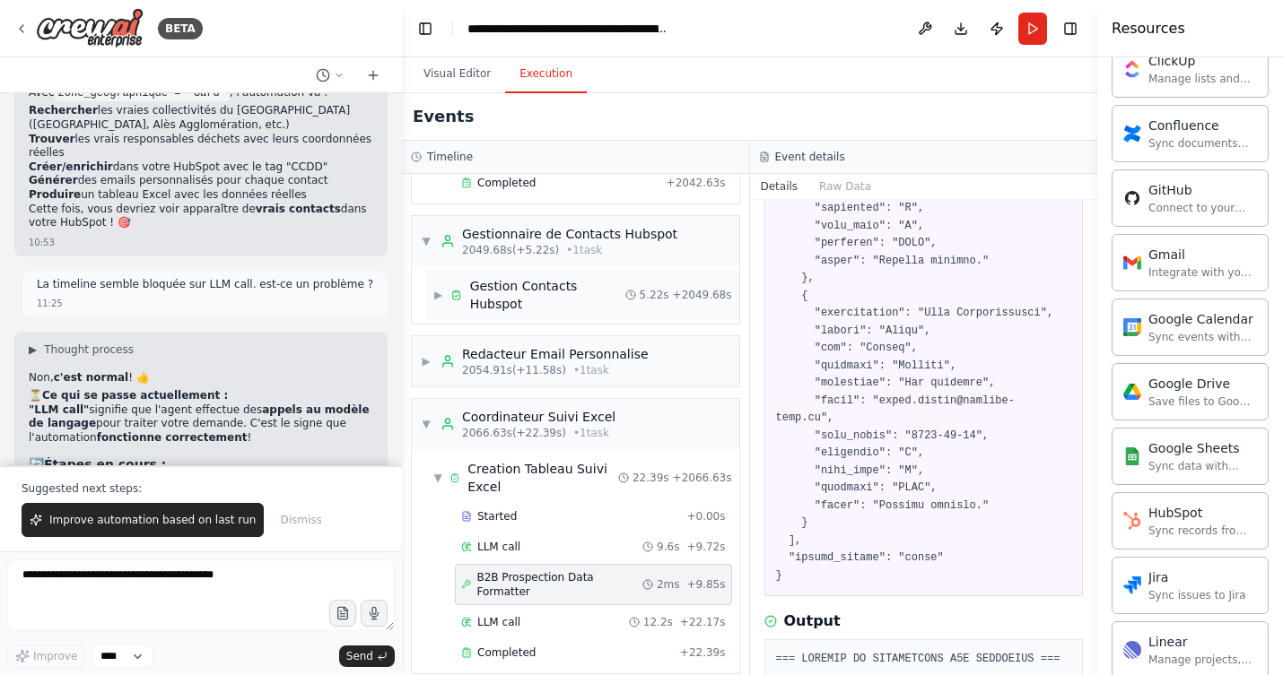
scroll to position [12486, 0]
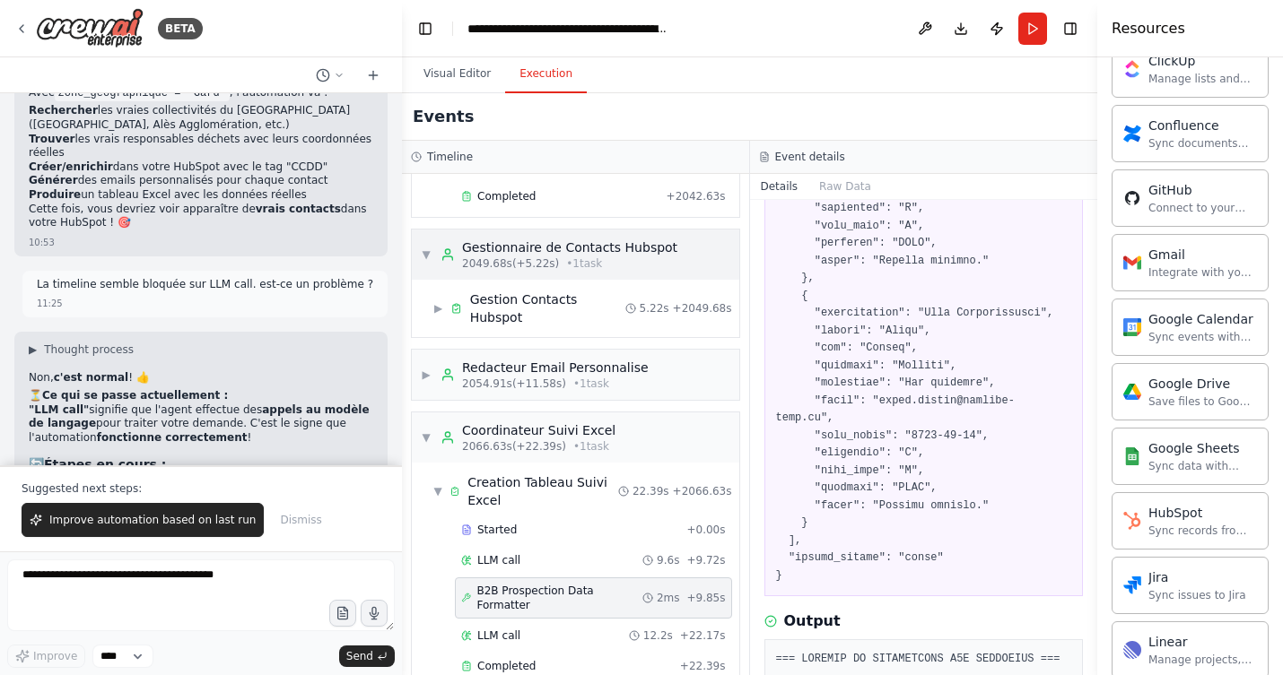
click at [535, 251] on div "Gestionnaire de Contacts Hubspot" at bounding box center [569, 248] width 215 height 18
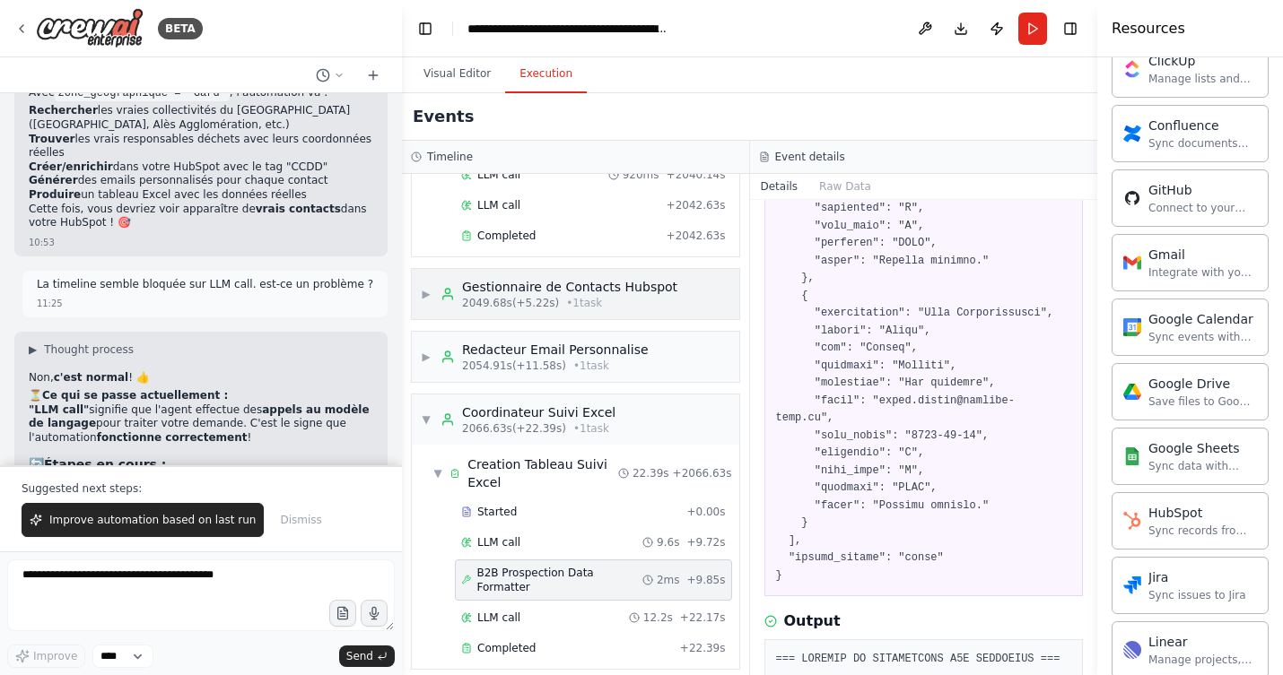
click at [423, 295] on span "▶" at bounding box center [426, 294] width 11 height 14
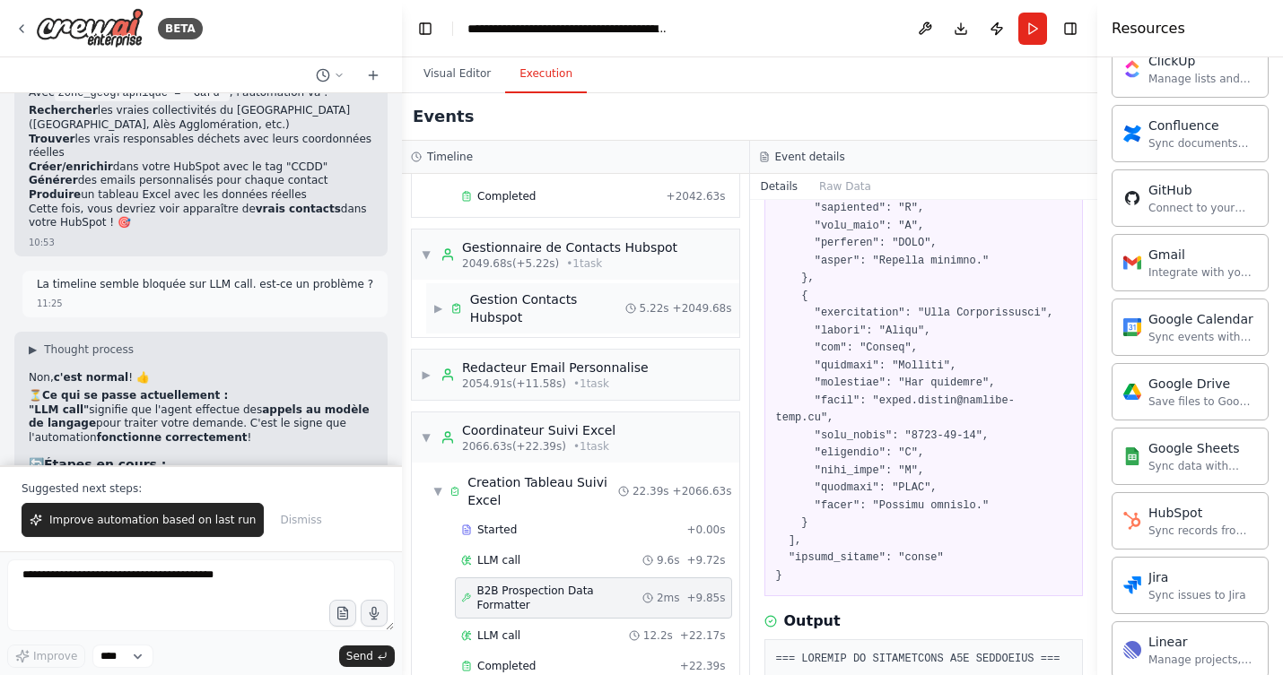
click at [512, 300] on div "Gestion Contacts Hubspot" at bounding box center [547, 309] width 155 height 36
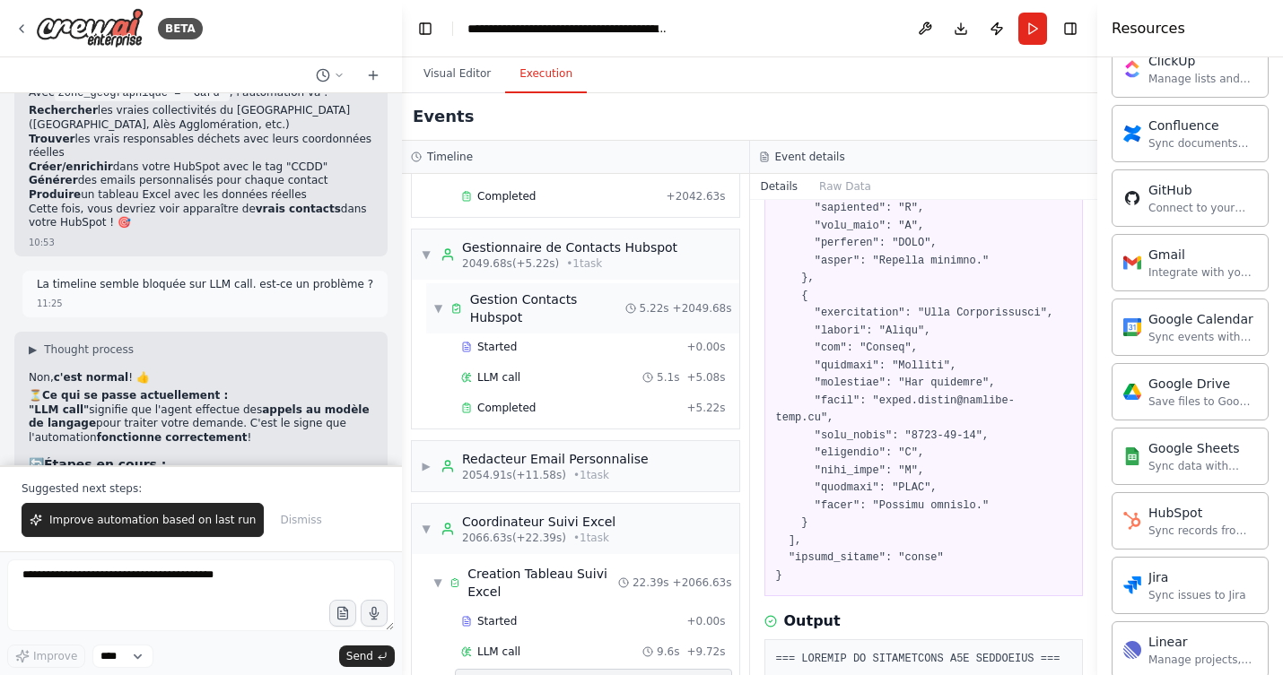
scroll to position [12500, 0]
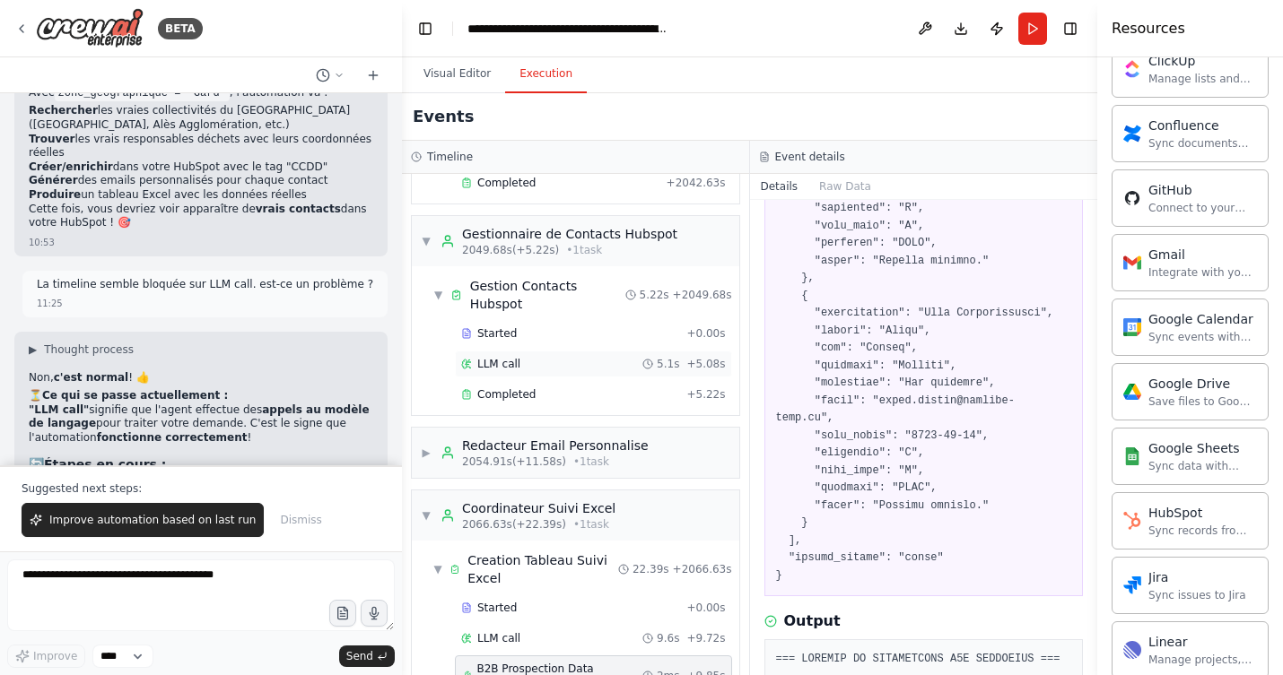
click at [510, 357] on span "LLM call" at bounding box center [498, 364] width 43 height 14
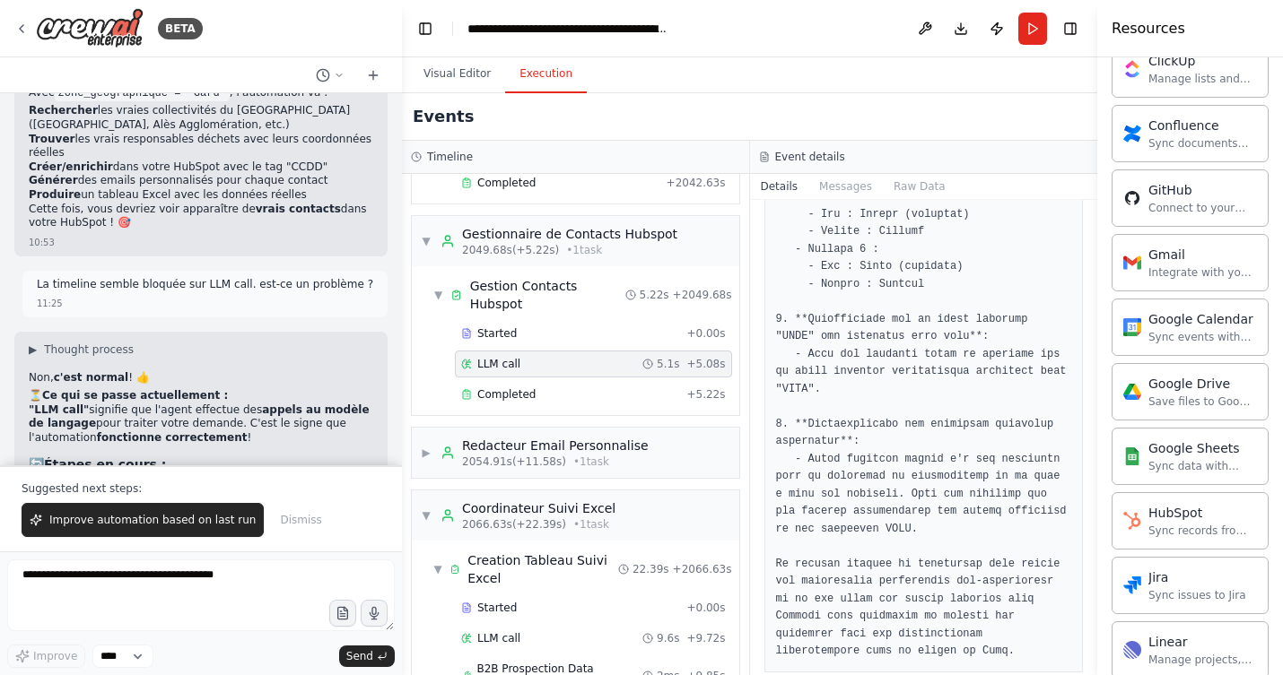
scroll to position [1082, 0]
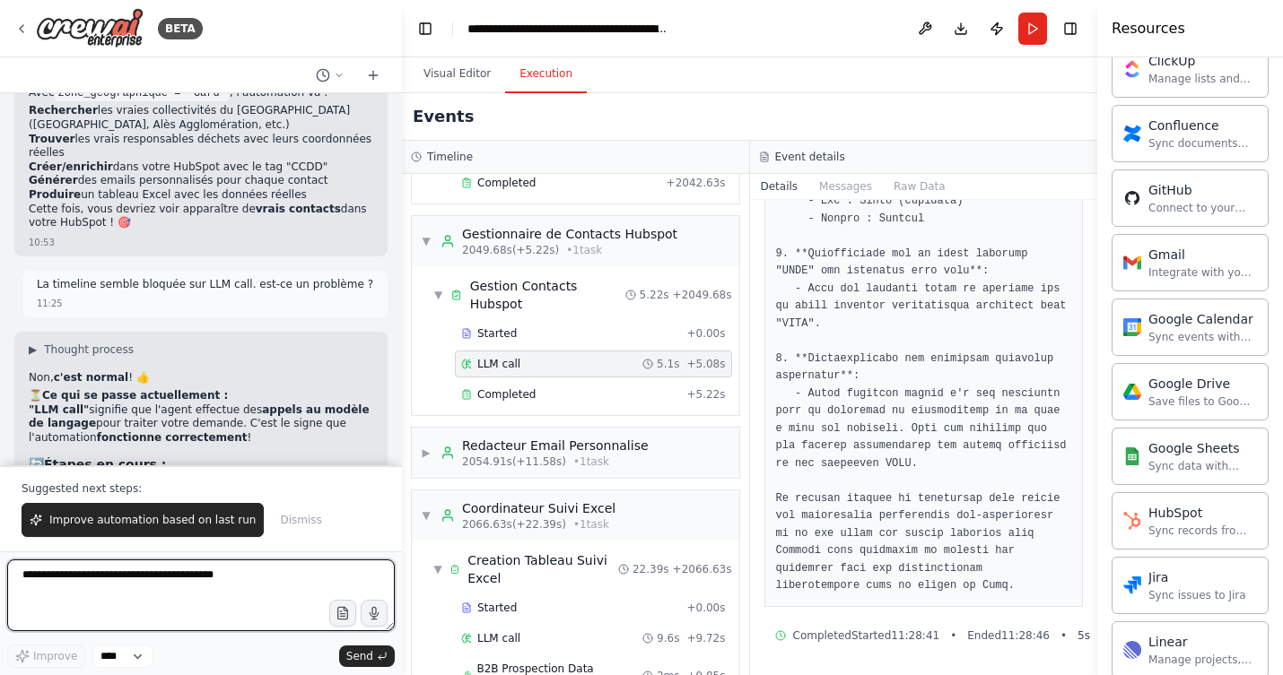
click at [114, 579] on textarea at bounding box center [200, 596] width 387 height 72
type textarea "**********"
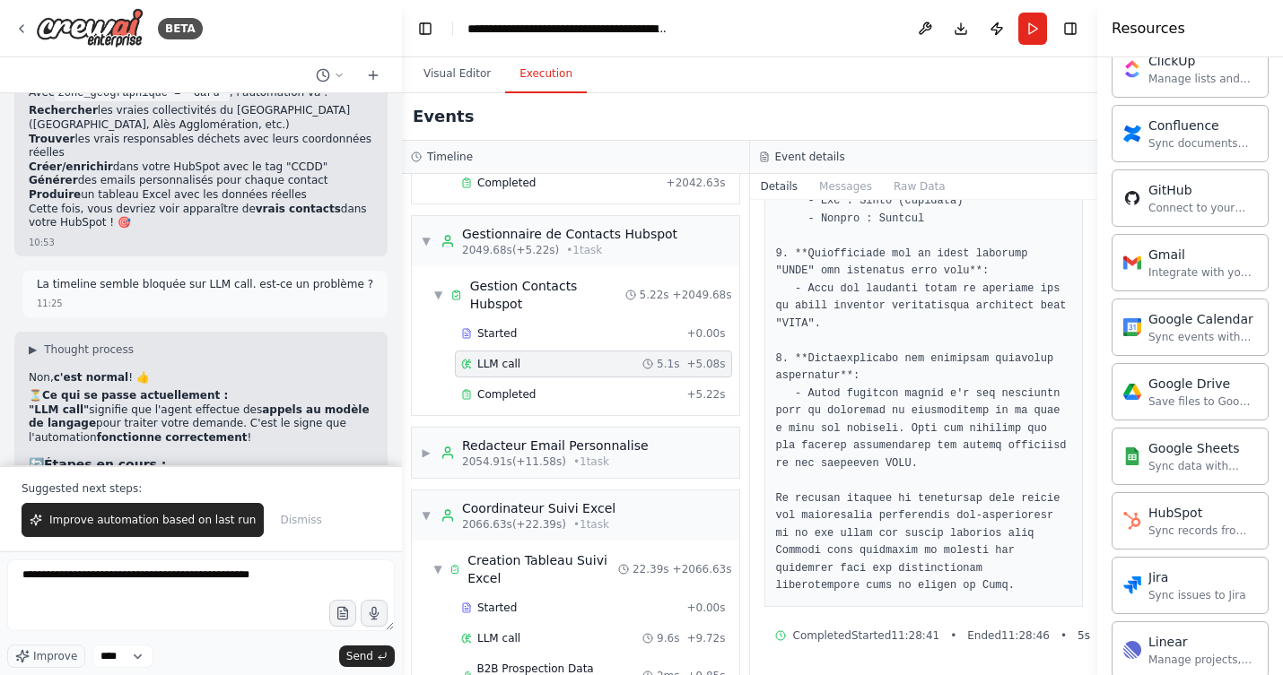
click at [359, 652] on span "Send" at bounding box center [359, 656] width 27 height 14
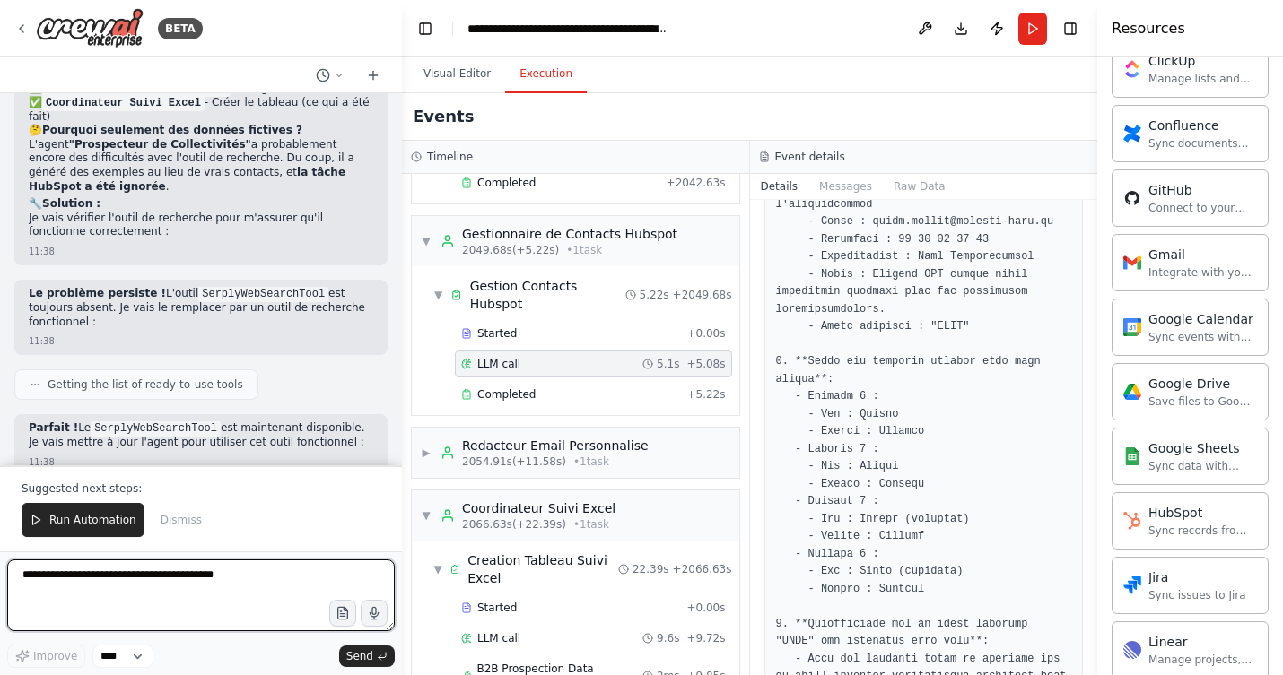
scroll to position [11083, 0]
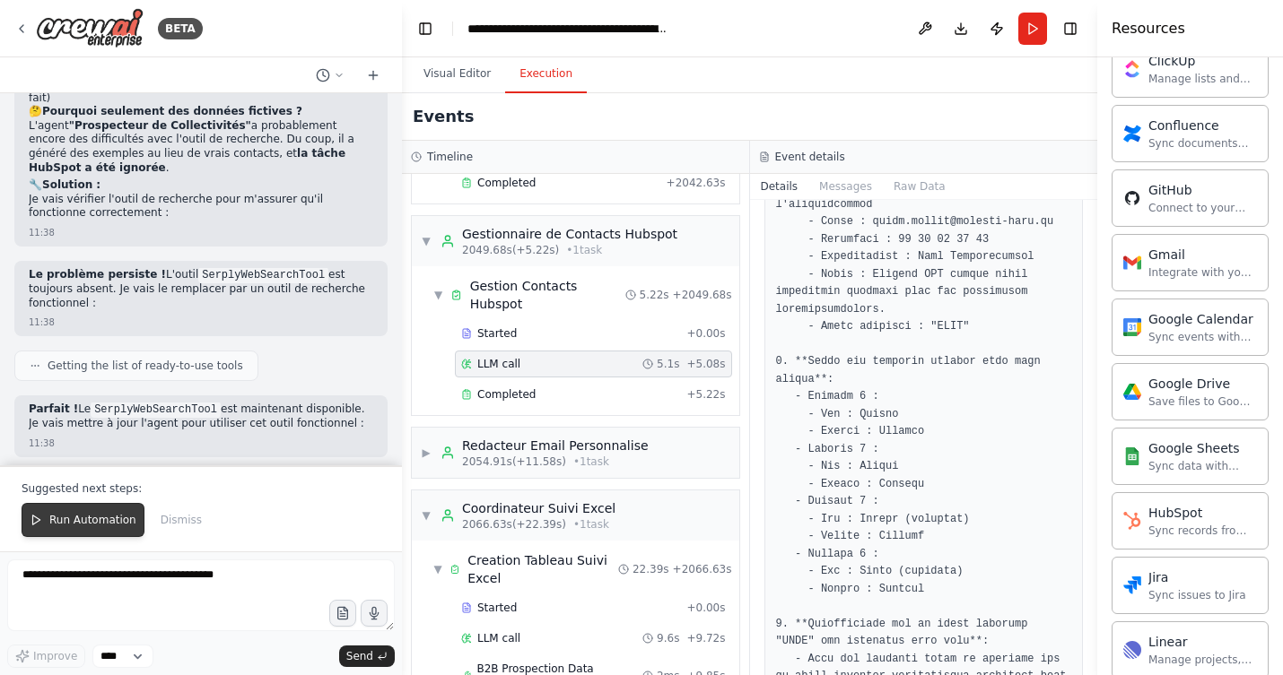
click at [109, 519] on span "Run Automation" at bounding box center [92, 520] width 87 height 14
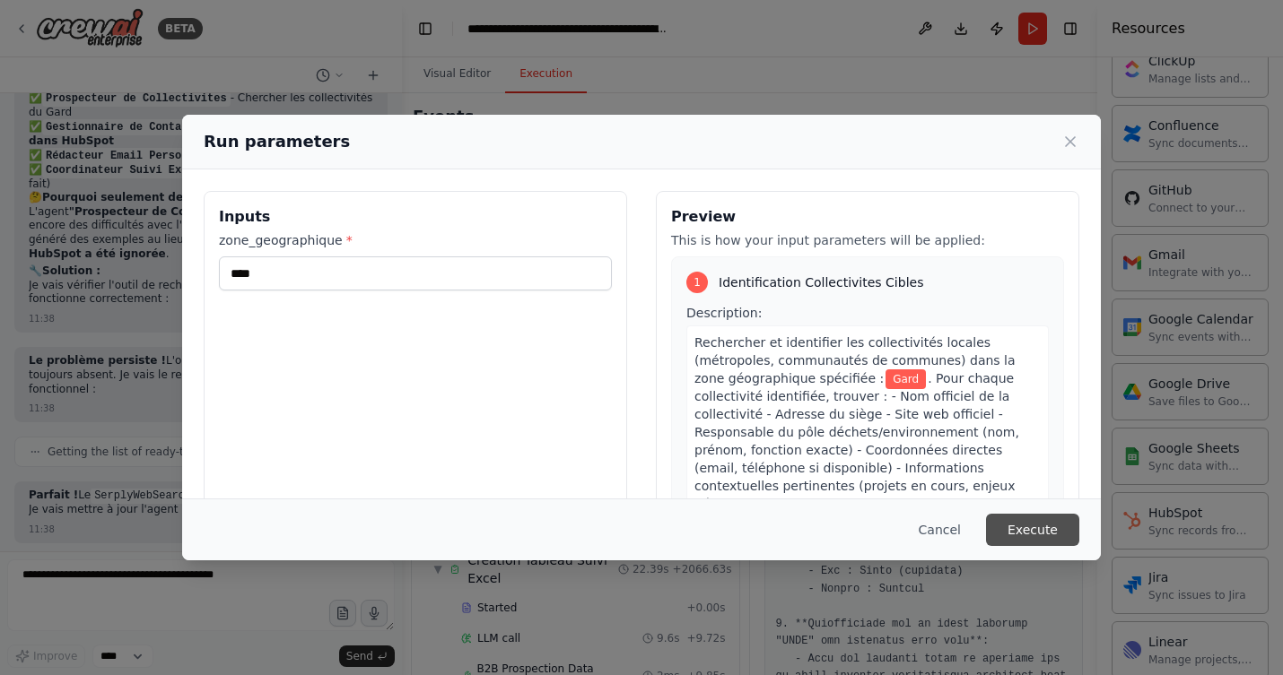
click at [1031, 527] on button "Execute" at bounding box center [1032, 530] width 93 height 32
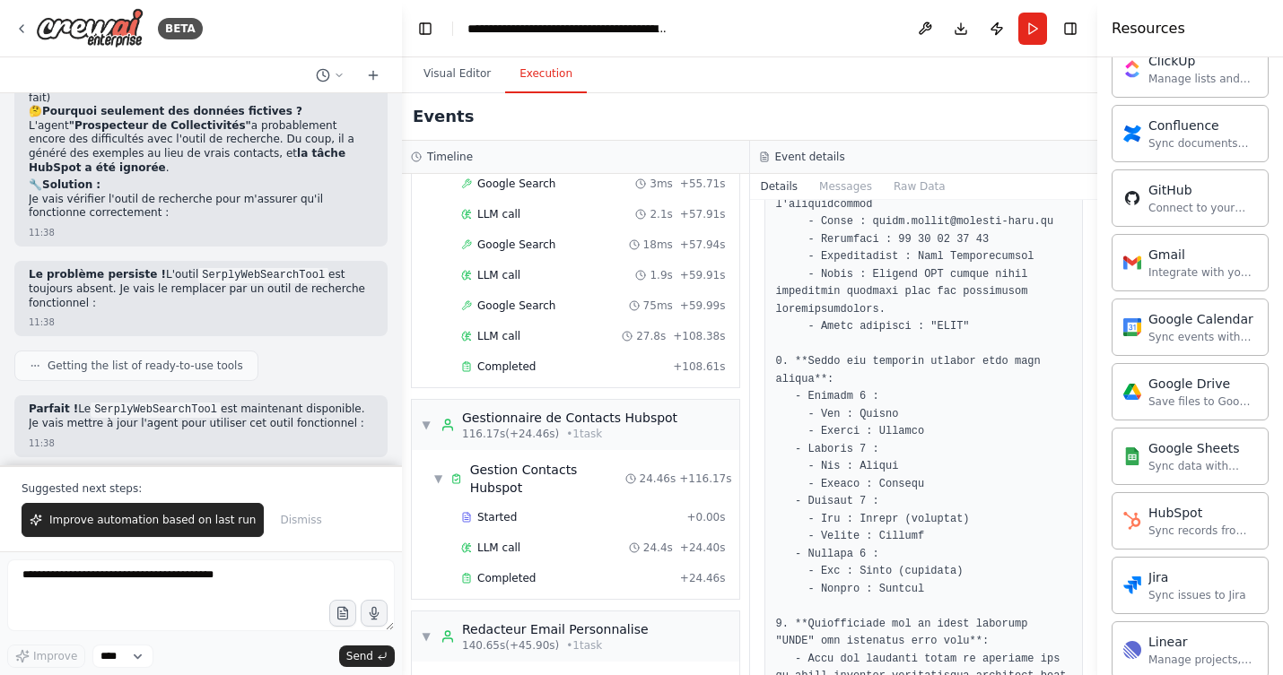
scroll to position [1884, 0]
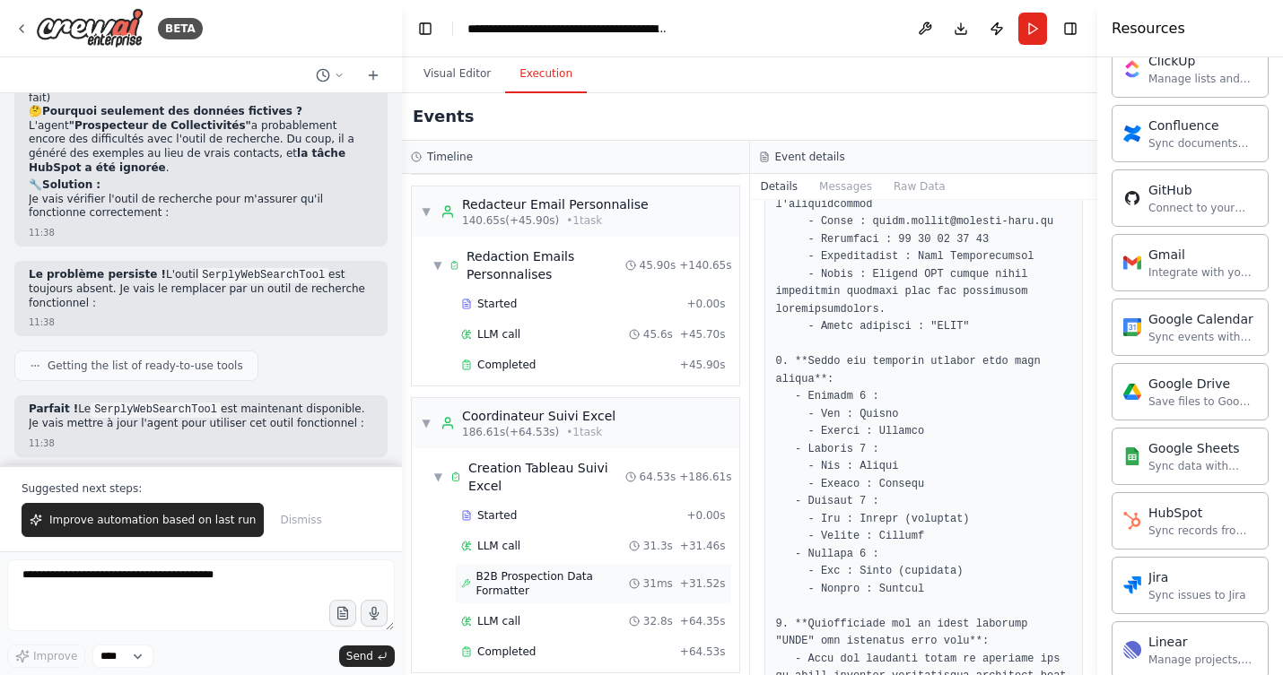
click at [516, 570] on span "B2B Prospection Data Formatter" at bounding box center [552, 584] width 152 height 29
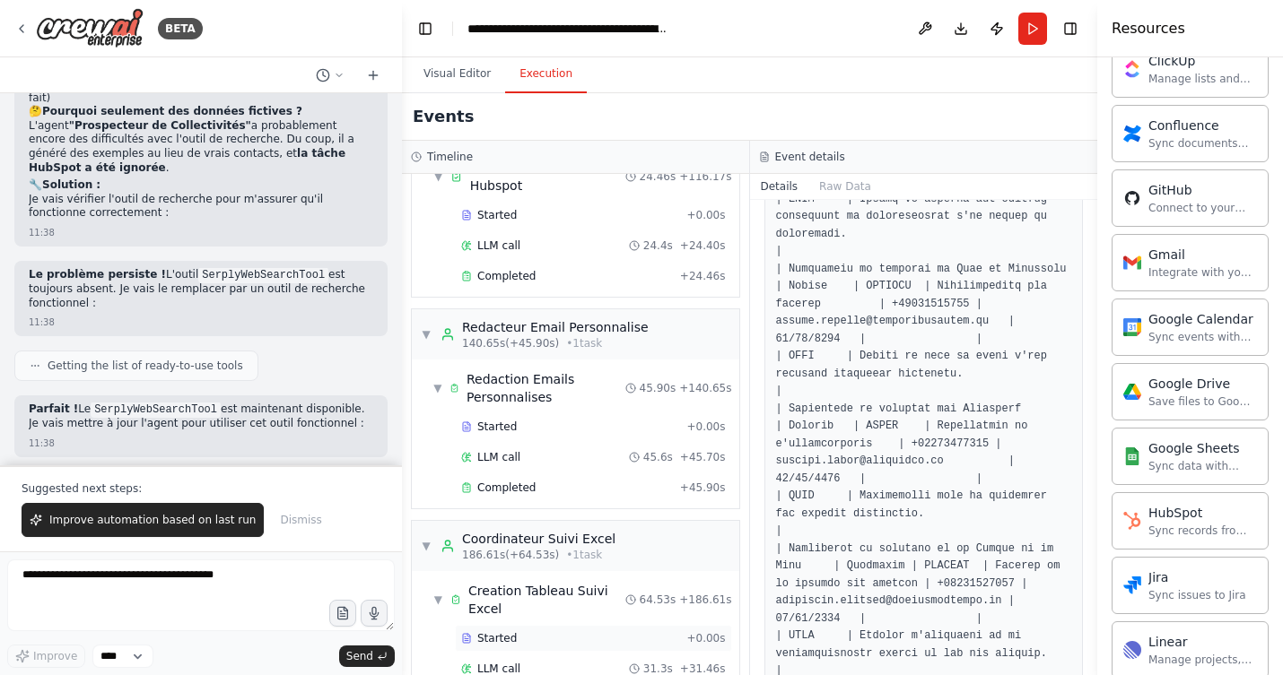
scroll to position [1762, 0]
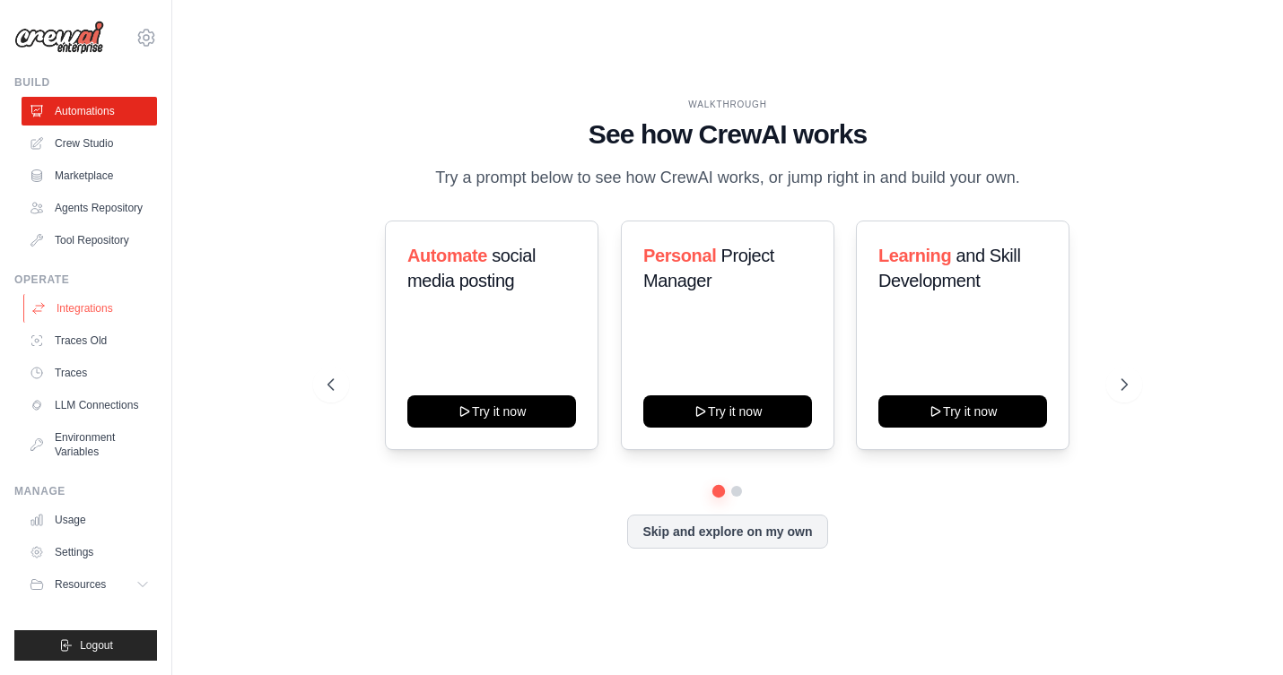
click at [82, 305] on link "Integrations" at bounding box center [90, 308] width 135 height 29
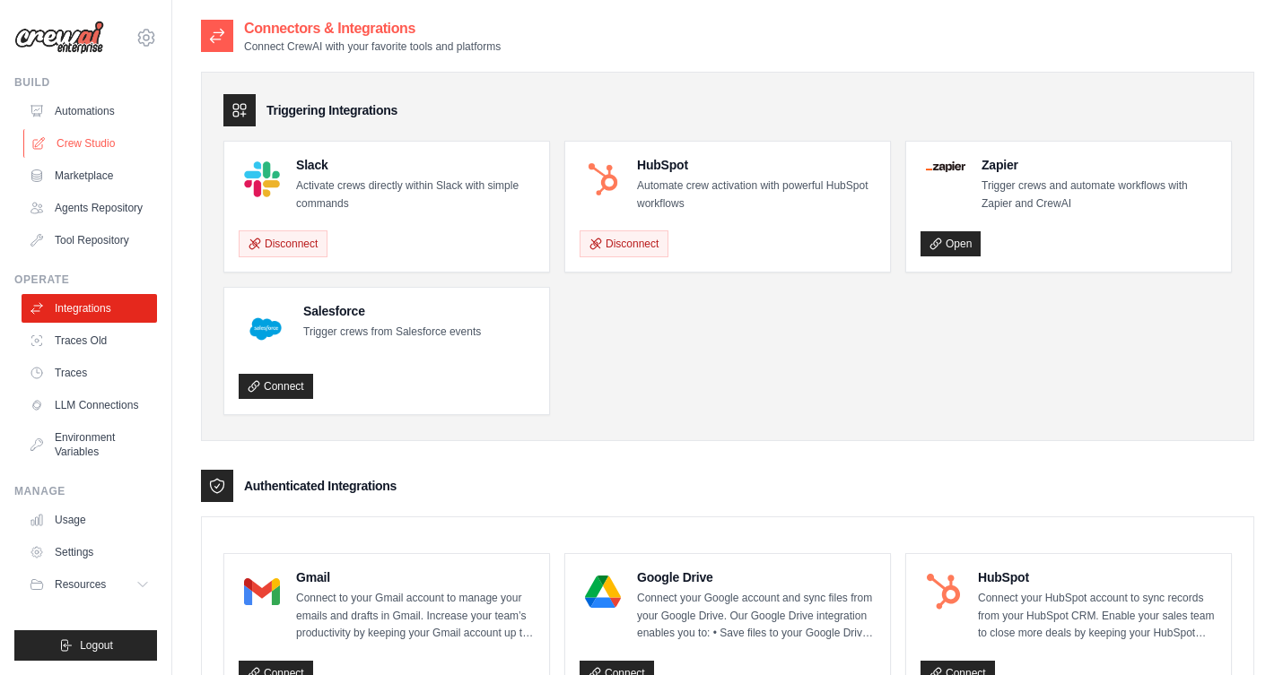
click at [101, 131] on link "Crew Studio" at bounding box center [90, 143] width 135 height 29
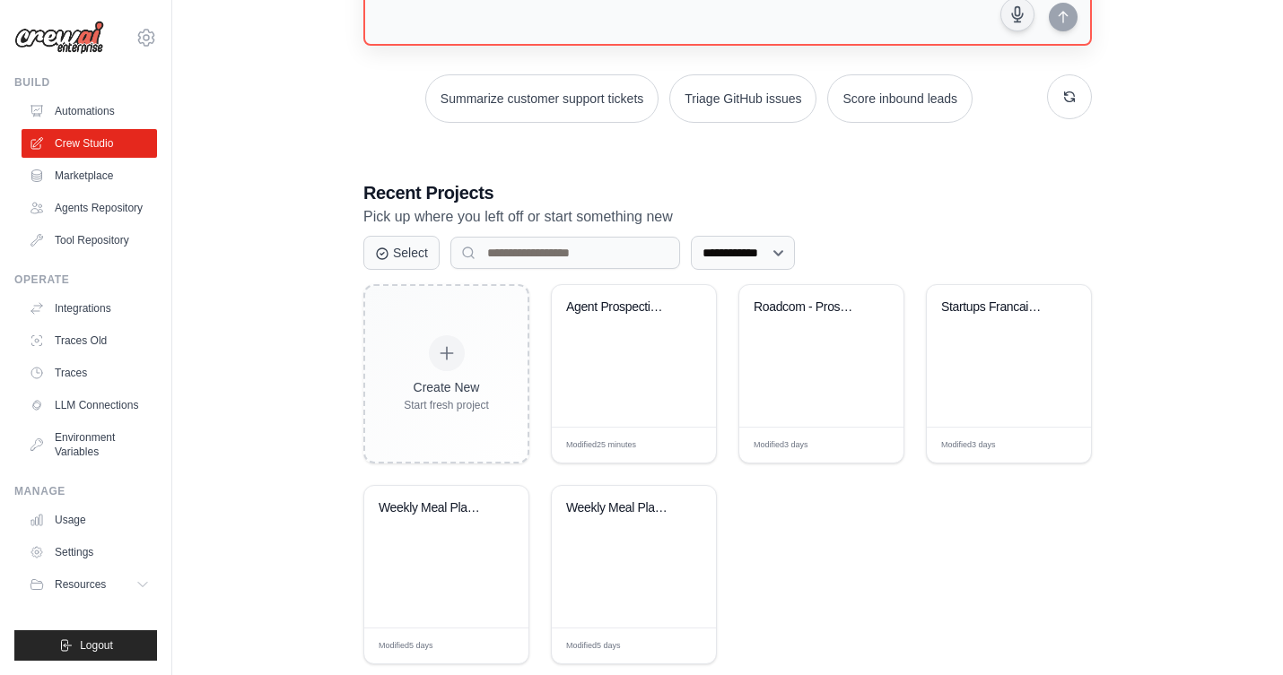
scroll to position [248, 0]
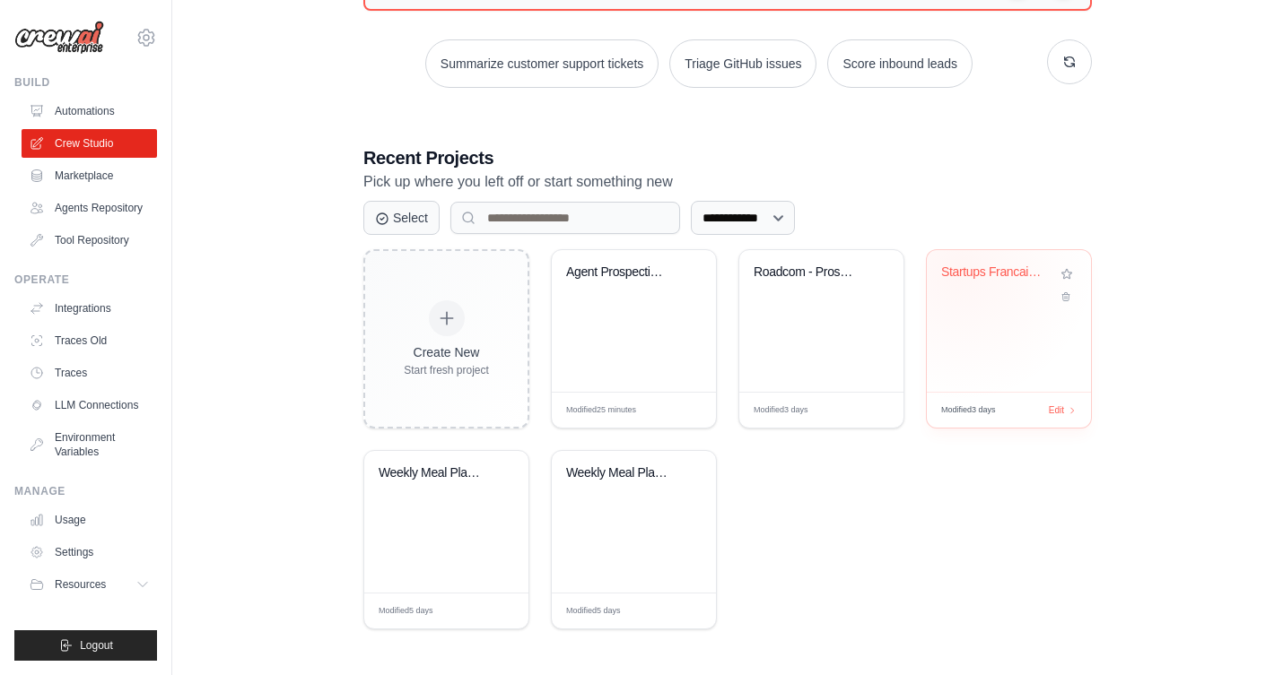
click at [960, 266] on div "Startups Francaises avec Memoire Ar..." at bounding box center [995, 273] width 109 height 16
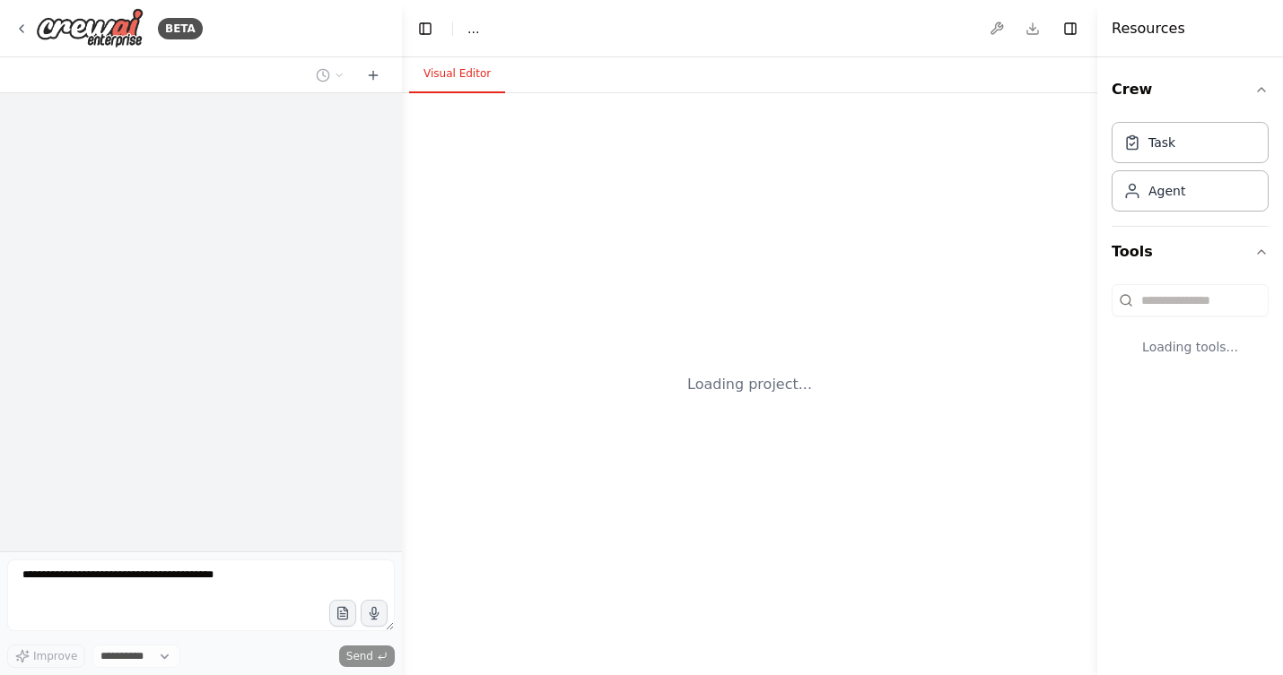
select select "****"
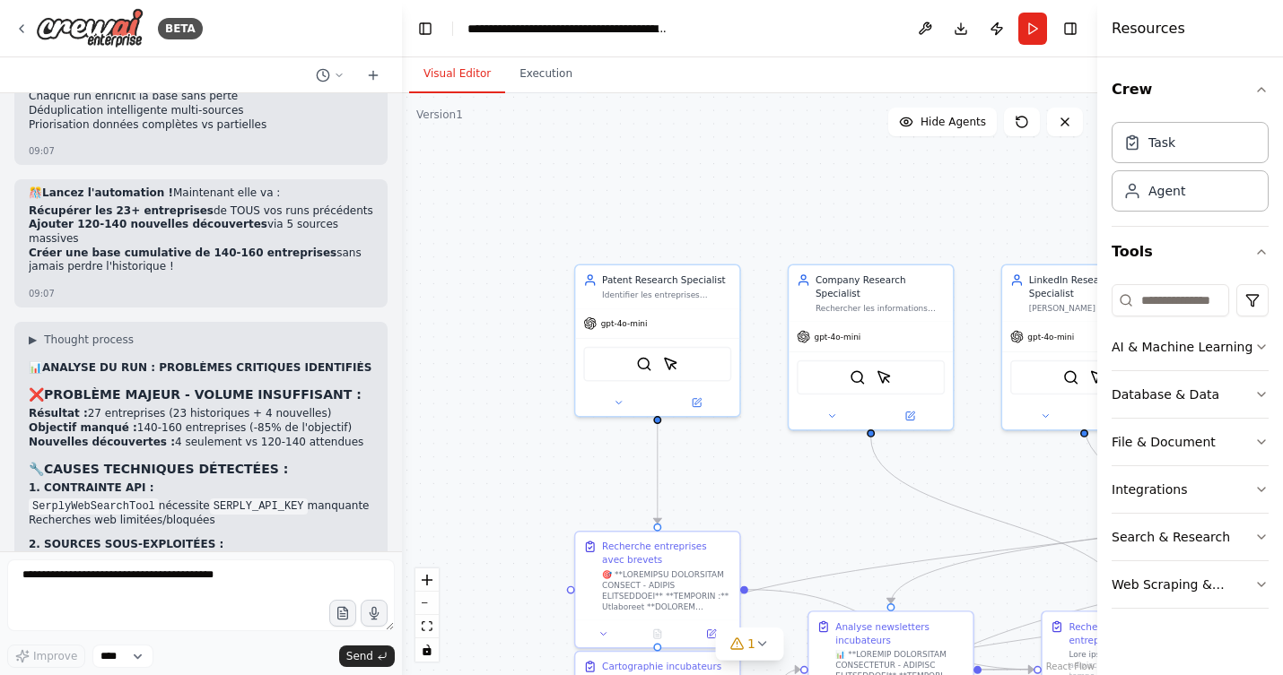
scroll to position [20797, 0]
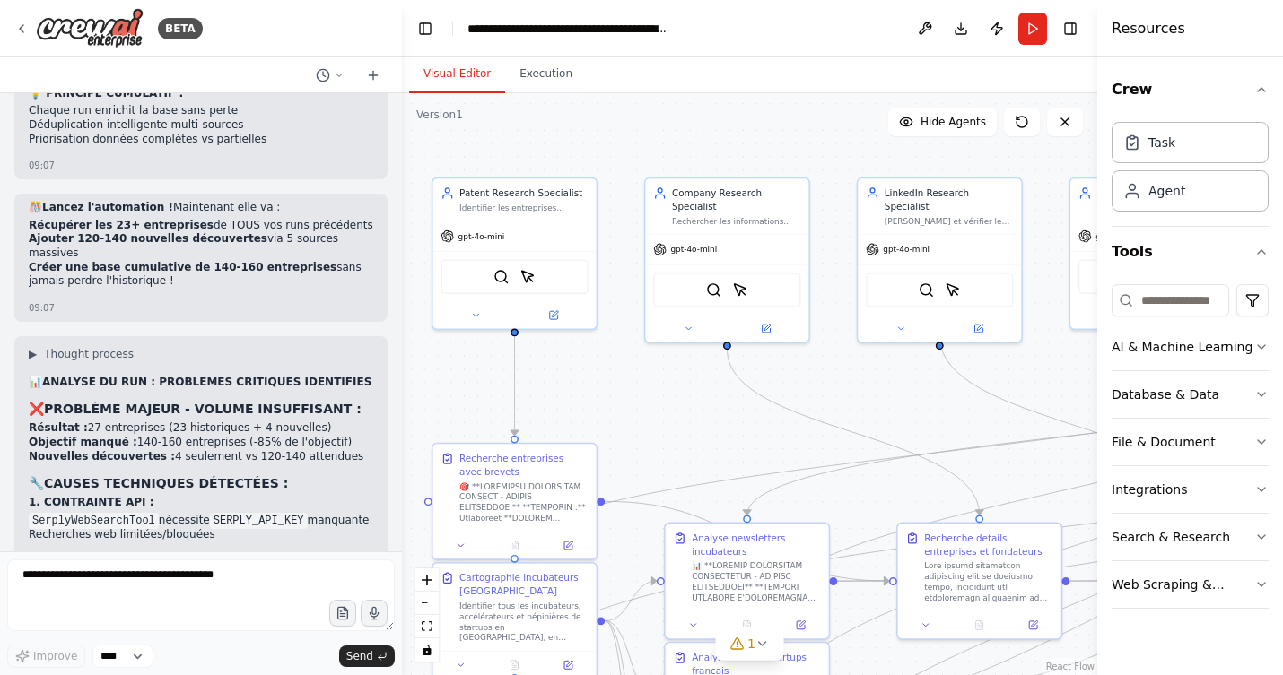
drag, startPoint x: 836, startPoint y: 186, endPoint x: 692, endPoint y: 98, distance: 168.3
click at [692, 98] on div ".deletable-edge-delete-btn { width: 20px; height: 20px; border: 0px solid #ffff…" at bounding box center [749, 384] width 695 height 582
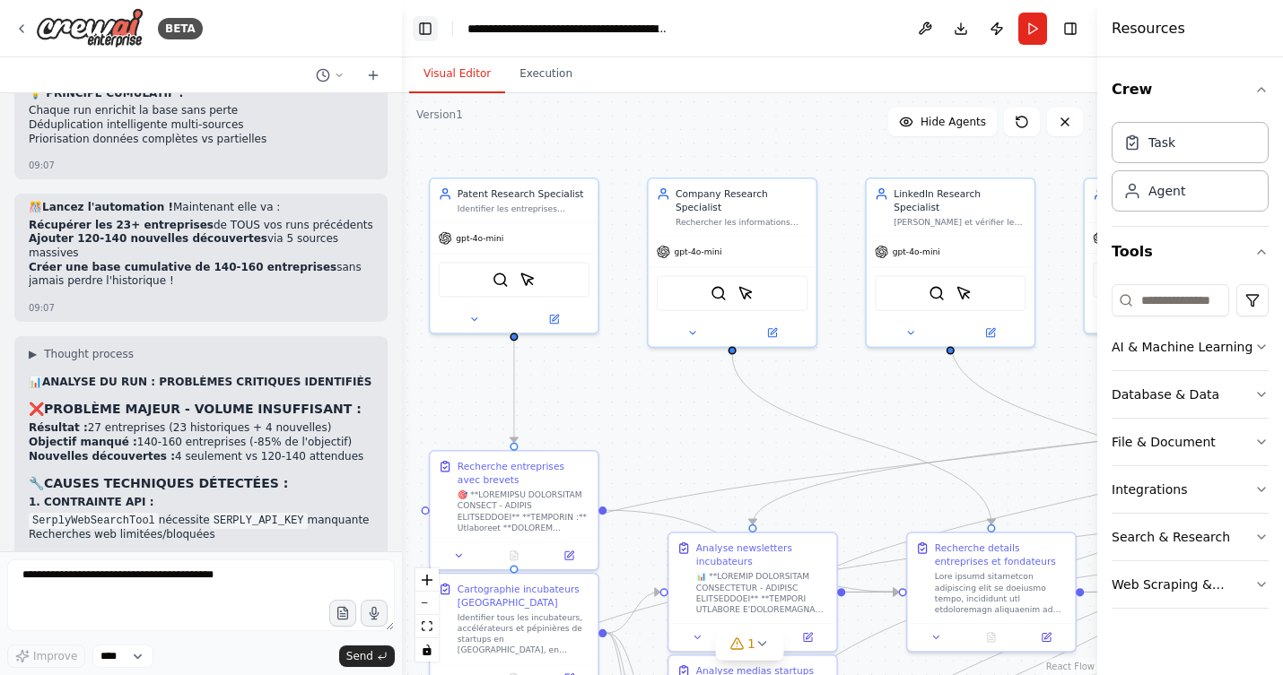
click at [422, 24] on button "Toggle Left Sidebar" at bounding box center [425, 28] width 25 height 25
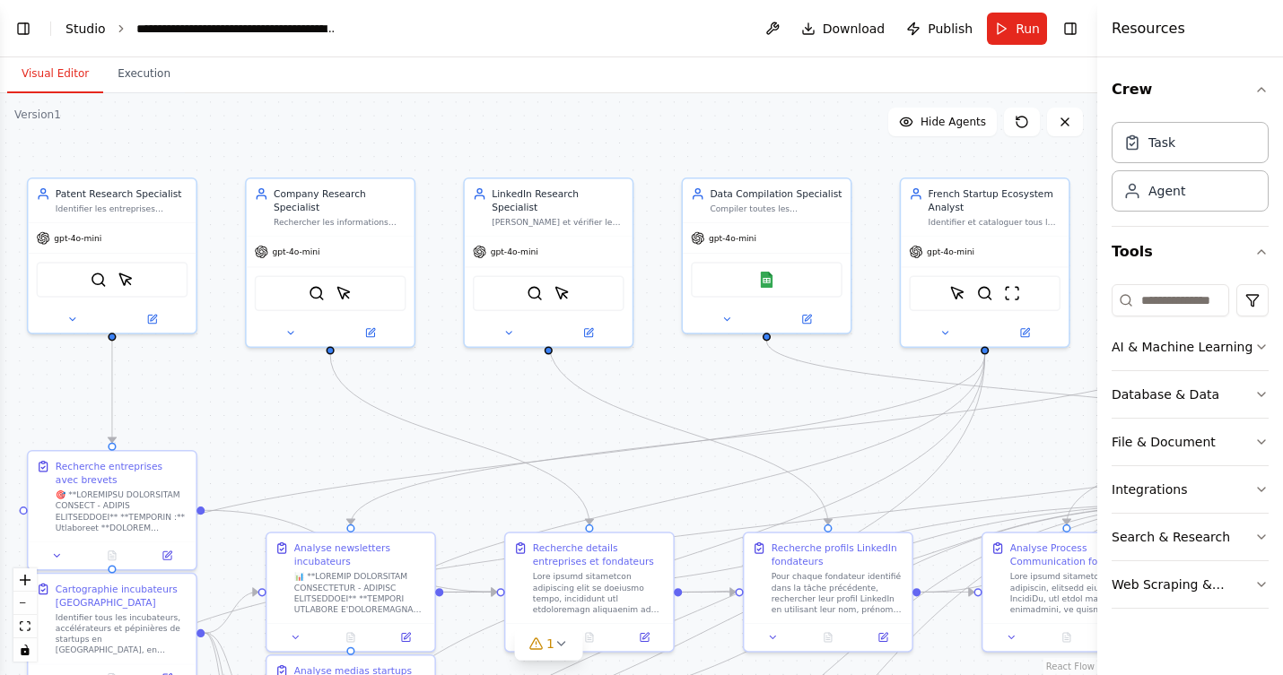
click at [93, 23] on link "Studio" at bounding box center [85, 29] width 40 height 14
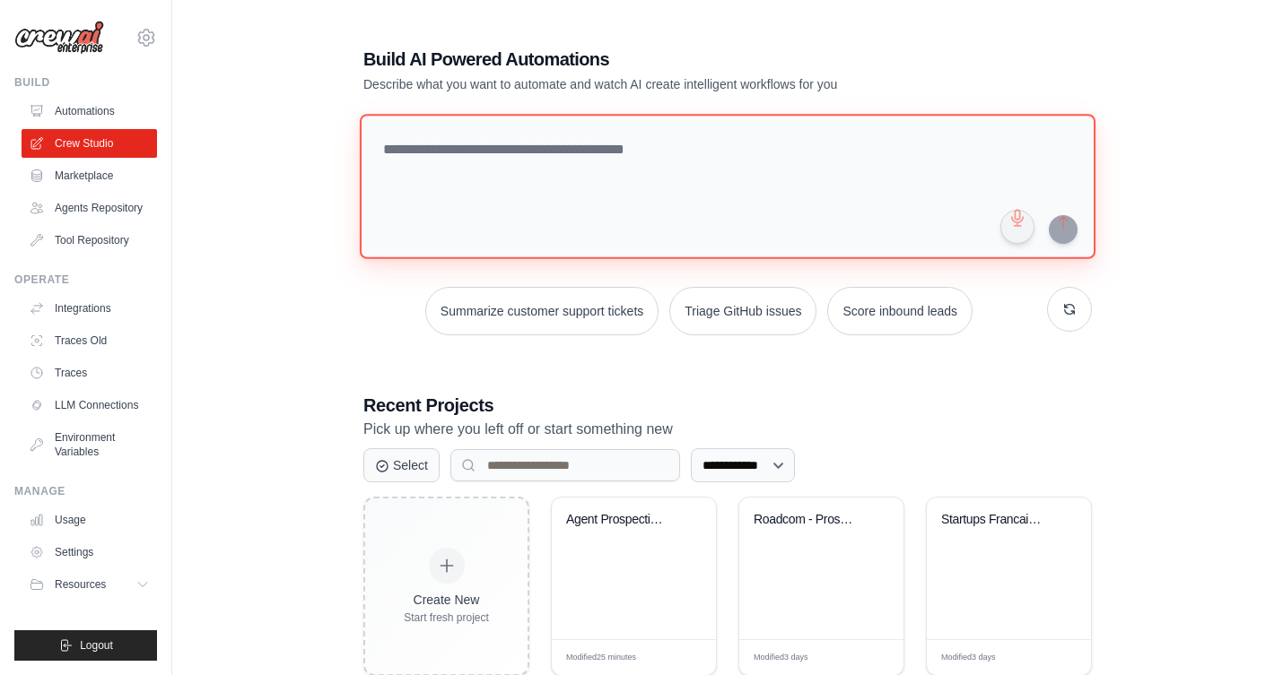
click at [405, 162] on textarea at bounding box center [727, 186] width 735 height 145
paste textarea "**********"
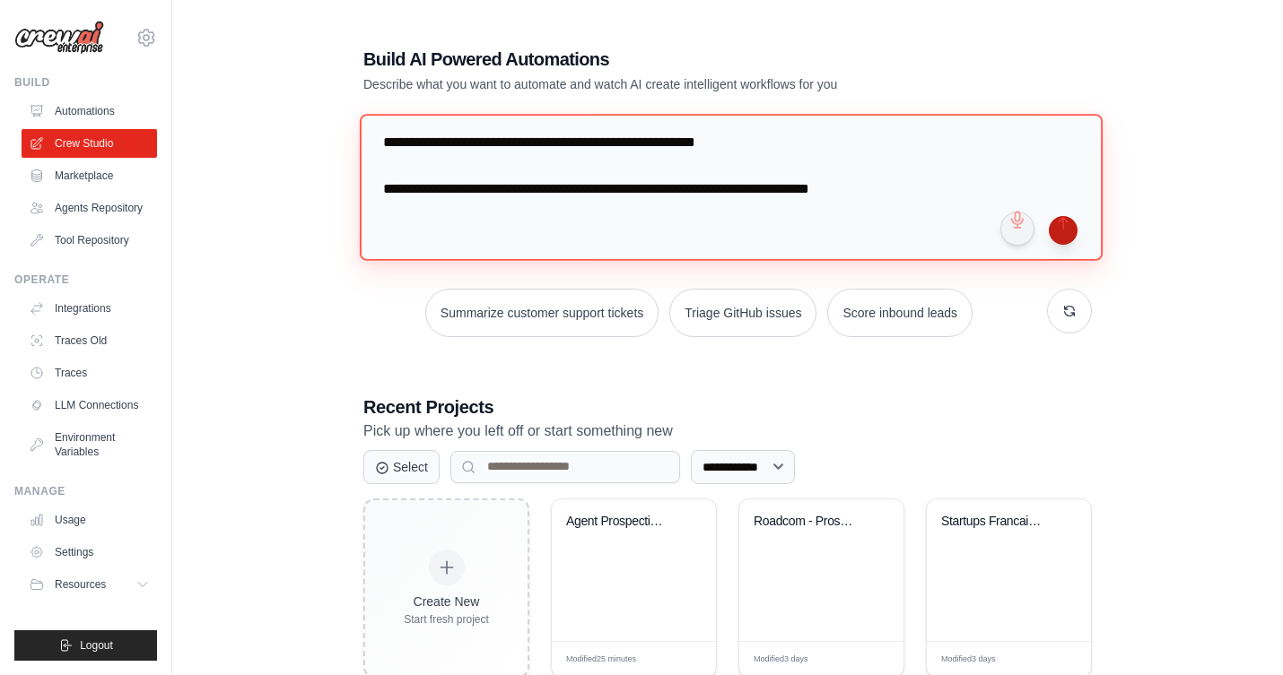
type textarea "**********"
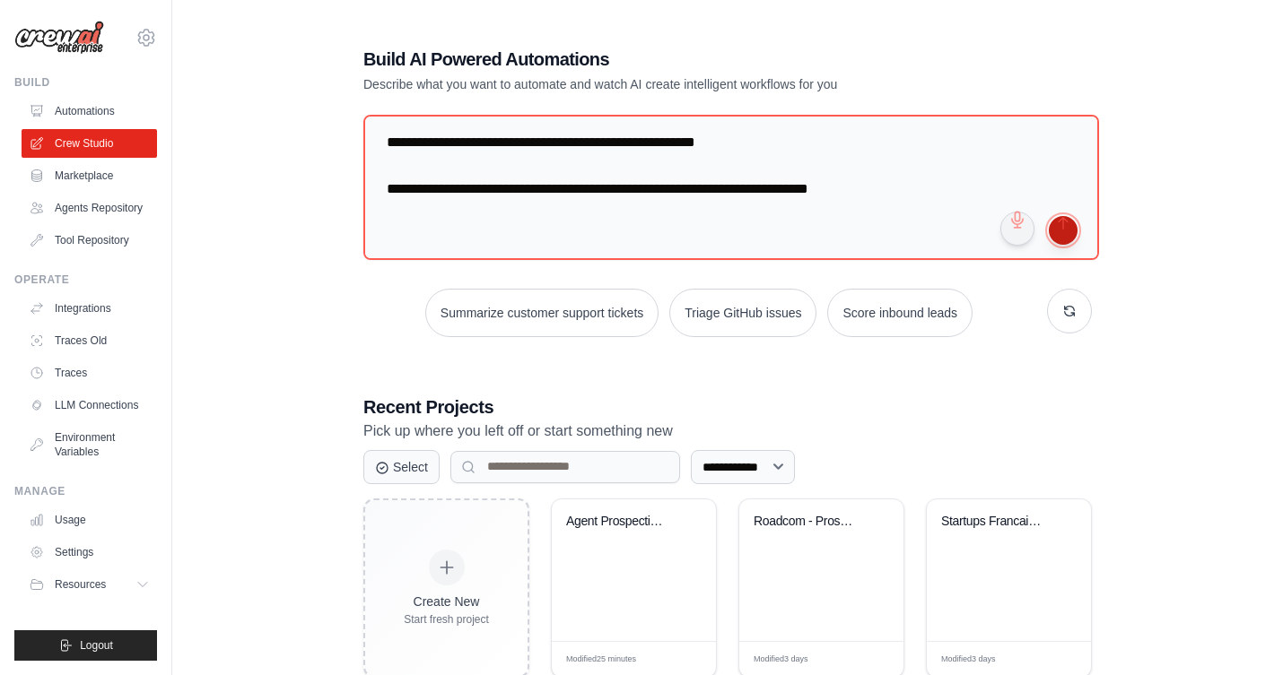
click at [1064, 226] on button "submit" at bounding box center [1063, 230] width 29 height 29
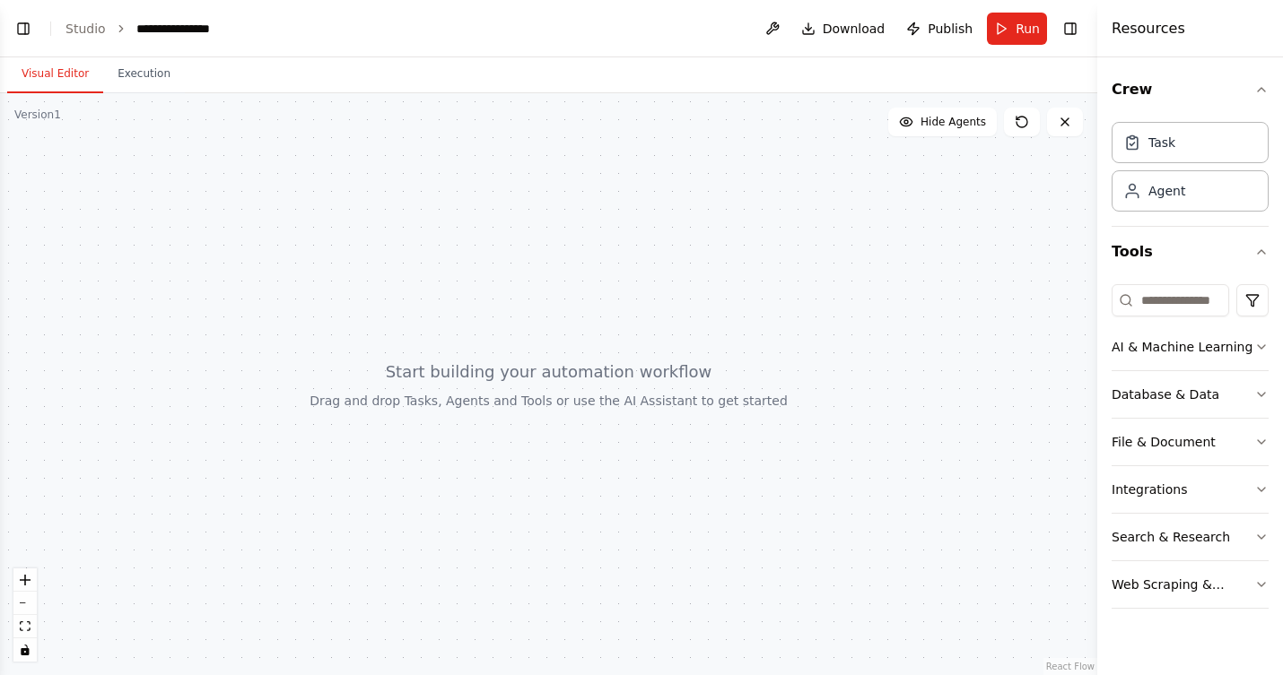
scroll to position [676, 0]
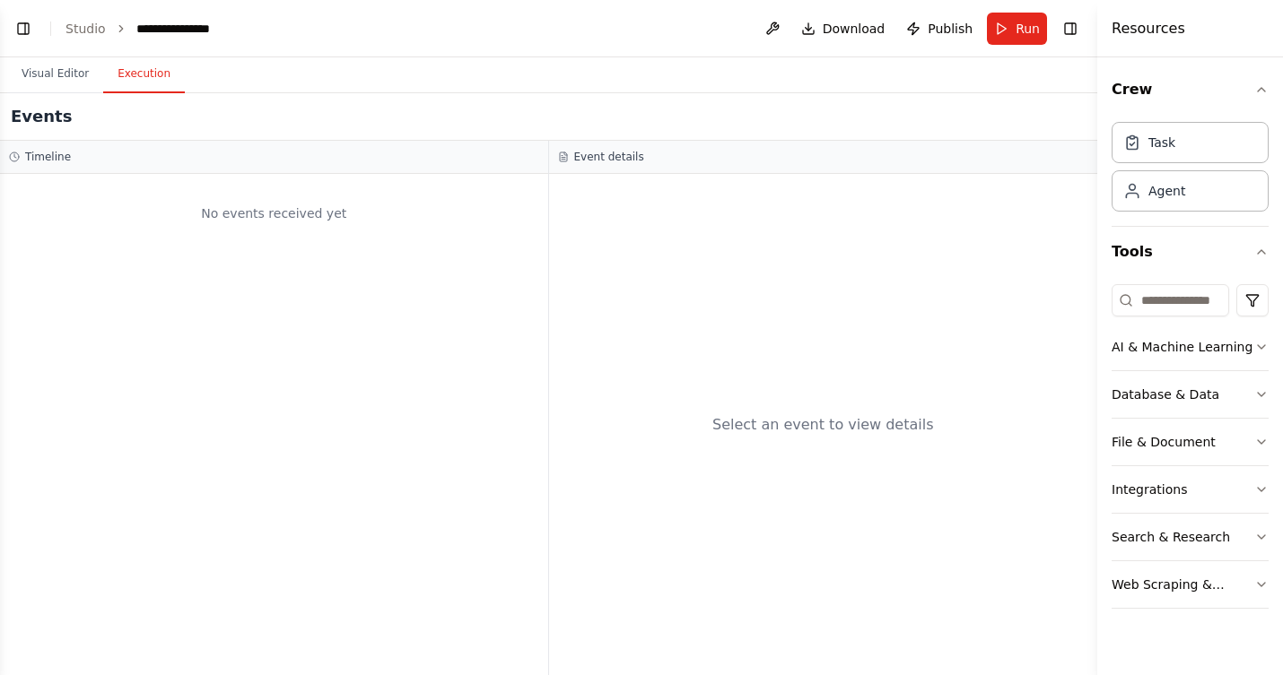
click at [136, 68] on button "Execution" at bounding box center [144, 75] width 82 height 38
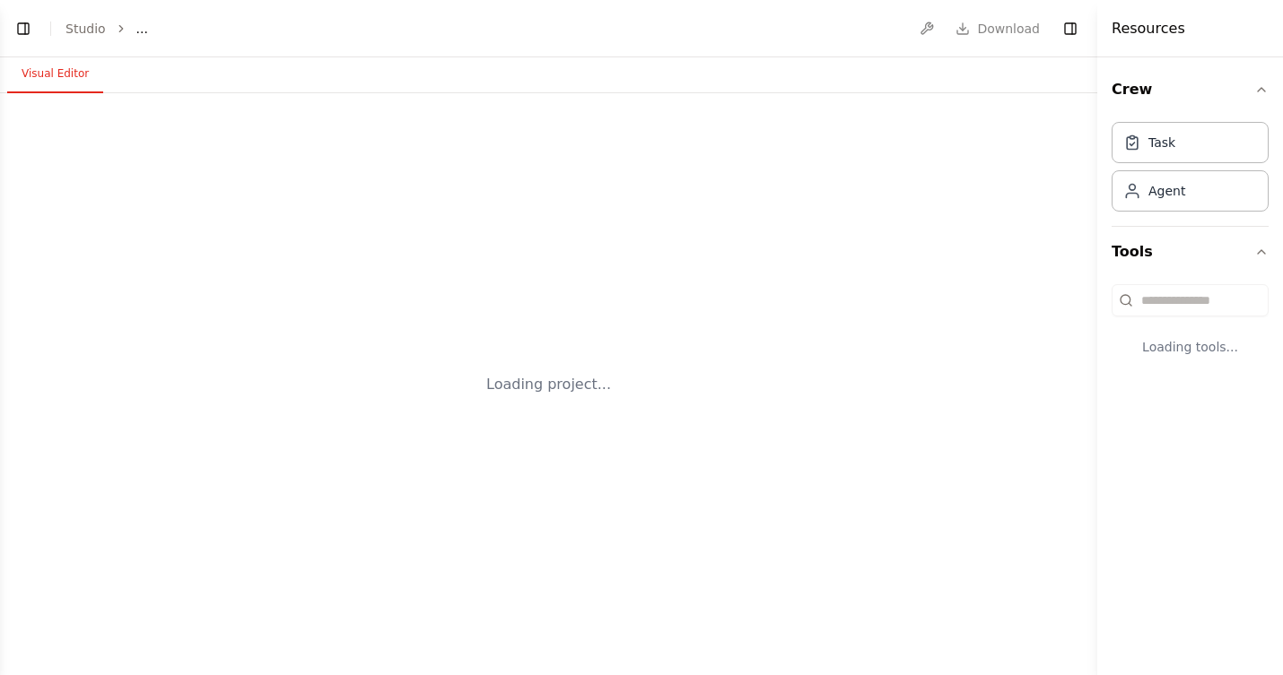
select select "****"
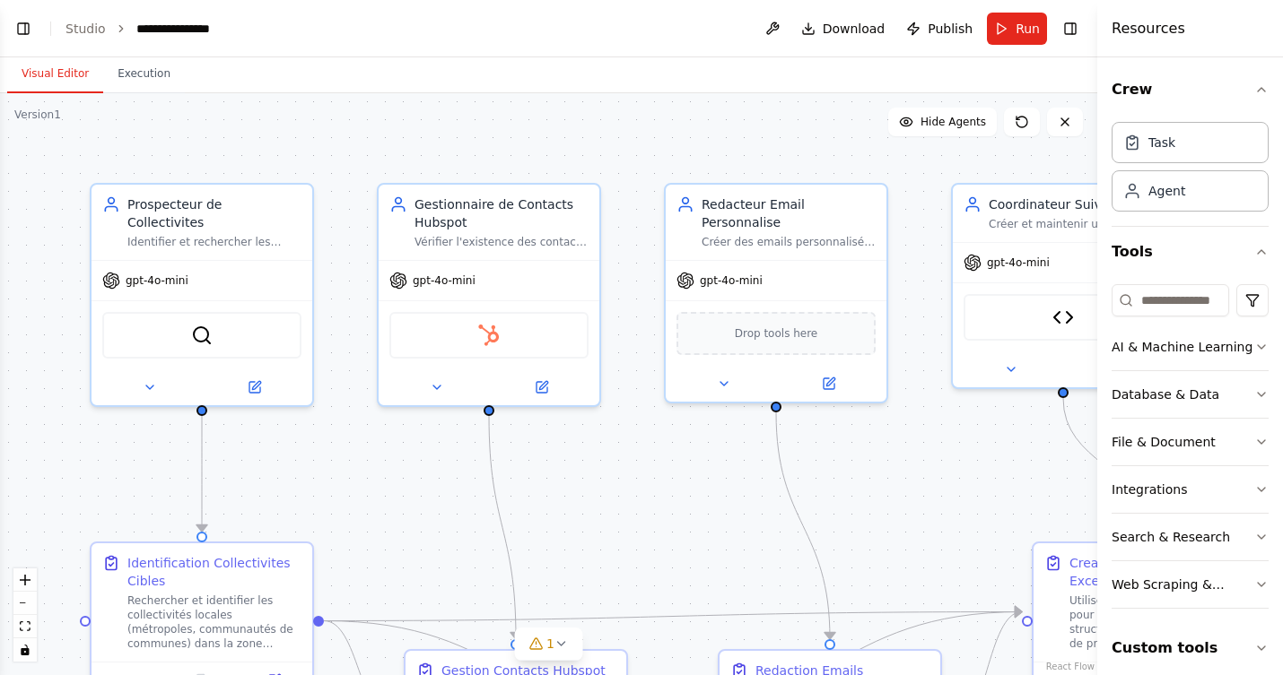
scroll to position [10996, 0]
click at [135, 79] on button "Execution" at bounding box center [144, 75] width 82 height 38
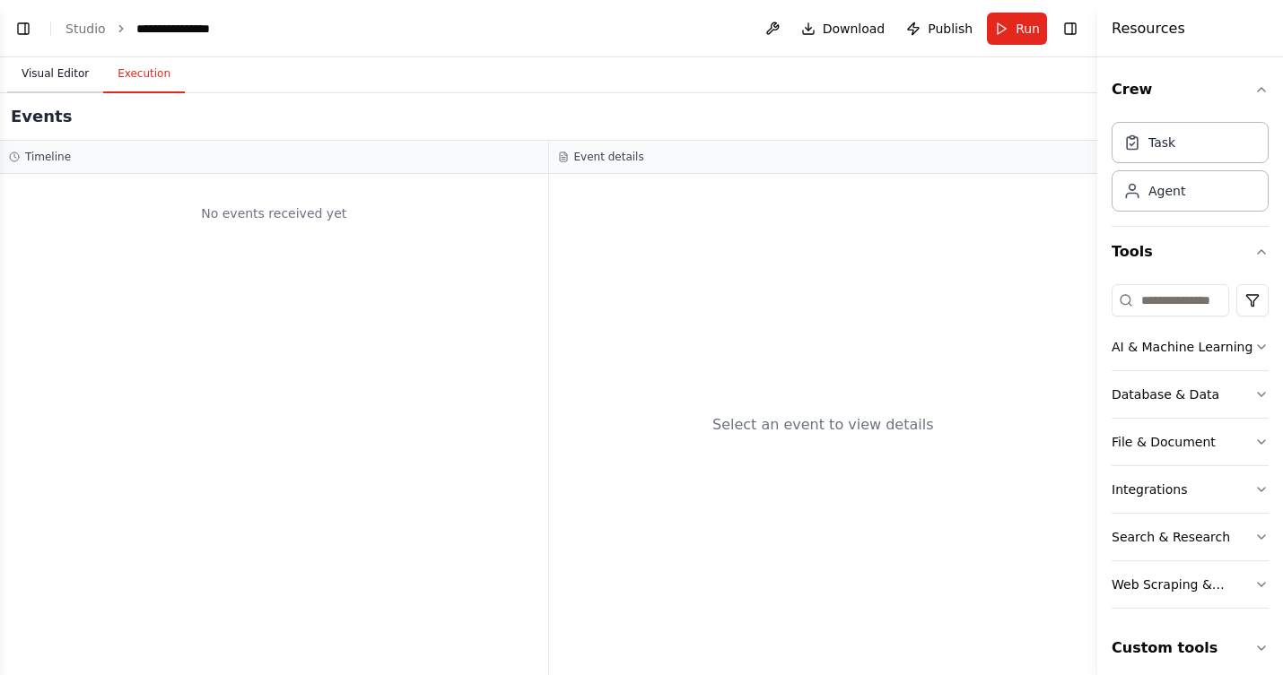
click at [40, 76] on button "Visual Editor" at bounding box center [55, 75] width 96 height 38
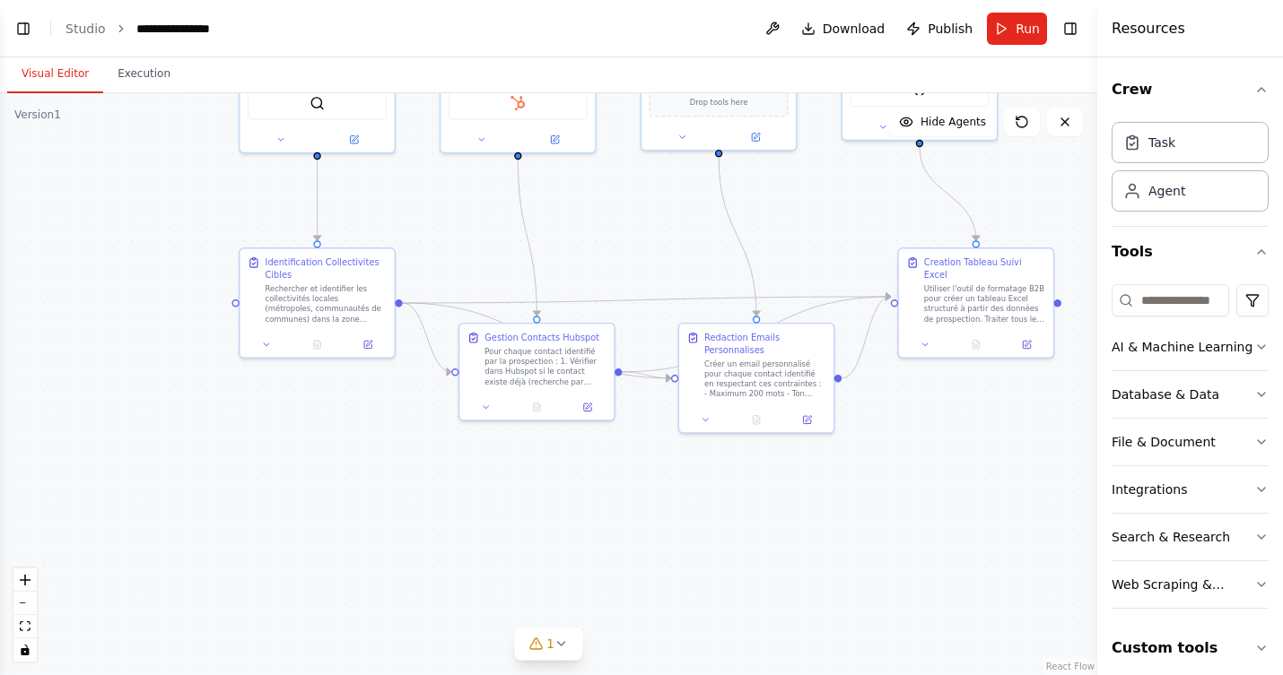
drag, startPoint x: 680, startPoint y: 537, endPoint x: 656, endPoint y: 248, distance: 289.8
click at [656, 248] on div ".deletable-edge-delete-btn { width: 20px; height: 20px; border: 0px solid #ffff…" at bounding box center [548, 384] width 1097 height 582
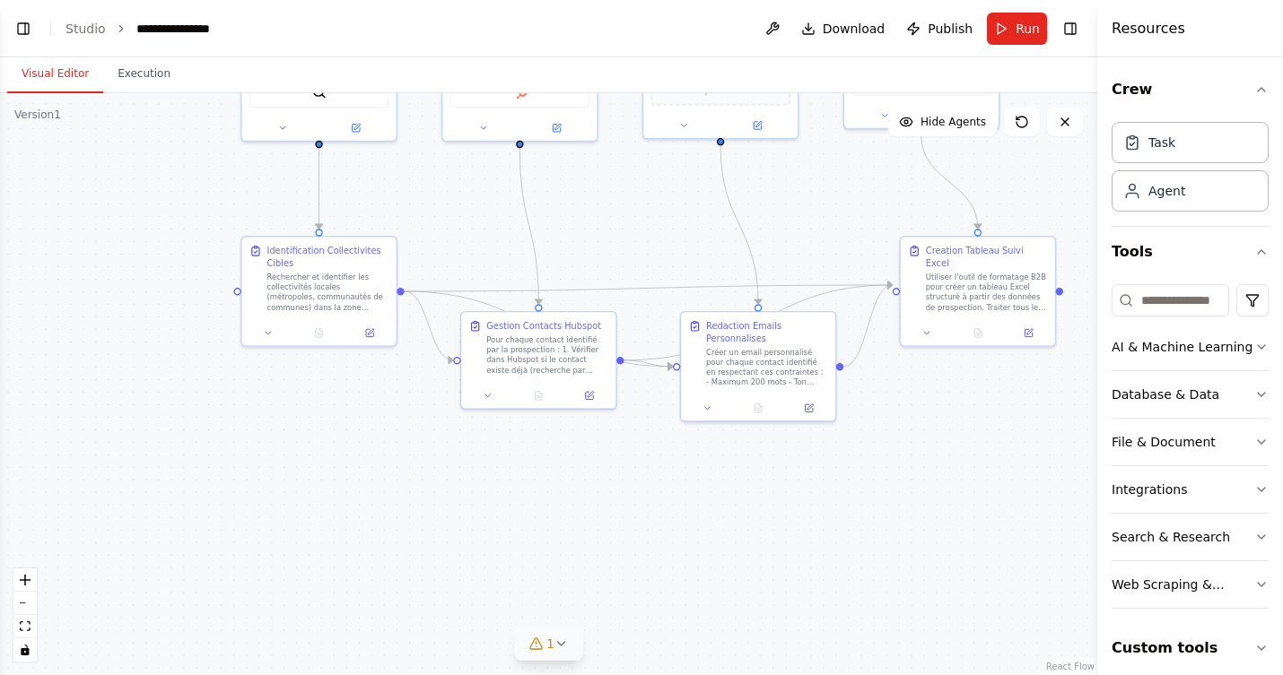
click at [548, 645] on span "1" at bounding box center [550, 644] width 8 height 18
drag, startPoint x: 384, startPoint y: 640, endPoint x: 749, endPoint y: 647, distance: 365.1
click at [749, 647] on div "Issues found HubSpot integration is not connected. Please connect before using …" at bounding box center [548, 620] width 424 height 82
copy span "HubSpot integration is not connected. Please connect before using it."
click at [143, 71] on button "Execution" at bounding box center [144, 75] width 82 height 38
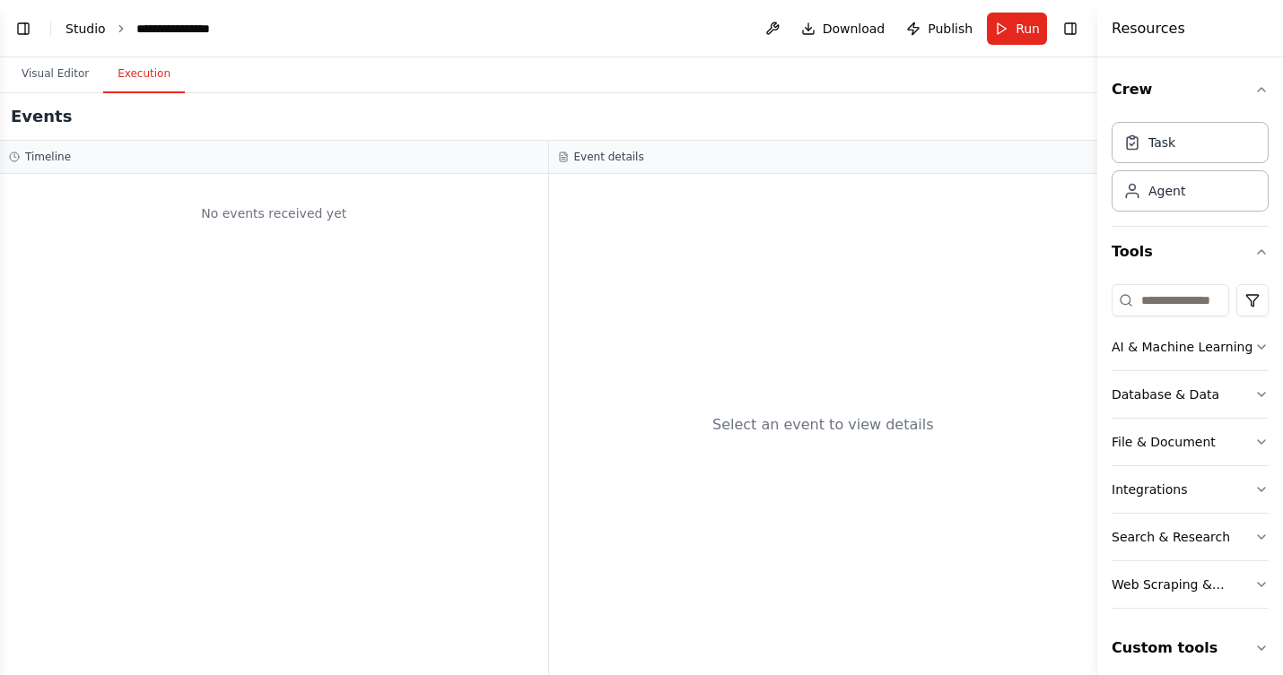
click at [77, 28] on link "Studio" at bounding box center [85, 29] width 40 height 14
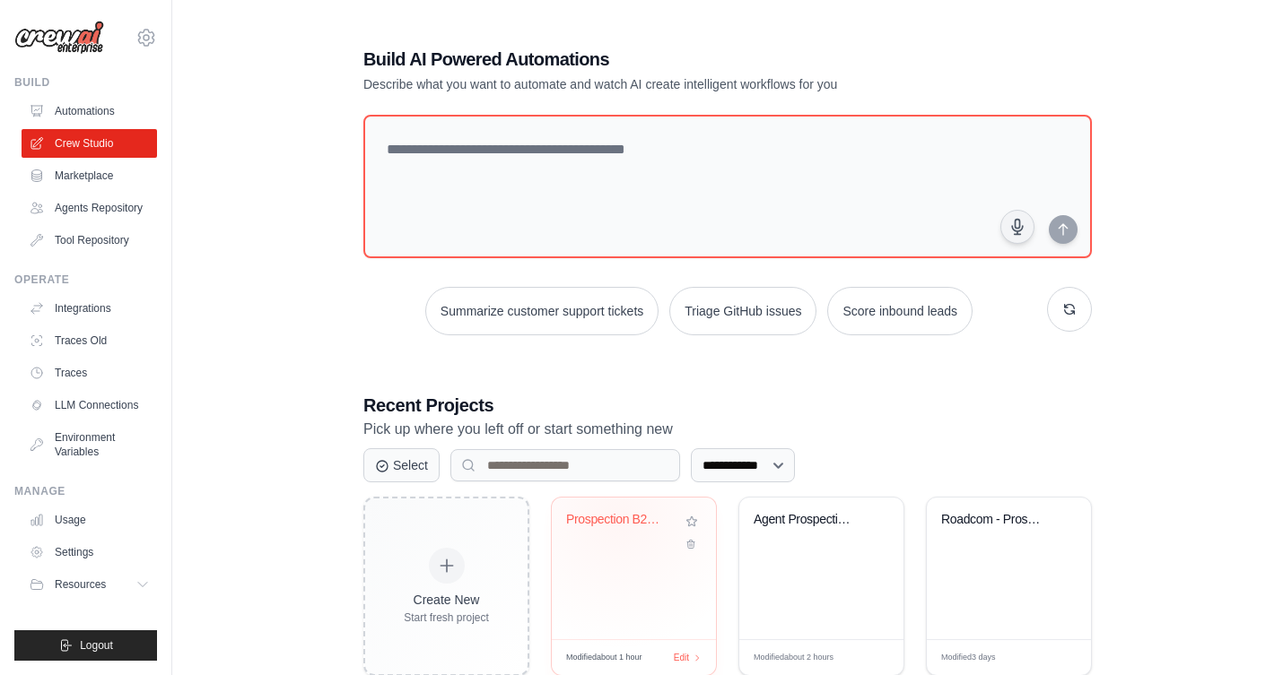
click at [619, 516] on div "Prospection B2B Innovation - Cabine..." at bounding box center [620, 520] width 109 height 16
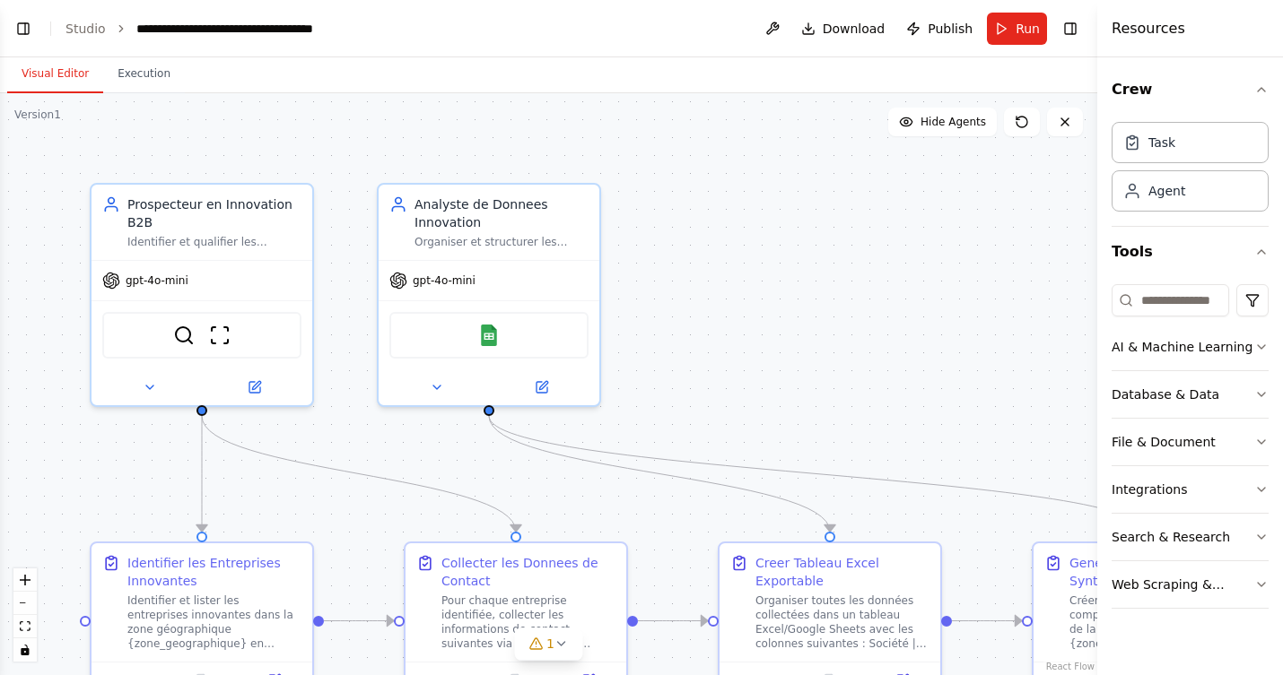
scroll to position [1954, 0]
click at [95, 27] on link "Studio" at bounding box center [85, 29] width 40 height 14
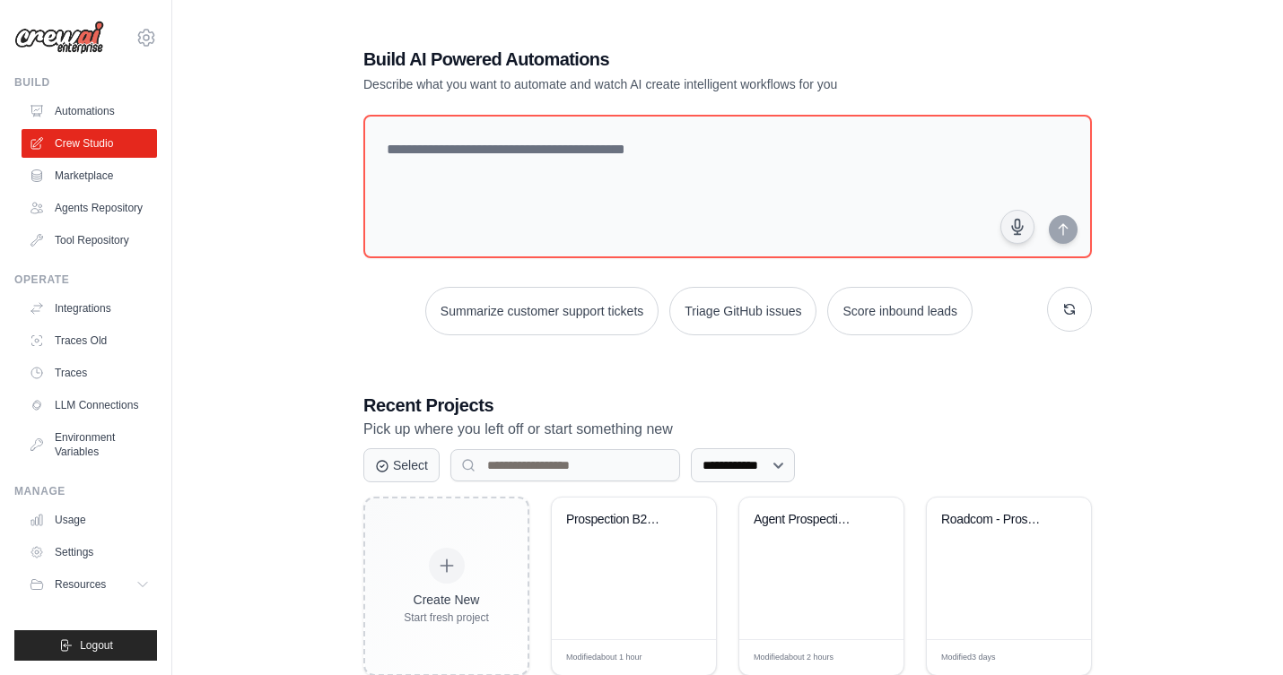
drag, startPoint x: 1147, startPoint y: 460, endPoint x: 1107, endPoint y: 237, distance: 227.0
click at [1107, 236] on div "**********" at bounding box center [727, 462] width 1053 height 888
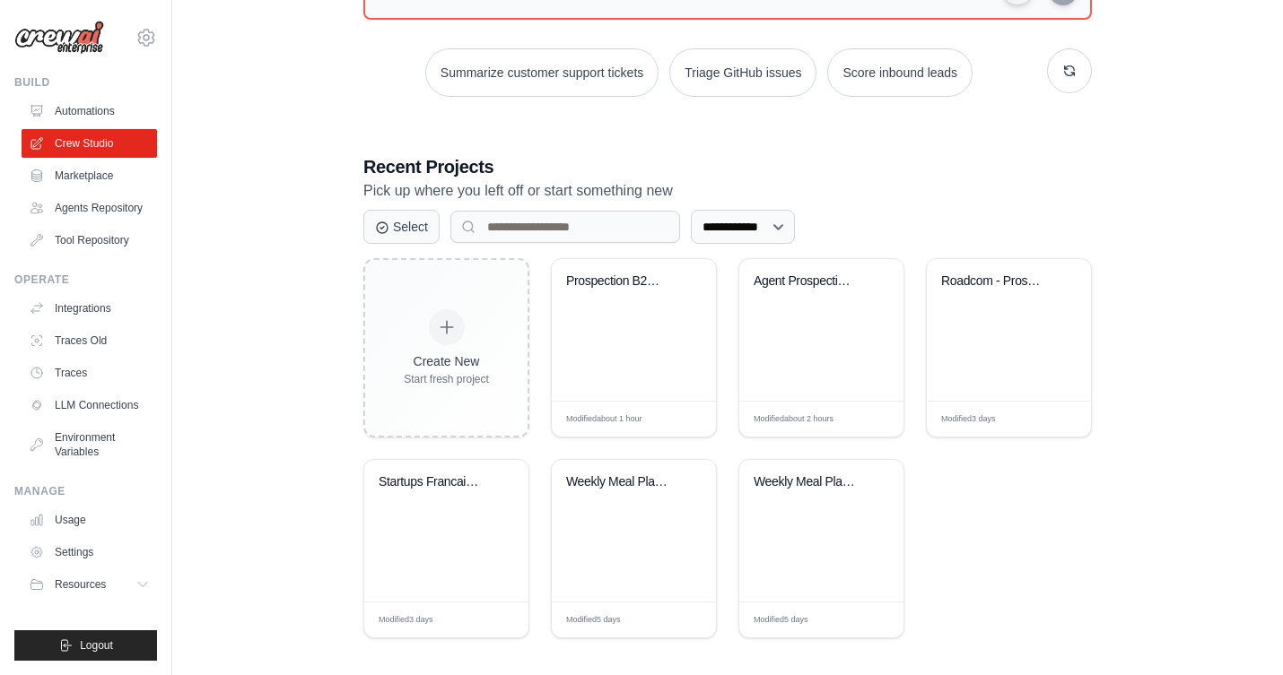
scroll to position [248, 0]
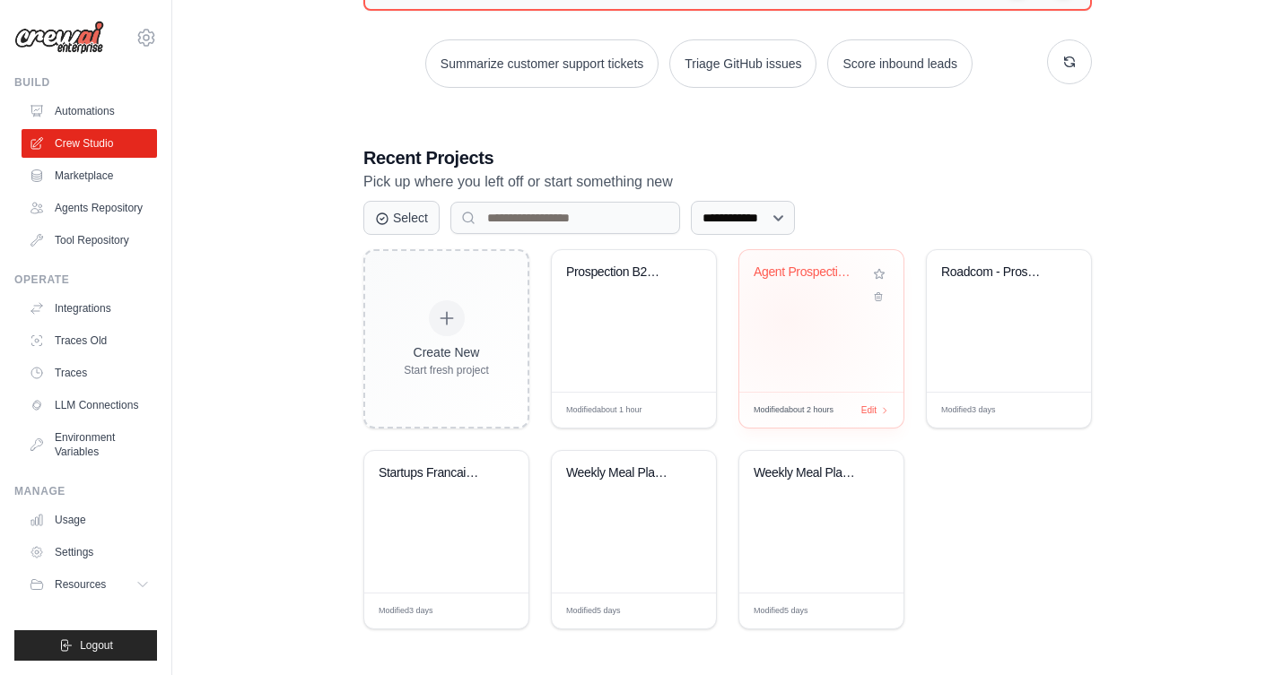
click at [787, 319] on div "Agent Prospection B2B Collectivites..." at bounding box center [821, 321] width 164 height 142
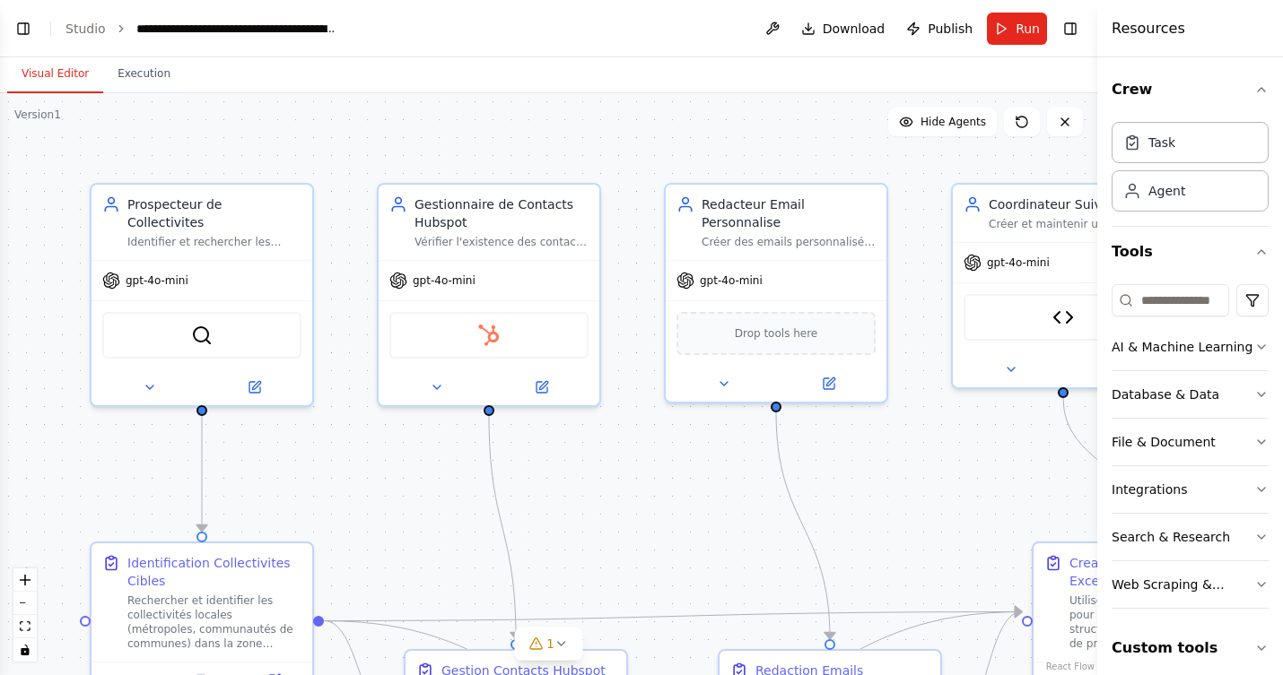
scroll to position [10996, 0]
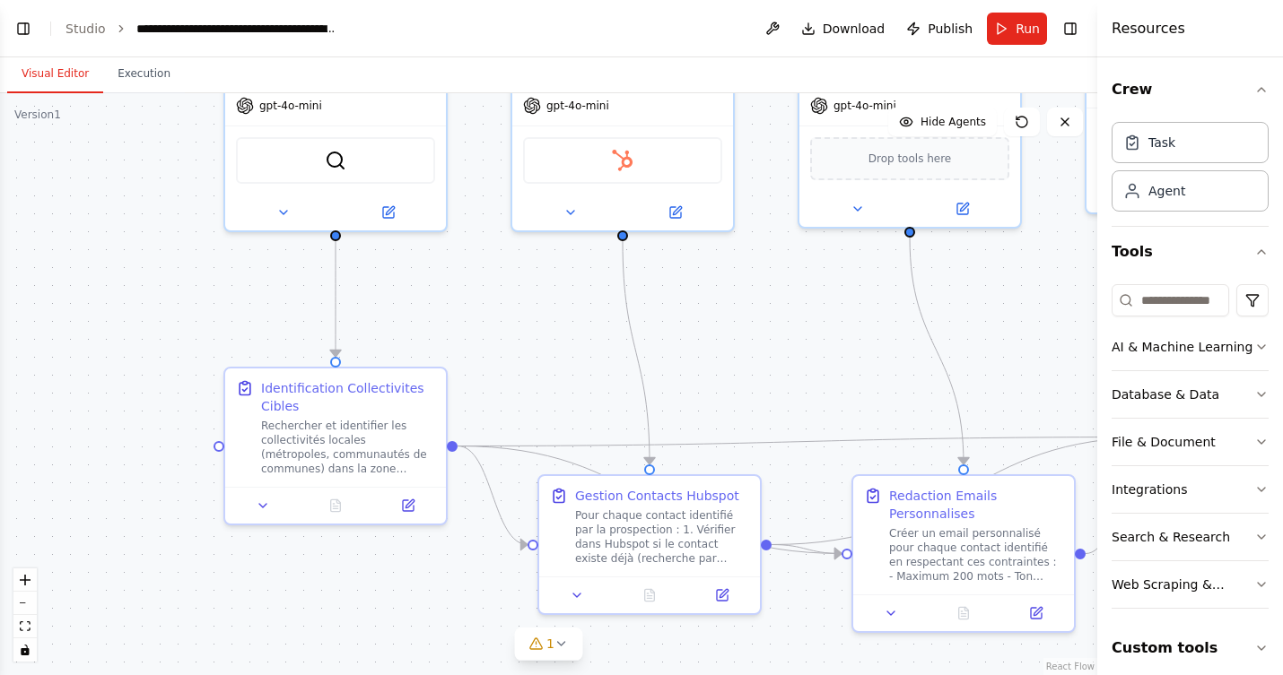
drag, startPoint x: 669, startPoint y: 501, endPoint x: 787, endPoint y: 336, distance: 202.6
click at [787, 336] on div ".deletable-edge-delete-btn { width: 20px; height: 20px; border: 0px solid #ffff…" at bounding box center [548, 384] width 1097 height 582
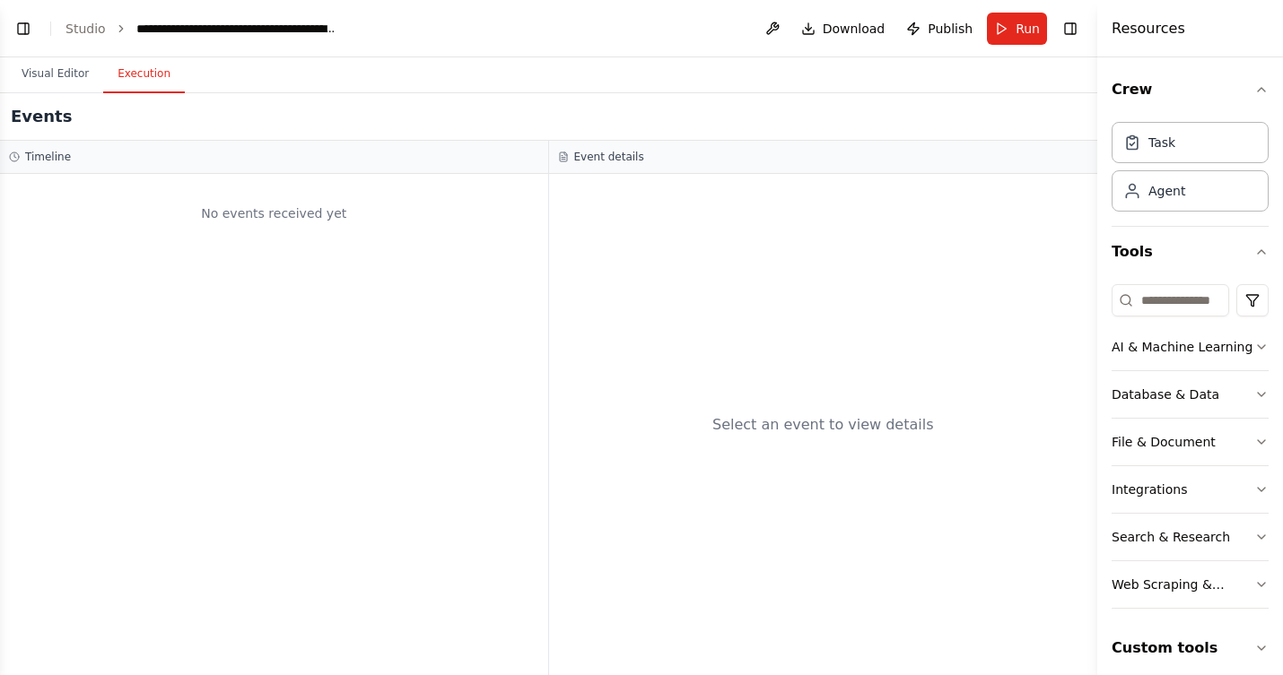
click at [134, 71] on button "Execution" at bounding box center [144, 75] width 82 height 38
click at [109, 169] on div "Timeline" at bounding box center [274, 157] width 548 height 33
click at [26, 34] on button "Toggle Left Sidebar" at bounding box center [23, 28] width 25 height 25
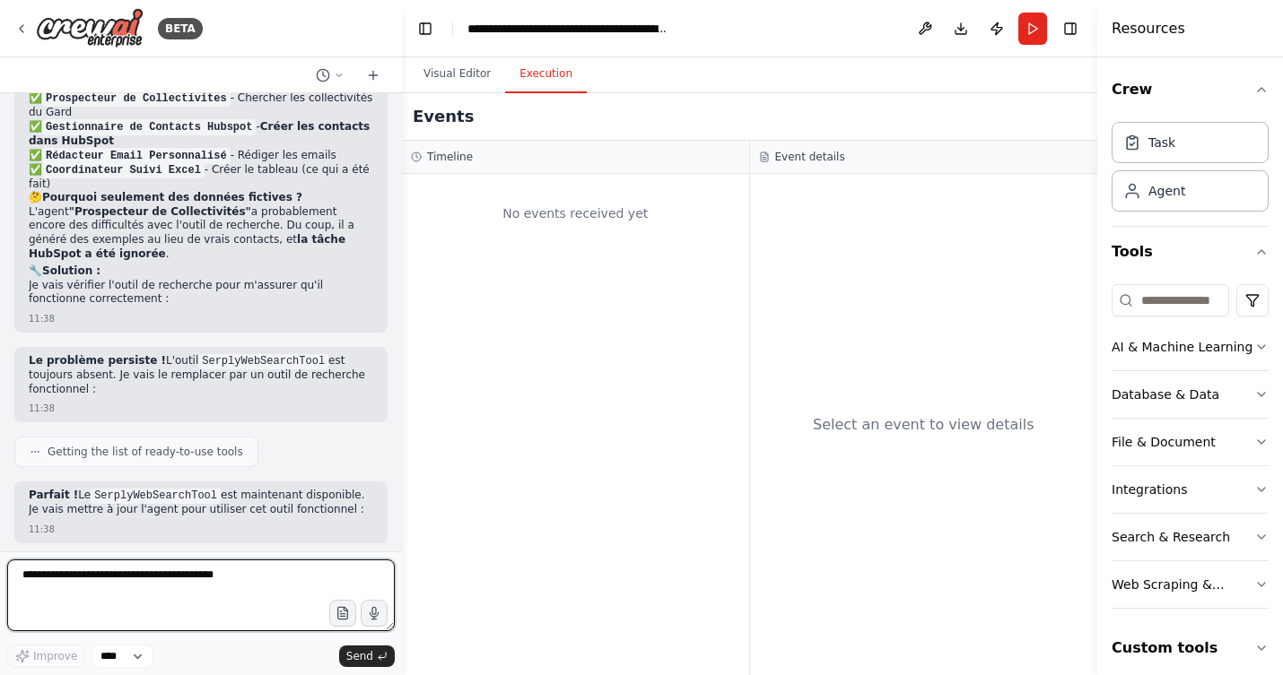
click at [258, 584] on textarea at bounding box center [200, 596] width 387 height 72
paste textarea "**********"
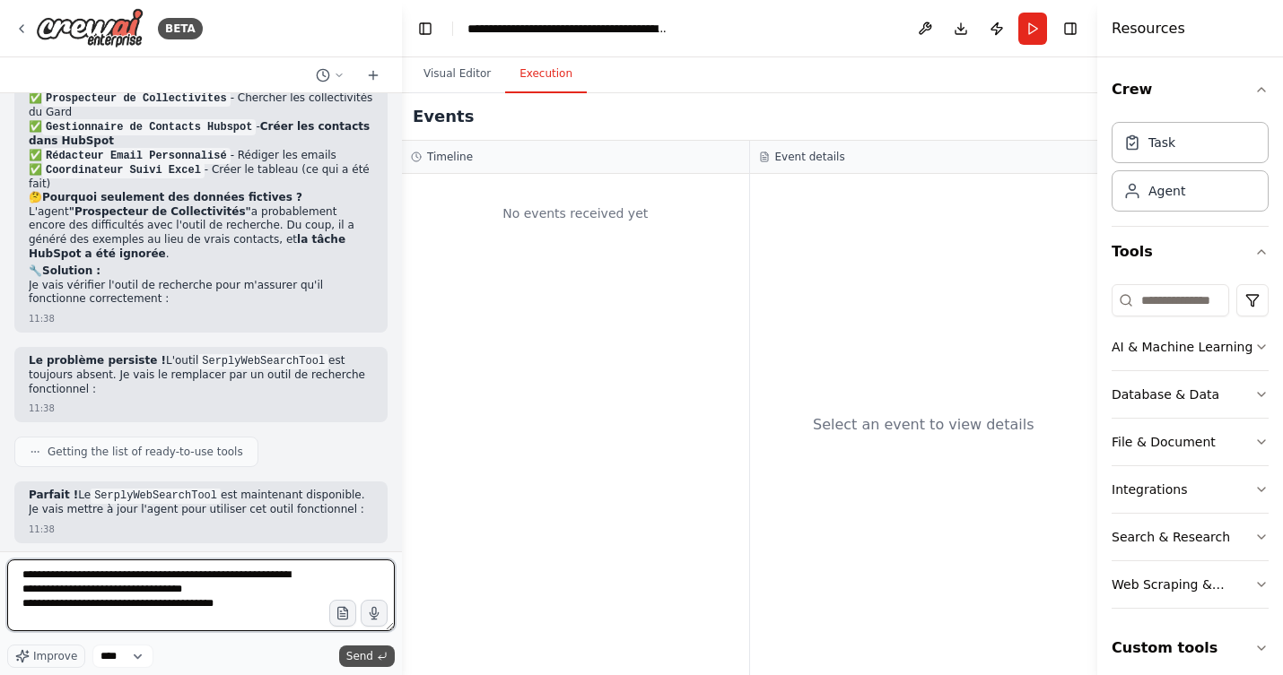
type textarea "**********"
click at [364, 651] on span "Send" at bounding box center [359, 656] width 27 height 14
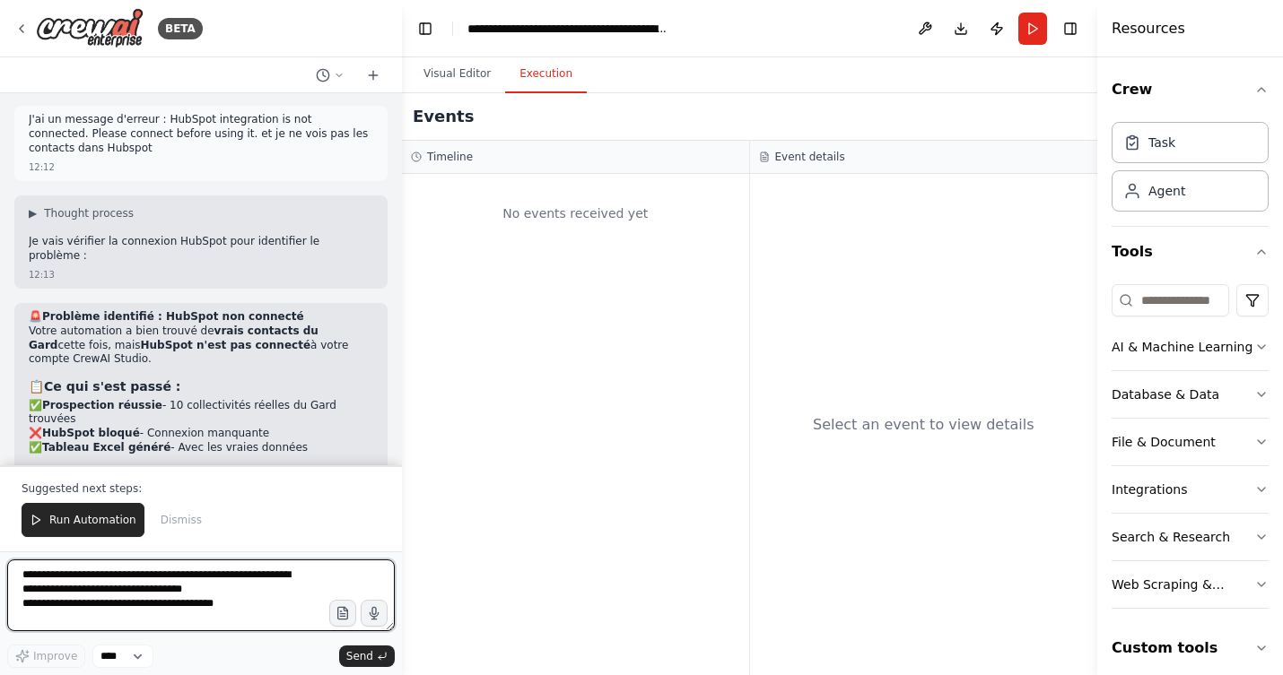
scroll to position [11793, 0]
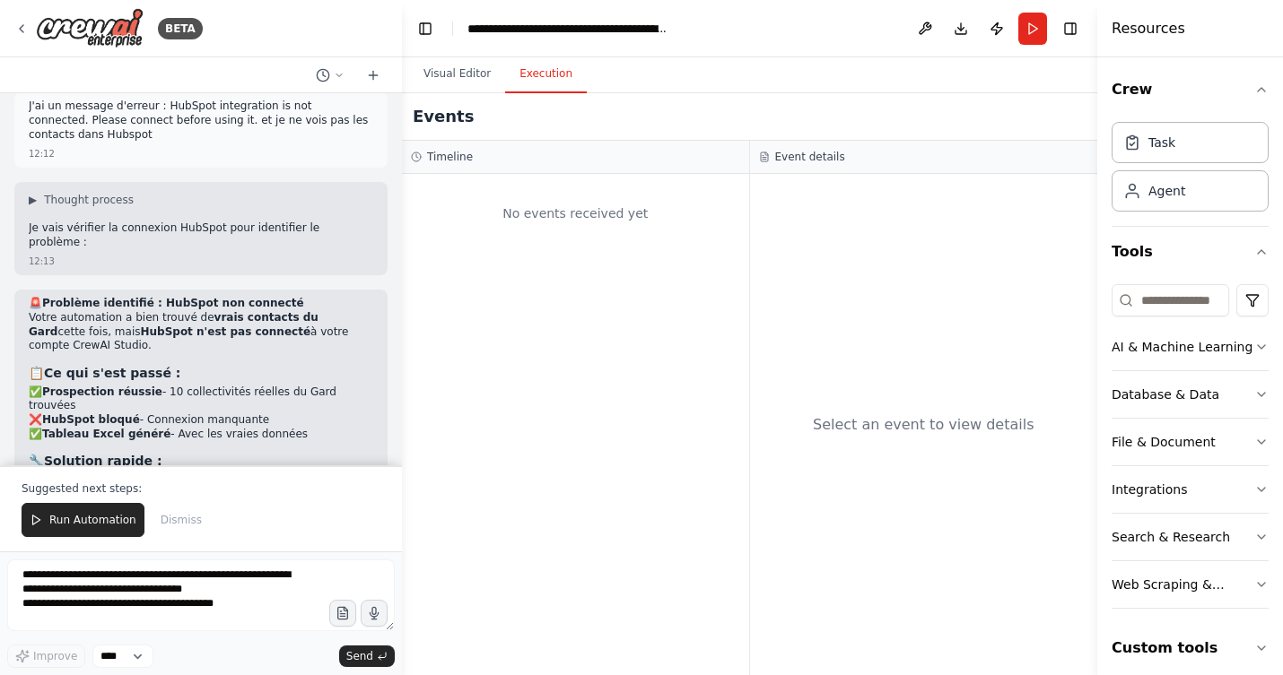
drag, startPoint x: 272, startPoint y: 209, endPoint x: 274, endPoint y: 237, distance: 27.9
click at [274, 566] on ul "Cliquez sur Connect HubSpot Connectez-vous à votre compte HubSpot Autorisez les…" at bounding box center [201, 587] width 344 height 42
click at [207, 583] on textarea "**********" at bounding box center [200, 596] width 387 height 72
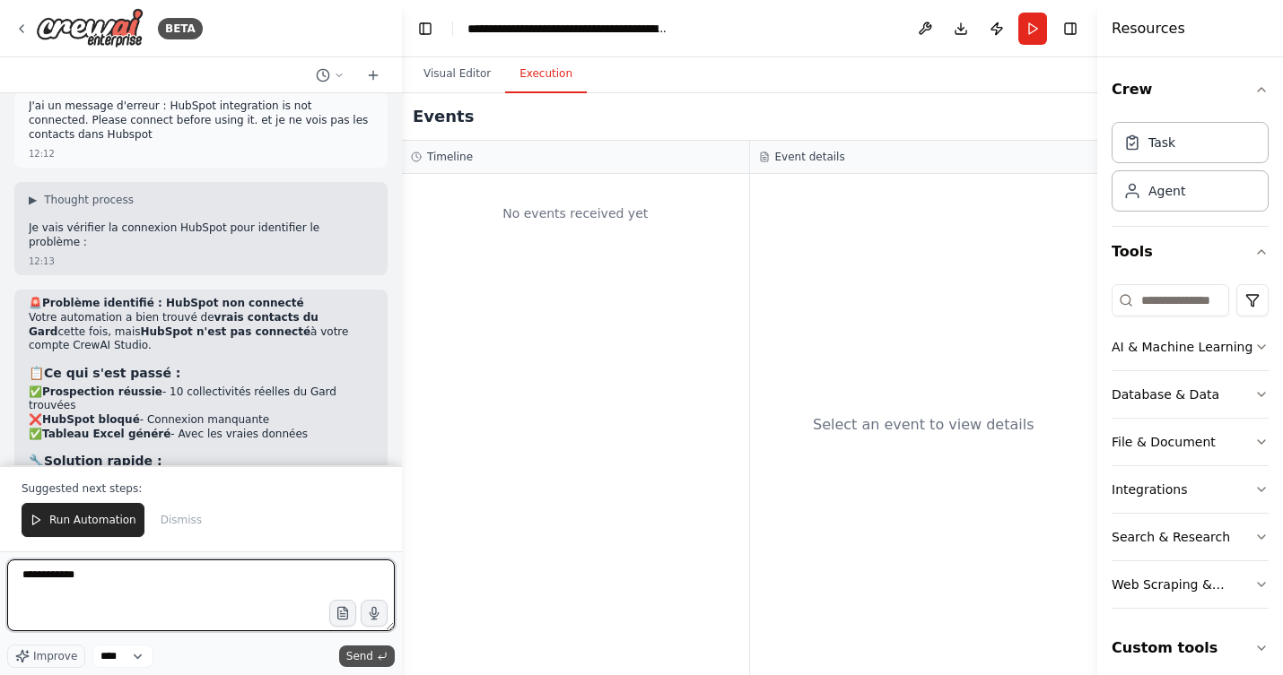
type textarea "**********"
click at [370, 653] on span "Send" at bounding box center [359, 656] width 27 height 14
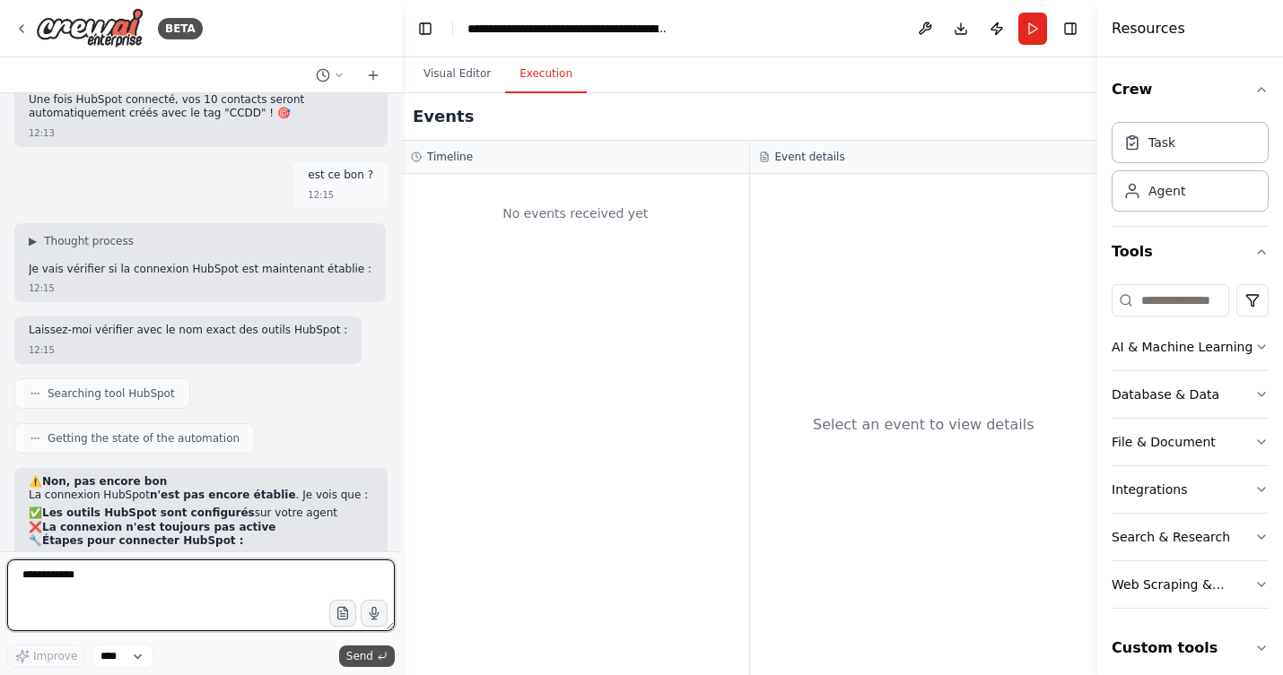
scroll to position [12481, 0]
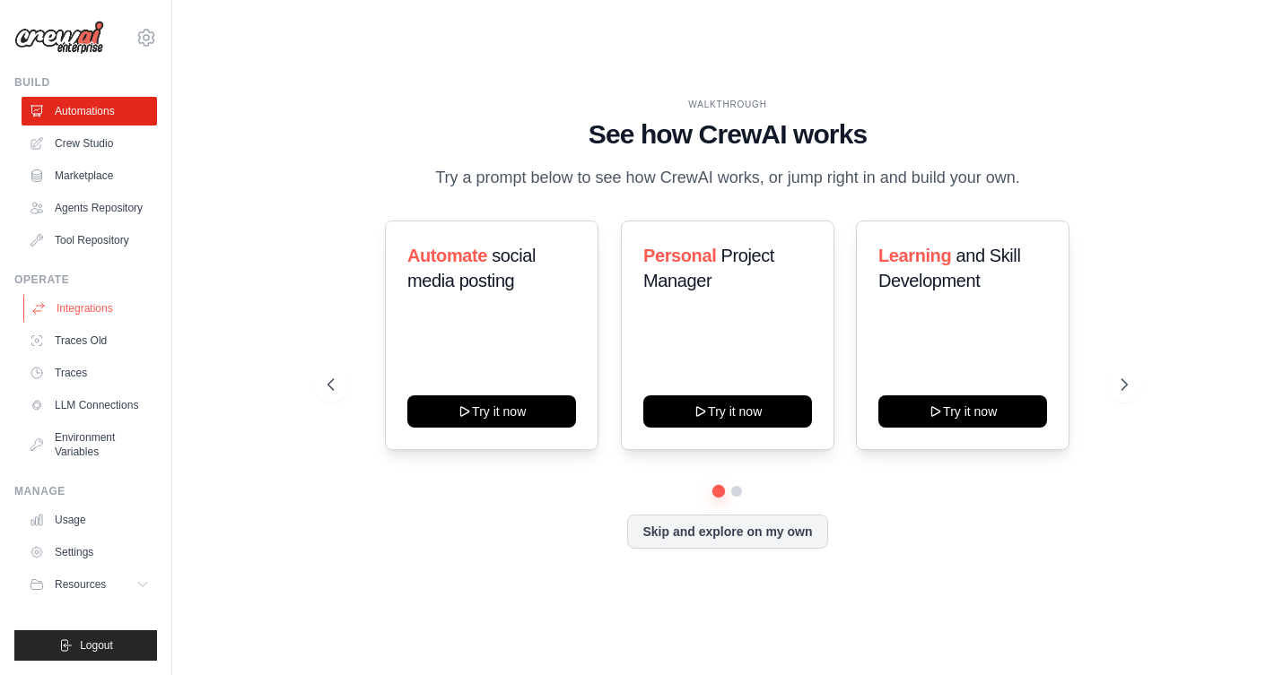
click at [84, 306] on link "Integrations" at bounding box center [90, 308] width 135 height 29
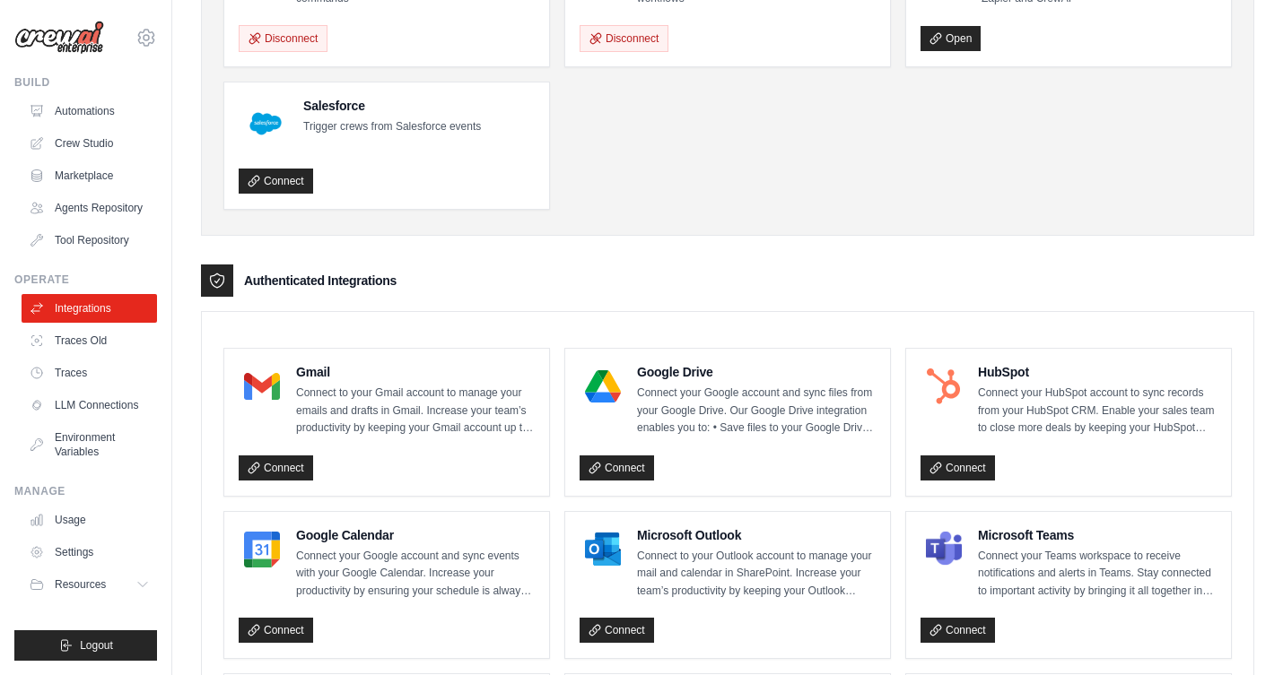
scroll to position [222, 0]
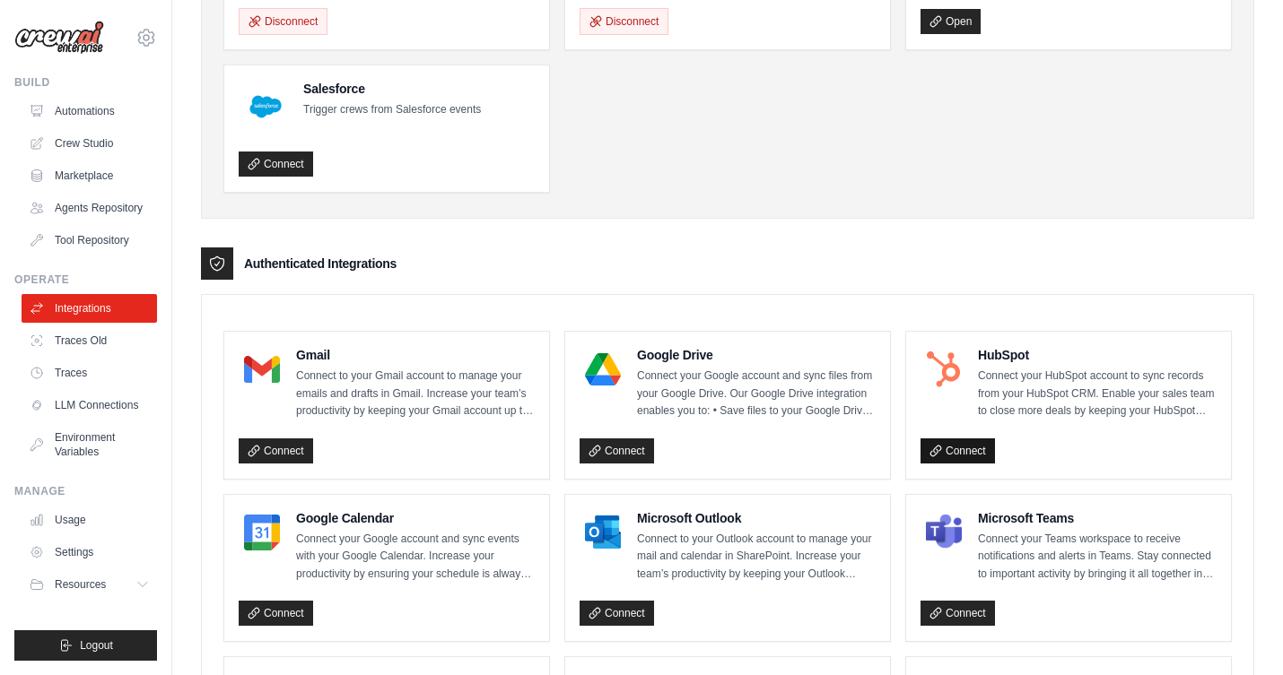
click at [960, 451] on link "Connect" at bounding box center [957, 451] width 74 height 25
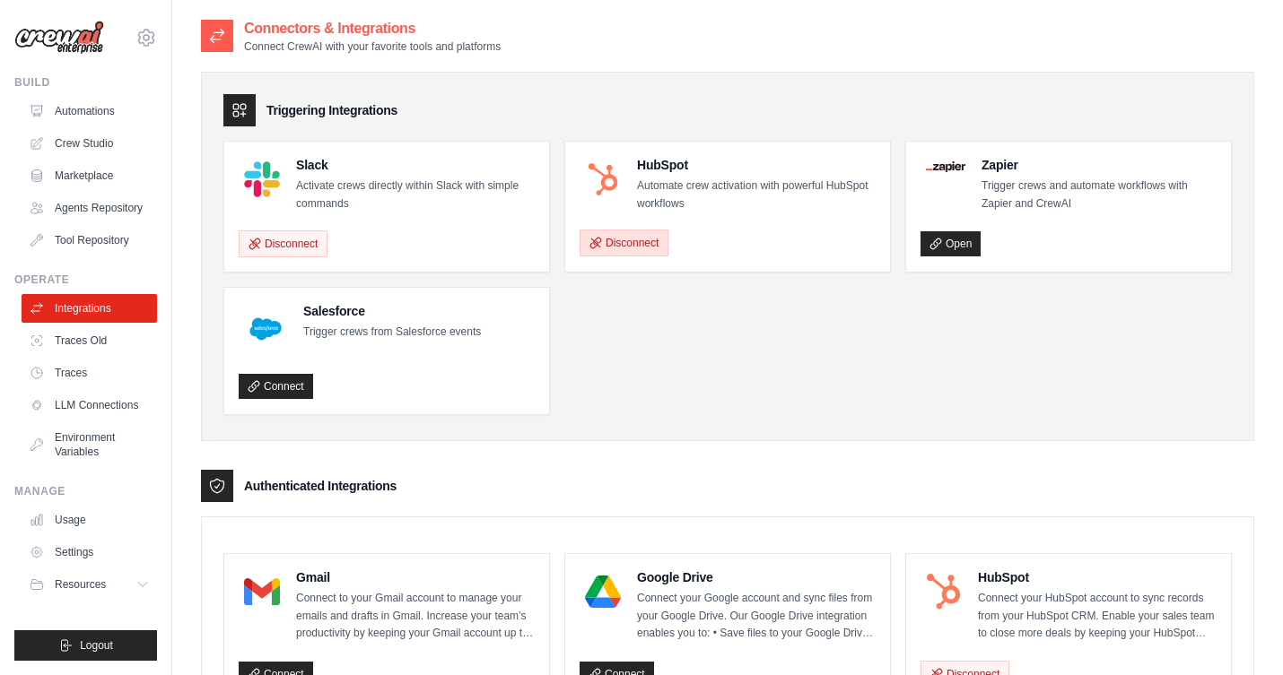
click at [635, 252] on button "Disconnect" at bounding box center [623, 243] width 89 height 27
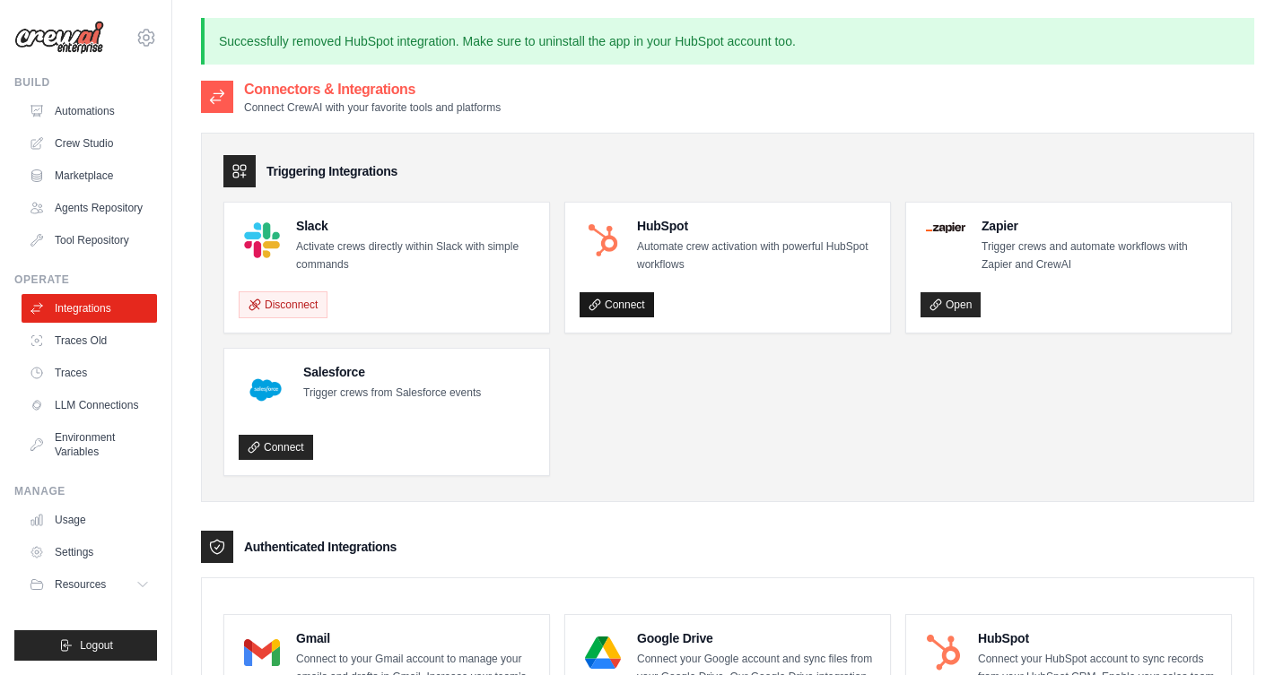
click at [625, 304] on link "Connect" at bounding box center [616, 304] width 74 height 25
